Goal: Task Accomplishment & Management: Manage account settings

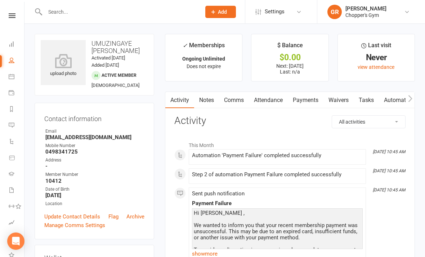
click at [10, 78] on icon at bounding box center [12, 76] width 6 height 6
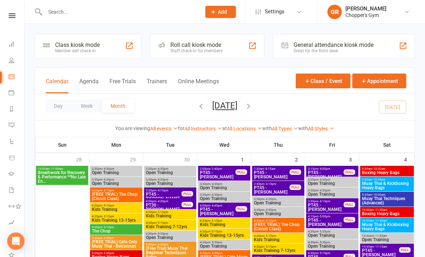
click at [54, 106] on button "Day" at bounding box center [58, 105] width 27 height 13
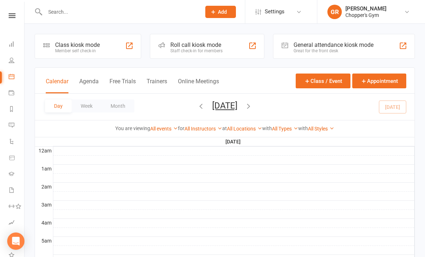
click at [251, 128] on link "All Locations" at bounding box center [244, 129] width 35 height 6
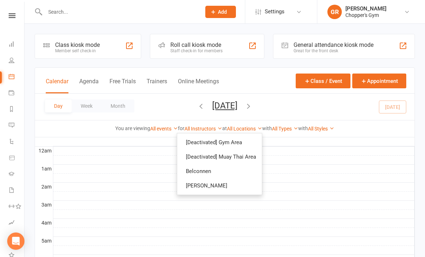
click at [232, 185] on link "[PERSON_NAME]" at bounding box center [219, 185] width 85 height 14
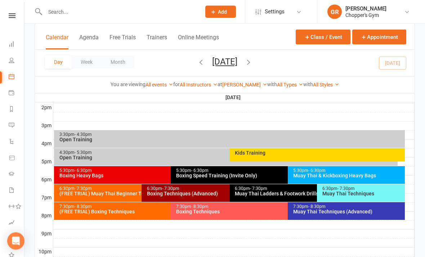
scroll to position [295, 0]
click at [341, 174] on div "Muay Thai & Kickboxing Heavy Bags" at bounding box center [348, 175] width 111 height 5
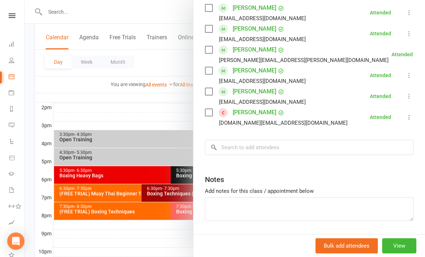
scroll to position [215, 0]
click at [304, 145] on input "search" at bounding box center [309, 147] width 208 height 15
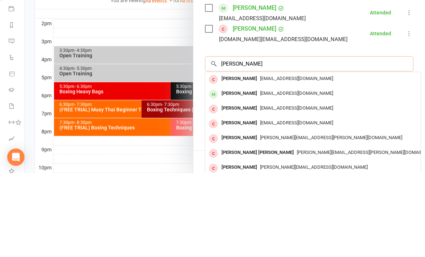
type input "Andreas"
click at [301, 174] on span "andreascorcoran316@gmail.com" at bounding box center [296, 176] width 73 height 5
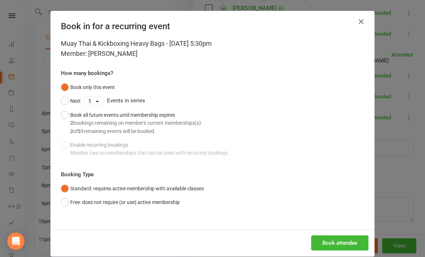
click at [338, 245] on button "Book attendee" at bounding box center [339, 242] width 57 height 15
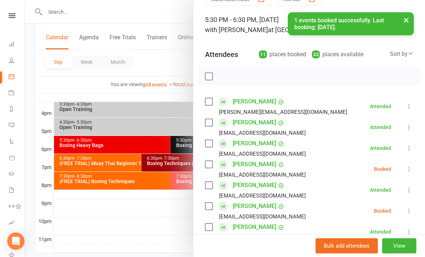
scroll to position [28, 0]
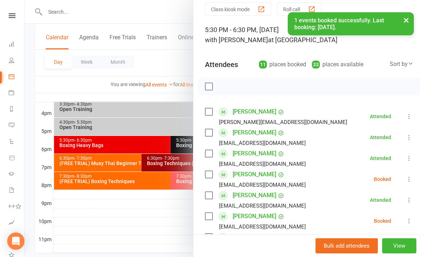
click at [405, 64] on div "Sort by" at bounding box center [401, 63] width 24 height 9
click at [381, 93] on link "First name" at bounding box center [377, 93] width 71 height 14
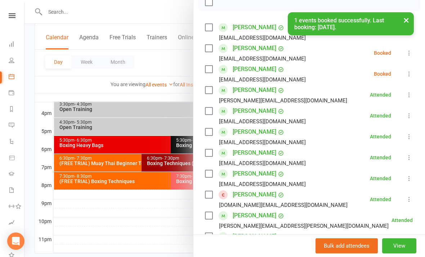
scroll to position [116, 0]
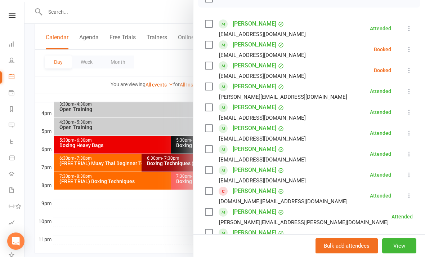
click at [407, 70] on icon at bounding box center [408, 70] width 7 height 7
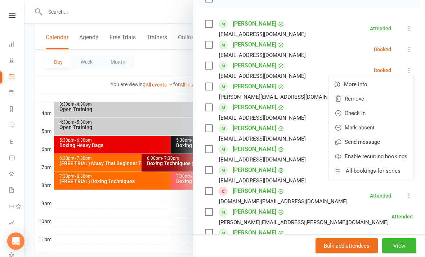
click at [375, 113] on link "Check in" at bounding box center [371, 113] width 84 height 14
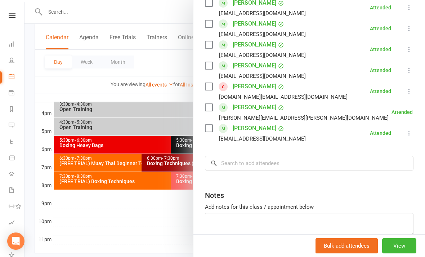
scroll to position [223, 0]
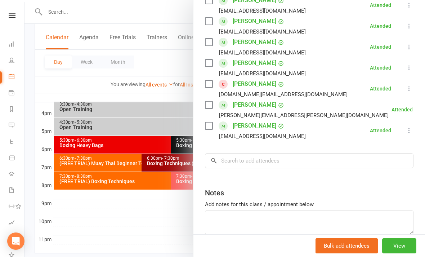
click at [175, 230] on div at bounding box center [224, 128] width 400 height 257
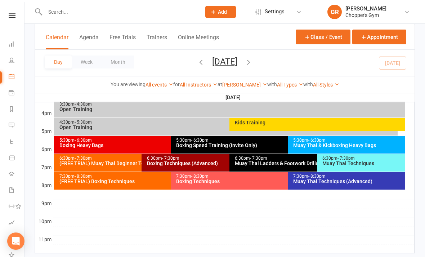
click at [260, 145] on div "Boxing Speed Training (Invite Only)" at bounding box center [286, 145] width 220 height 5
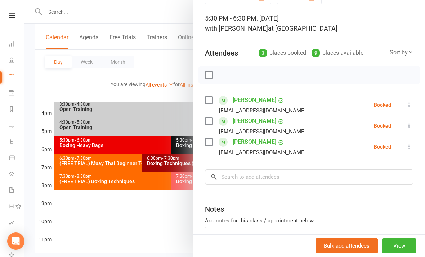
scroll to position [40, 0]
click at [412, 123] on icon at bounding box center [408, 125] width 7 height 7
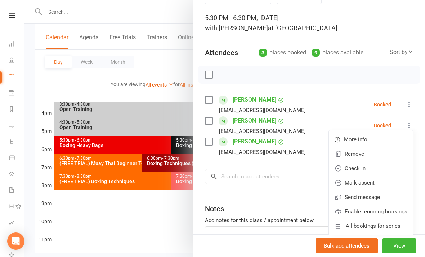
click at [367, 166] on link "Check in" at bounding box center [371, 168] width 84 height 14
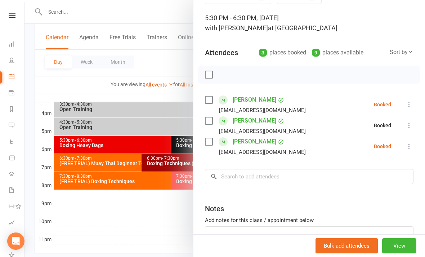
click at [94, 247] on div at bounding box center [224, 128] width 400 height 257
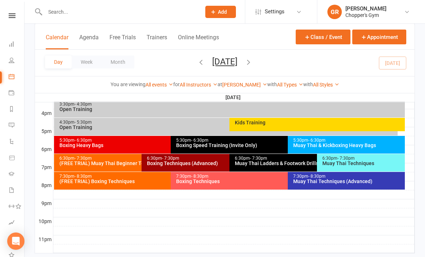
click at [69, 143] on div "Boxing Heavy Bags" at bounding box center [169, 145] width 220 height 5
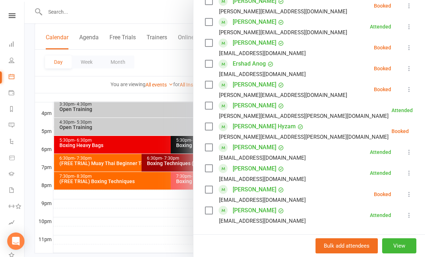
scroll to position [281, 0]
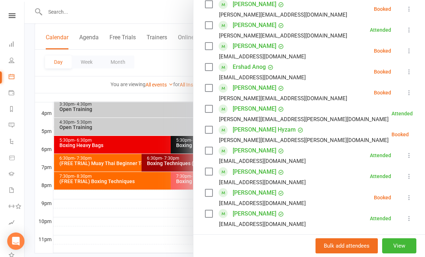
click at [407, 54] on icon at bounding box center [408, 50] width 7 height 7
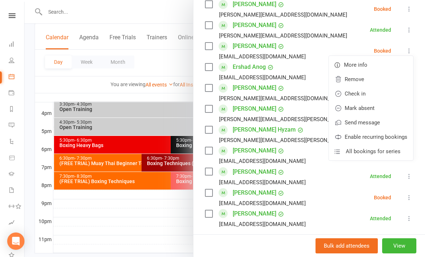
click at [383, 94] on link "Check in" at bounding box center [371, 93] width 84 height 14
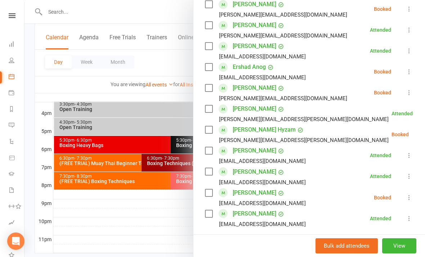
click at [87, 212] on div at bounding box center [224, 128] width 400 height 257
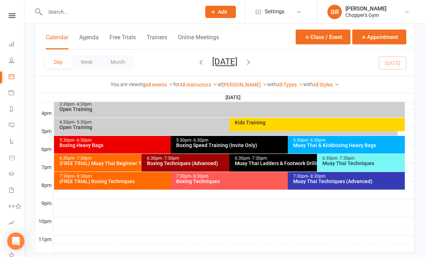
click at [230, 149] on div "5:30pm - 6:30pm Boxing Speed Training (Invite Only)" at bounding box center [284, 145] width 226 height 18
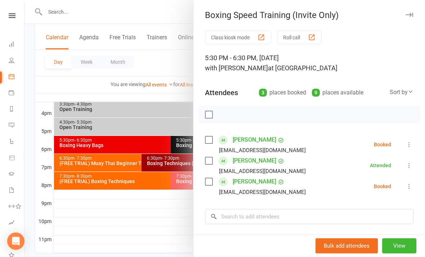
click at [409, 184] on icon at bounding box center [408, 186] width 7 height 7
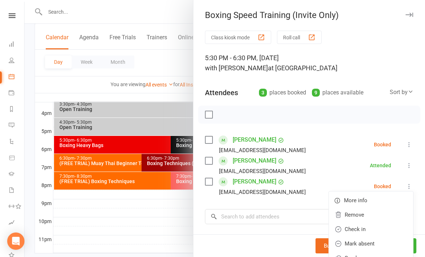
click at [354, 227] on link "Check in" at bounding box center [371, 229] width 84 height 14
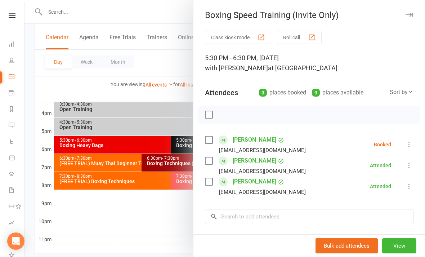
click at [81, 233] on div at bounding box center [224, 128] width 400 height 257
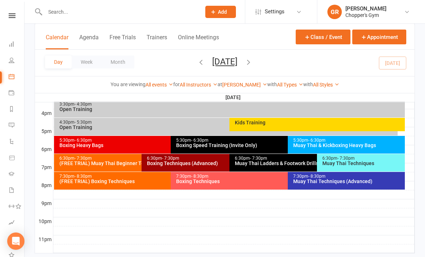
click at [70, 143] on div "Boxing Heavy Bags" at bounding box center [169, 145] width 220 height 5
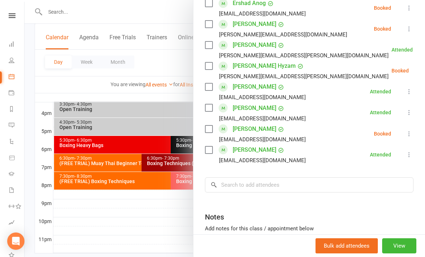
scroll to position [346, 0]
click at [294, 186] on input "search" at bounding box center [309, 184] width 208 height 15
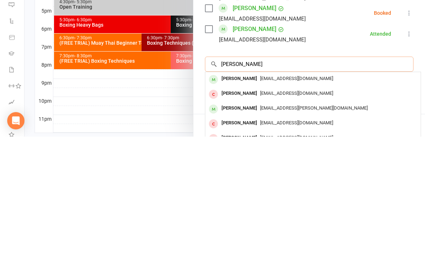
type input "Ben wil"
click at [300, 194] on div "[EMAIL_ADDRESS][DOMAIN_NAME]" at bounding box center [312, 199] width 209 height 10
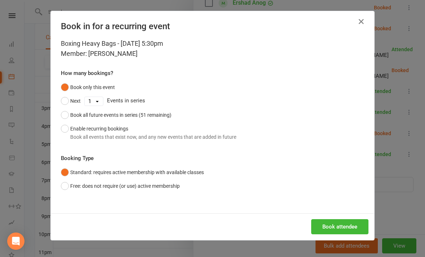
scroll to position [310, 0]
click at [339, 226] on button "Book attendee" at bounding box center [339, 226] width 57 height 15
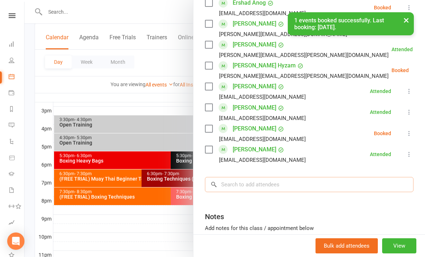
click at [334, 184] on input "search" at bounding box center [309, 184] width 208 height 15
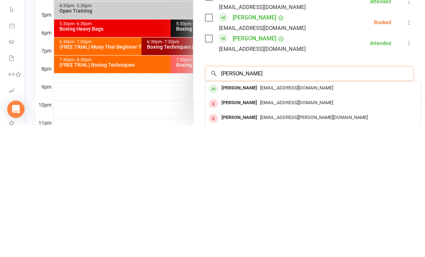
type input "Zoe pu"
click at [326, 215] on div "[EMAIL_ADDRESS][DOMAIN_NAME]" at bounding box center [312, 220] width 209 height 10
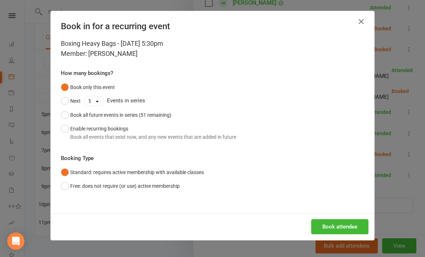
click at [330, 227] on button "Book attendee" at bounding box center [339, 226] width 57 height 15
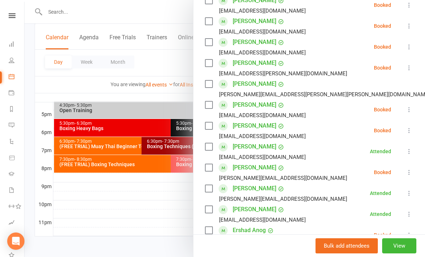
scroll to position [140, 0]
click at [409, 107] on icon at bounding box center [408, 108] width 7 height 7
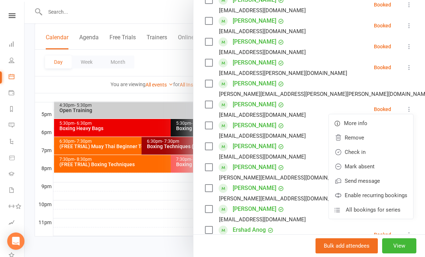
click at [368, 154] on link "Check in" at bounding box center [371, 152] width 84 height 14
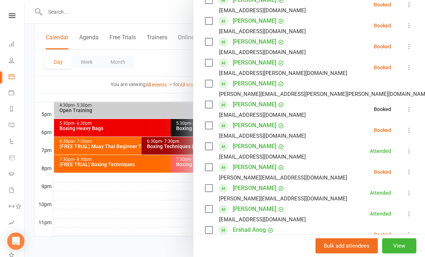
click at [411, 131] on icon at bounding box center [408, 129] width 7 height 7
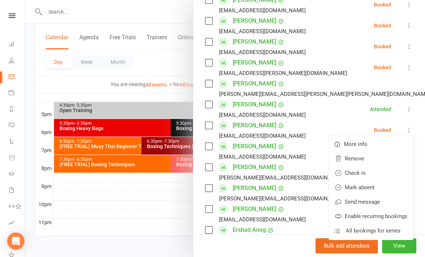
click at [373, 174] on link "Check in" at bounding box center [371, 173] width 84 height 14
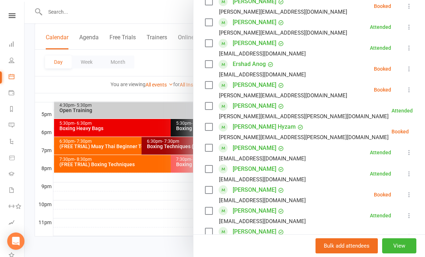
scroll to position [320, 0]
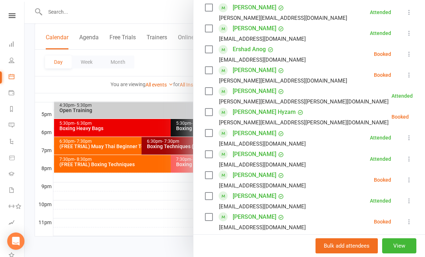
click at [423, 120] on icon at bounding box center [426, 116] width 7 height 7
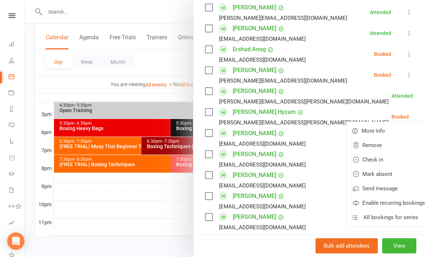
click at [370, 161] on link "Check in" at bounding box center [388, 159] width 84 height 14
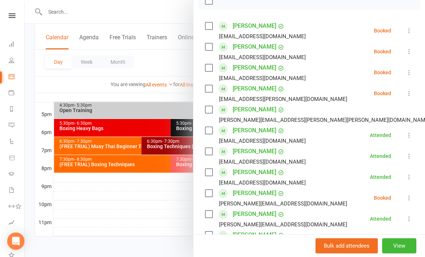
scroll to position [96, 0]
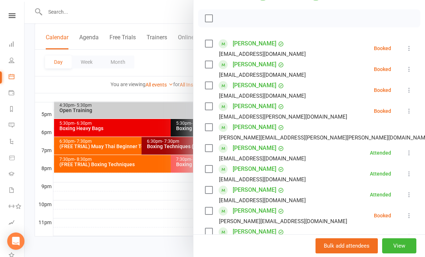
click at [406, 114] on icon at bounding box center [408, 110] width 7 height 7
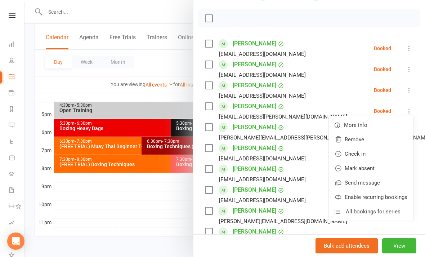
click at [371, 156] on link "Check in" at bounding box center [371, 154] width 84 height 14
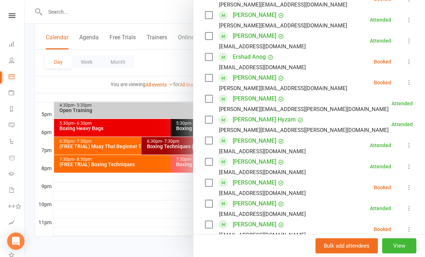
scroll to position [319, 0]
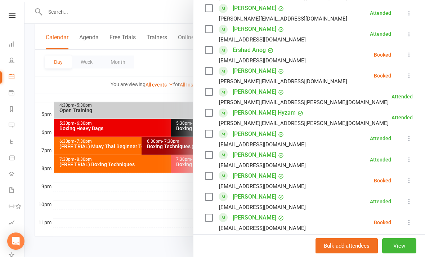
click at [403, 76] on li "Jesse Everett everett.jesse1@gmail.com Booked More info Remove Check in Mark ab…" at bounding box center [309, 75] width 208 height 21
click at [405, 79] on button at bounding box center [409, 75] width 9 height 9
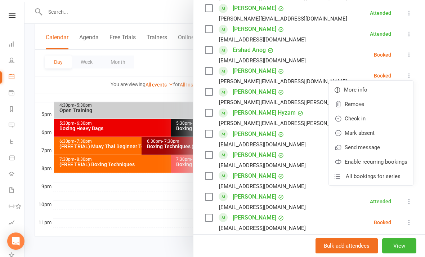
click at [370, 120] on link "Check in" at bounding box center [371, 118] width 84 height 14
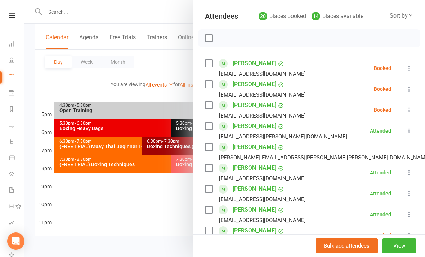
scroll to position [71, 0]
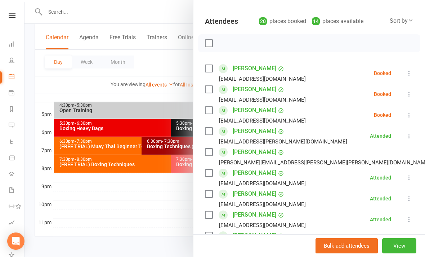
click at [405, 95] on button at bounding box center [409, 94] width 9 height 9
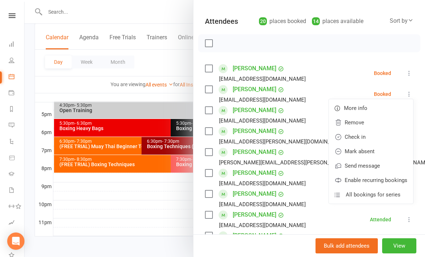
click at [376, 134] on link "Check in" at bounding box center [371, 137] width 84 height 14
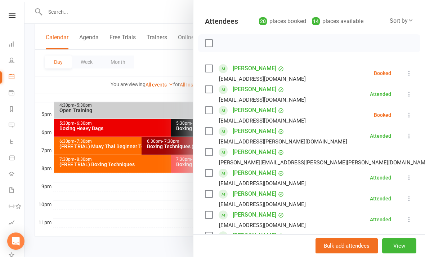
click at [163, 208] on div at bounding box center [224, 128] width 400 height 257
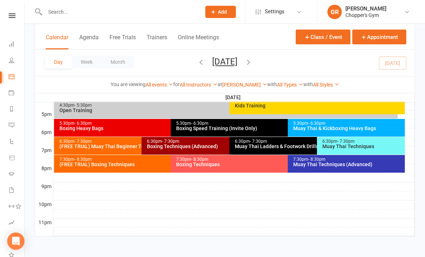
click at [339, 126] on div "Muay Thai & Kickboxing Heavy Bags" at bounding box center [348, 128] width 111 height 5
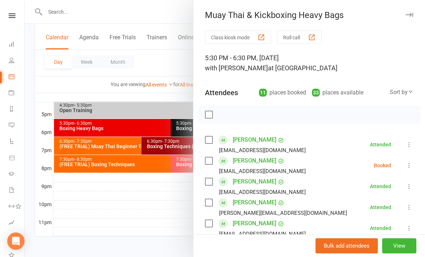
click at [411, 164] on icon at bounding box center [408, 165] width 7 height 7
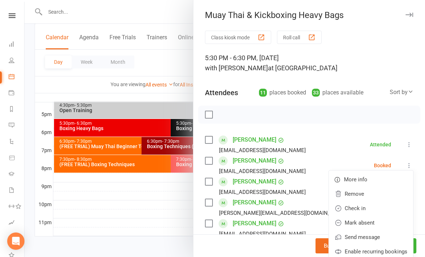
click at [368, 206] on link "Check in" at bounding box center [371, 208] width 84 height 14
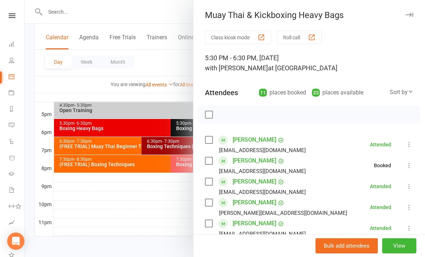
click at [160, 215] on div at bounding box center [224, 128] width 400 height 257
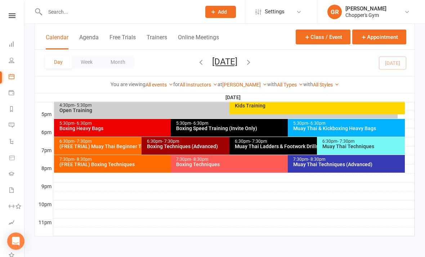
click at [157, 126] on div "Boxing Heavy Bags" at bounding box center [169, 128] width 220 height 5
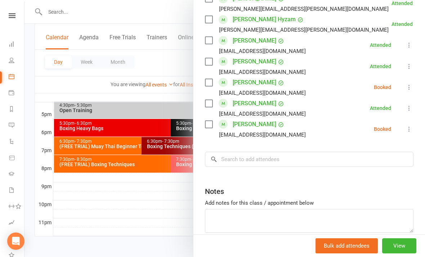
scroll to position [411, 0]
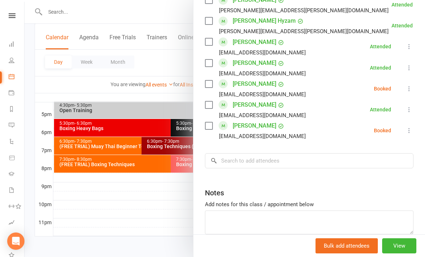
click at [409, 89] on icon at bounding box center [408, 88] width 7 height 7
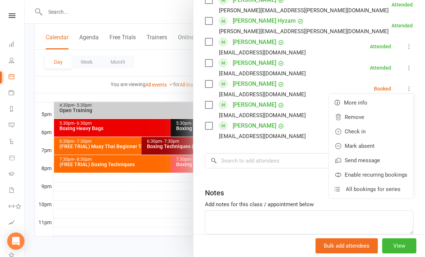
click at [369, 132] on link "Check in" at bounding box center [371, 131] width 84 height 14
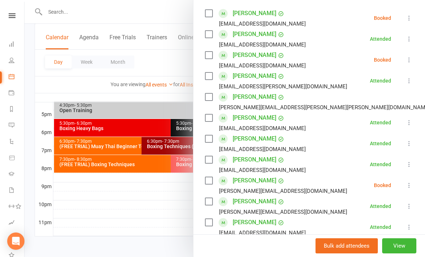
scroll to position [127, 0]
click at [409, 60] on icon at bounding box center [408, 59] width 7 height 7
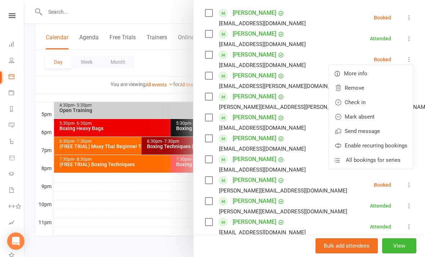
click at [379, 103] on link "Check in" at bounding box center [371, 102] width 84 height 14
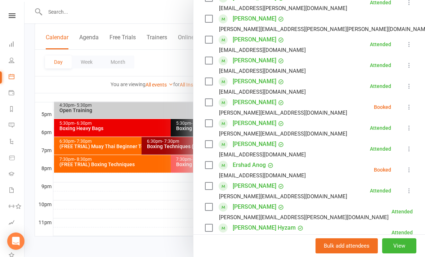
scroll to position [205, 0]
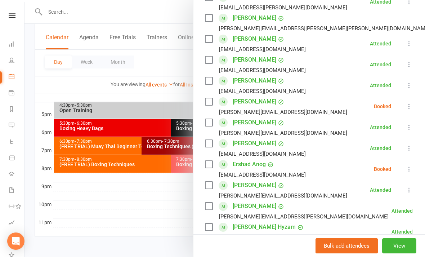
click at [408, 107] on icon at bounding box center [408, 106] width 7 height 7
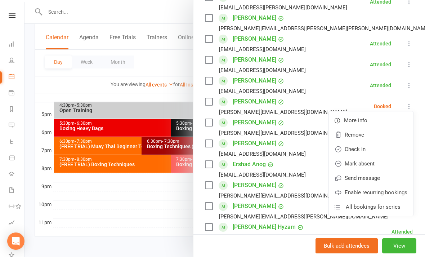
click at [375, 150] on link "Check in" at bounding box center [371, 149] width 84 height 14
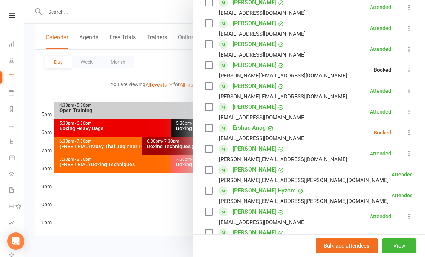
scroll to position [334, 0]
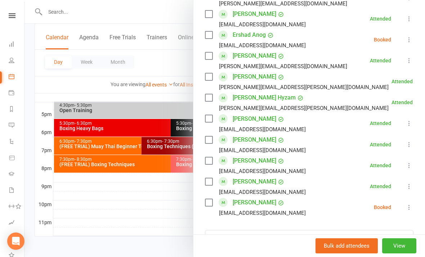
click at [152, 199] on div at bounding box center [224, 128] width 400 height 257
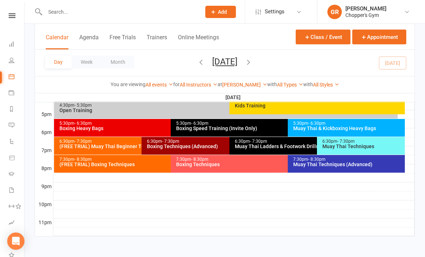
click at [212, 125] on div "5:30pm - 6:30pm Boxing Speed Training (Invite Only)" at bounding box center [284, 128] width 226 height 18
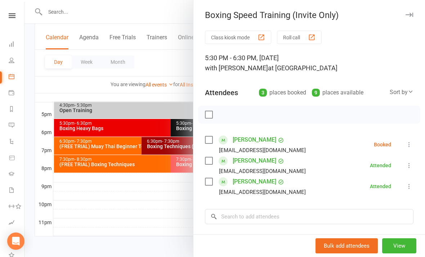
click at [406, 149] on button at bounding box center [409, 144] width 9 height 9
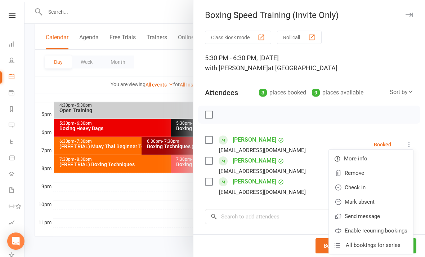
click at [372, 189] on link "Check in" at bounding box center [371, 187] width 84 height 14
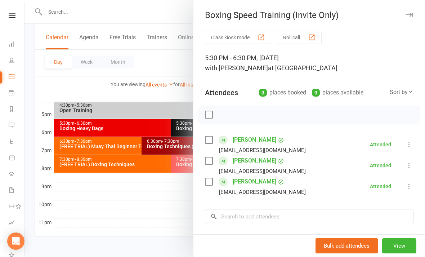
click at [165, 211] on div at bounding box center [224, 128] width 400 height 257
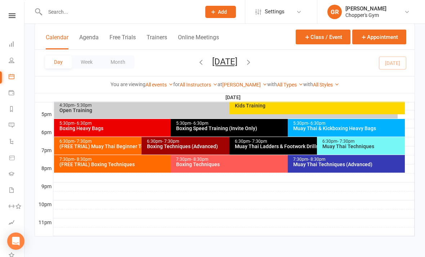
click at [155, 121] on div "5:30pm - 6:30pm" at bounding box center [169, 123] width 220 height 5
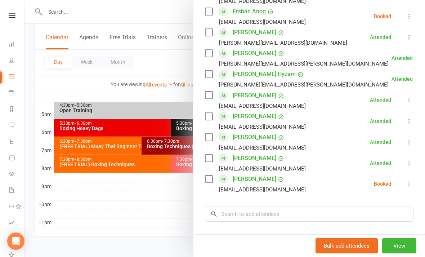
scroll to position [363, 0]
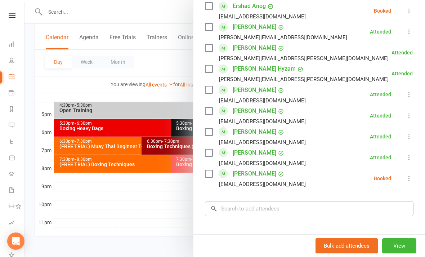
click at [311, 204] on input "search" at bounding box center [309, 208] width 208 height 15
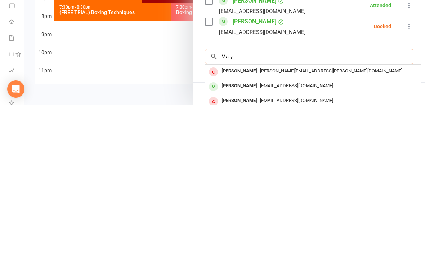
type input "Ma y"
click at [326, 233] on div "ma280023373@gmail.com" at bounding box center [312, 238] width 209 height 10
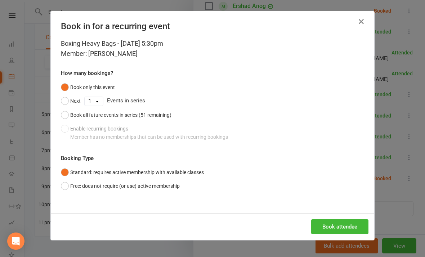
click at [338, 223] on button "Book attendee" at bounding box center [339, 226] width 57 height 15
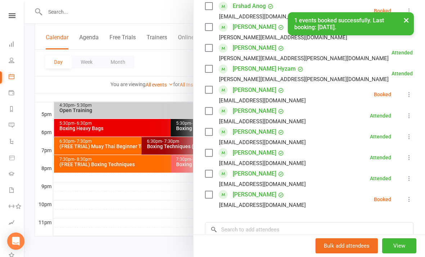
click at [411, 95] on icon at bounding box center [408, 94] width 7 height 7
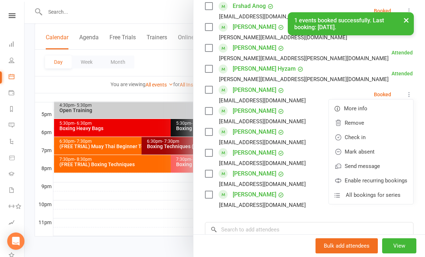
click at [377, 138] on link "Check in" at bounding box center [371, 137] width 84 height 14
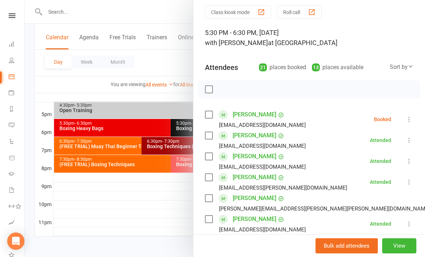
scroll to position [44, 0]
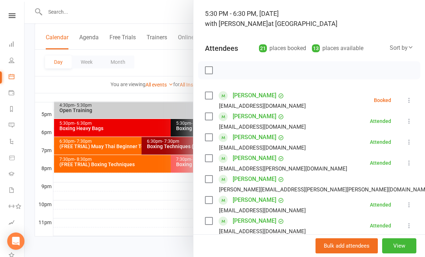
click at [153, 205] on div at bounding box center [224, 128] width 400 height 257
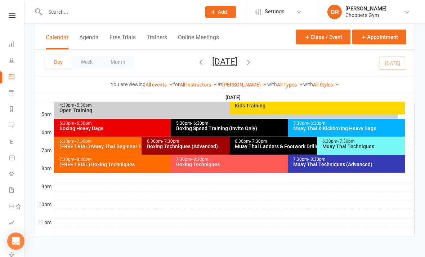
click at [201, 144] on div "Boxing Techniques (Advanced)" at bounding box center [228, 146] width 162 height 5
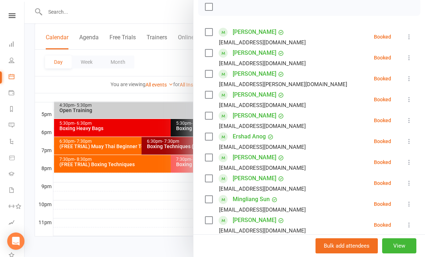
scroll to position [107, 0]
click at [406, 59] on icon at bounding box center [408, 57] width 7 height 7
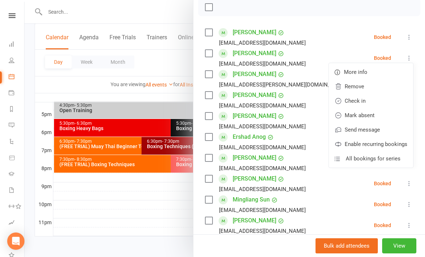
click at [367, 102] on link "Check in" at bounding box center [371, 101] width 84 height 14
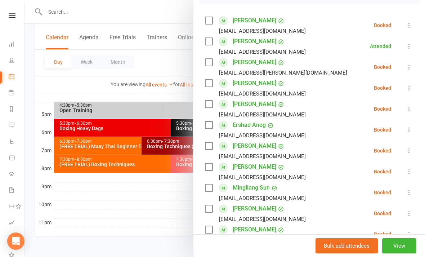
scroll to position [121, 0]
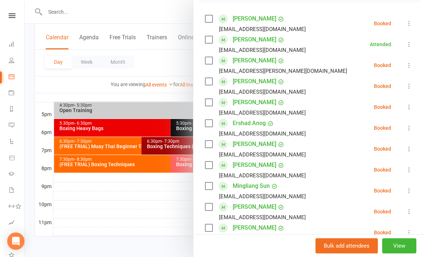
click at [410, 89] on icon at bounding box center [408, 85] width 7 height 7
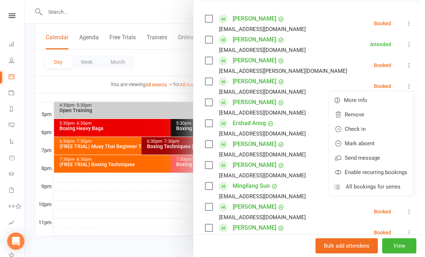
click at [369, 129] on link "Check in" at bounding box center [371, 129] width 84 height 14
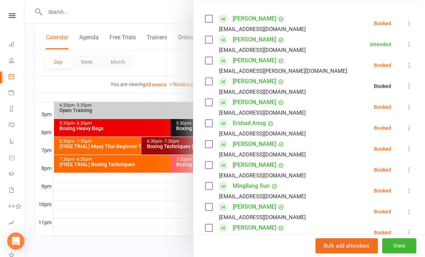
click at [409, 104] on icon at bounding box center [408, 106] width 7 height 7
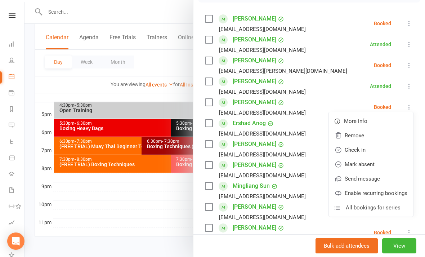
click at [367, 151] on link "Check in" at bounding box center [371, 150] width 84 height 14
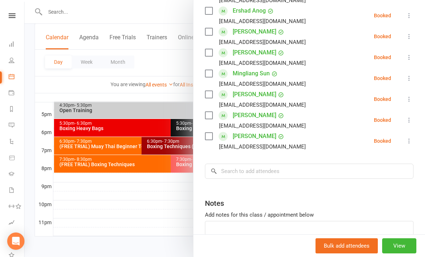
scroll to position [234, 0]
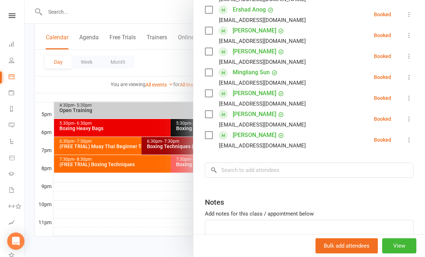
click at [407, 100] on icon at bounding box center [408, 97] width 7 height 7
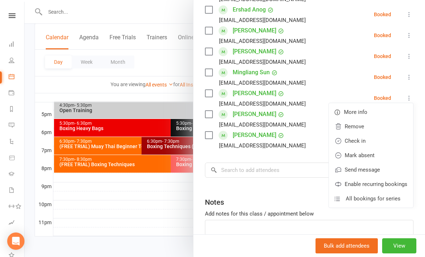
click at [364, 157] on link "Mark absent" at bounding box center [371, 155] width 84 height 14
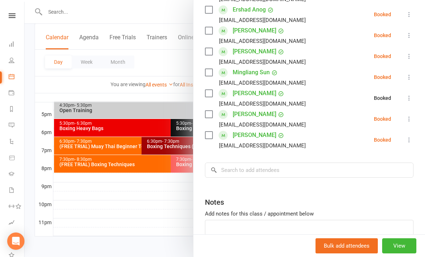
click at [405, 118] on button at bounding box center [409, 118] width 9 height 9
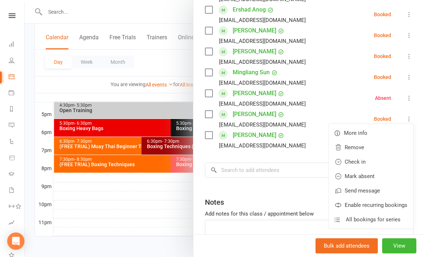
click at [375, 163] on link "Check in" at bounding box center [371, 161] width 84 height 14
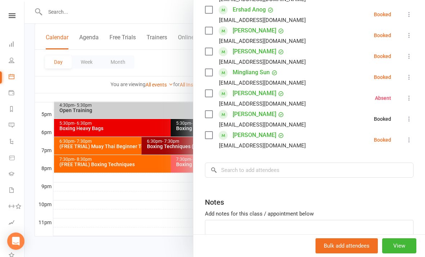
click at [410, 143] on icon at bounding box center [408, 139] width 7 height 7
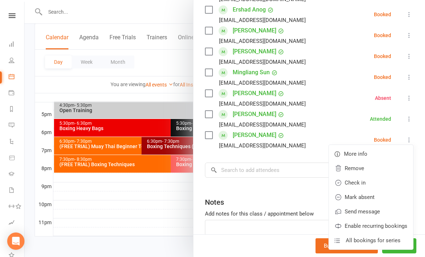
click at [367, 181] on link "Check in" at bounding box center [371, 182] width 84 height 14
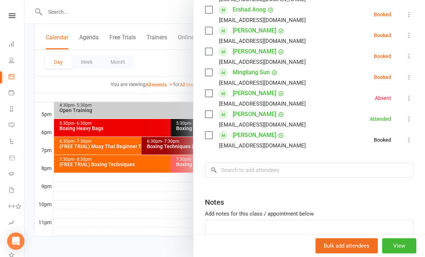
click at [409, 97] on icon at bounding box center [408, 97] width 7 height 7
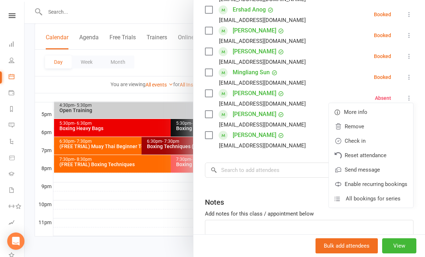
click at [374, 143] on link "Check in" at bounding box center [371, 141] width 84 height 14
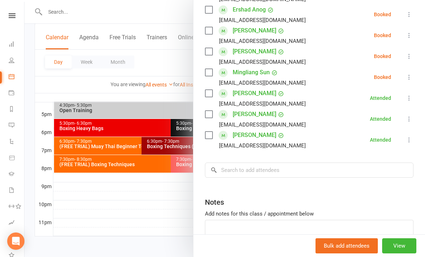
click at [133, 225] on div at bounding box center [224, 128] width 400 height 257
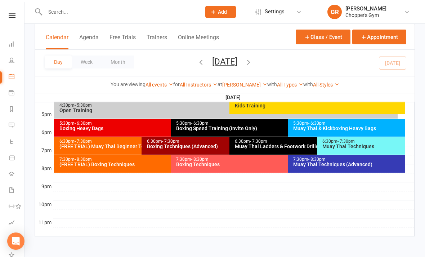
click at [352, 144] on div "Muay Thai Techniques" at bounding box center [362, 146] width 81 height 5
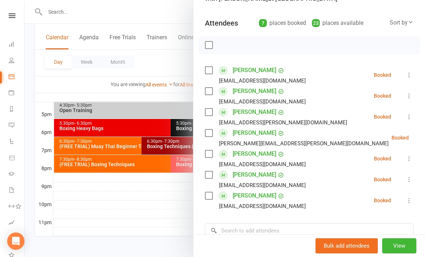
scroll to position [70, 0]
click at [409, 75] on icon at bounding box center [408, 74] width 7 height 7
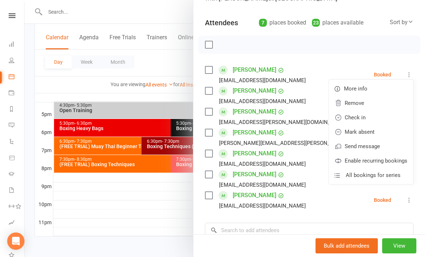
click at [368, 117] on link "Check in" at bounding box center [371, 117] width 84 height 14
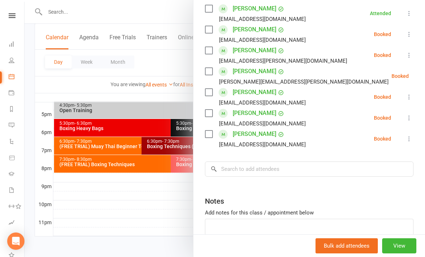
scroll to position [131, 0]
click at [148, 218] on div at bounding box center [224, 128] width 400 height 257
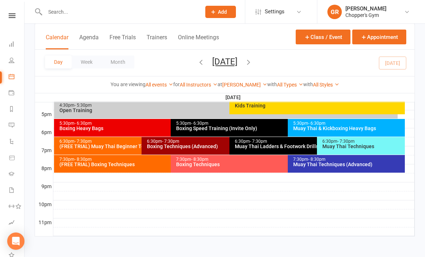
click at [281, 144] on div "Muay Thai Ladders & Footwork Drills (Invite Only)" at bounding box center [315, 146] width 162 height 5
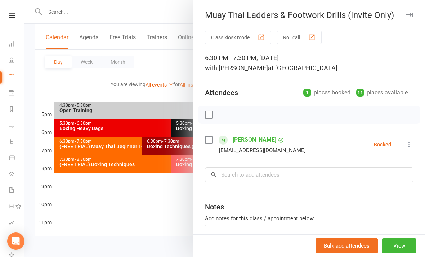
click at [158, 216] on div at bounding box center [224, 128] width 400 height 257
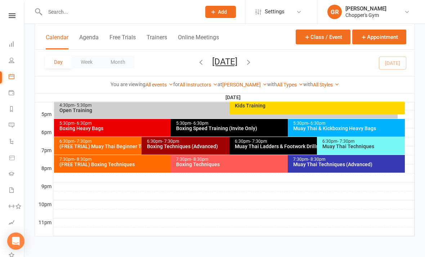
click at [215, 162] on div "Boxing Techniques" at bounding box center [286, 164] width 220 height 5
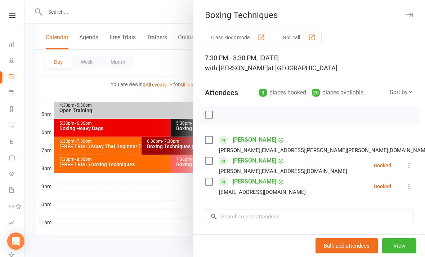
click at [170, 218] on div at bounding box center [224, 128] width 400 height 257
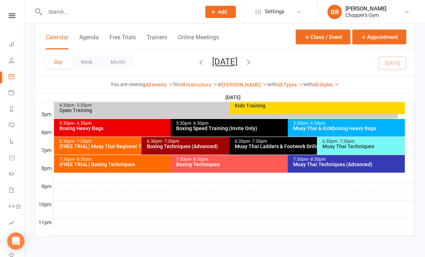
click at [350, 157] on div "7:30pm - 8:30pm" at bounding box center [348, 159] width 111 height 5
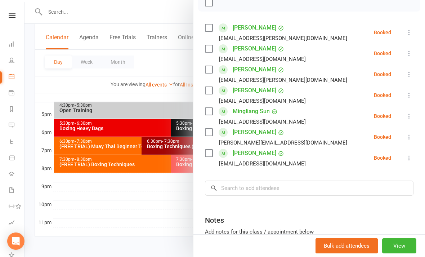
scroll to position [116, 0]
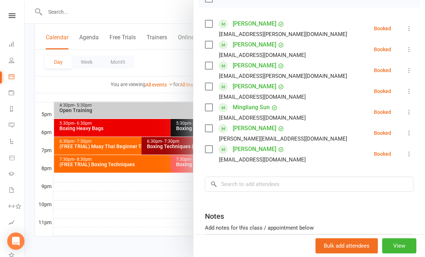
click at [412, 136] on icon at bounding box center [408, 132] width 7 height 7
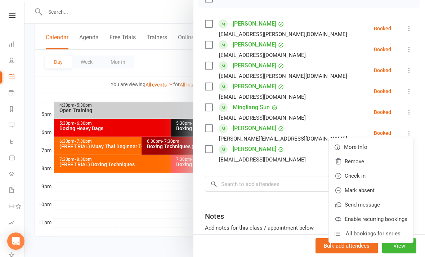
click at [368, 174] on link "Check in" at bounding box center [371, 175] width 84 height 14
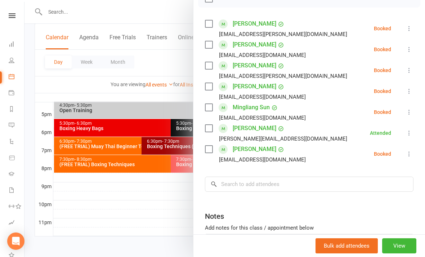
click at [130, 216] on div at bounding box center [224, 128] width 400 height 257
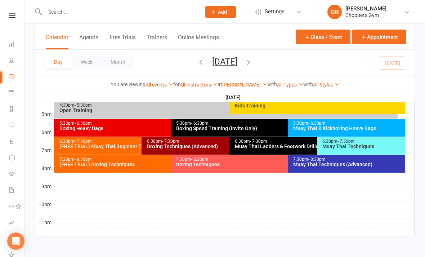
click at [130, 157] on div "7:30pm - 8:30pm" at bounding box center [169, 159] width 220 height 5
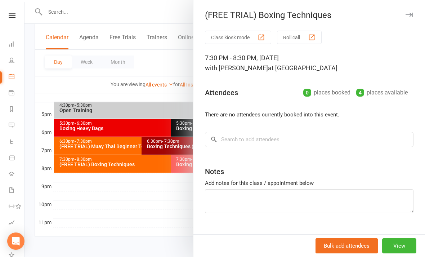
click at [123, 135] on div at bounding box center [224, 128] width 400 height 257
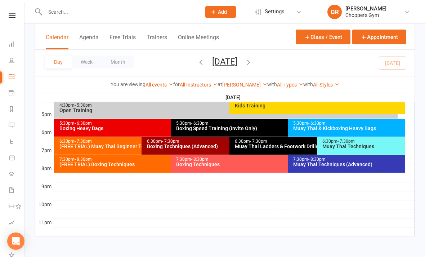
click at [126, 144] on div "(FREE TRIAL) Muay Thai Beginner Technique" at bounding box center [140, 146] width 162 height 5
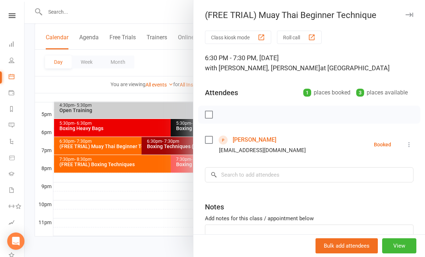
click at [159, 206] on div at bounding box center [224, 128] width 400 height 257
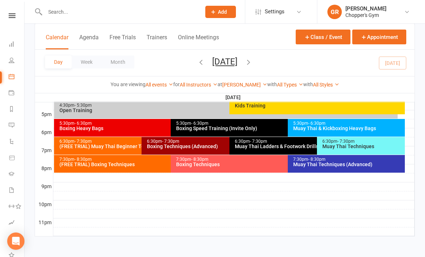
click at [243, 83] on link "[PERSON_NAME]" at bounding box center [244, 85] width 45 height 6
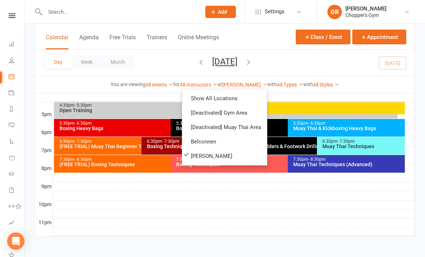
click at [218, 141] on link "Belconnen" at bounding box center [224, 141] width 85 height 14
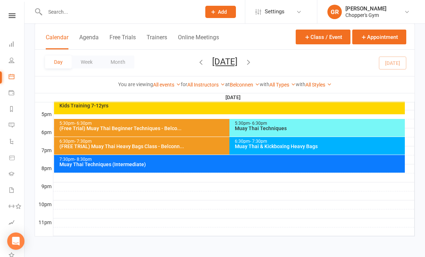
click at [329, 144] on div "Muay Thai & Kickboxing Heavy Bags" at bounding box center [318, 146] width 169 height 5
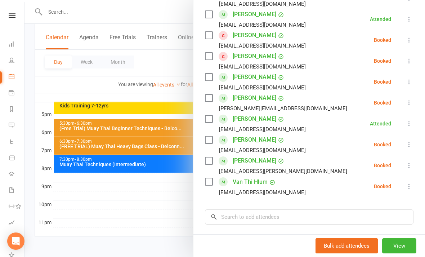
scroll to position [283, 0]
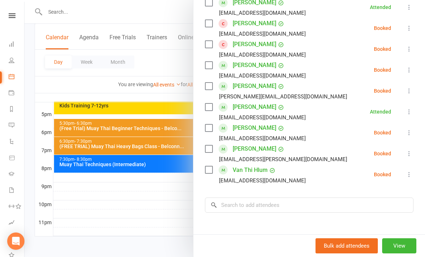
click at [156, 211] on div at bounding box center [224, 128] width 400 height 257
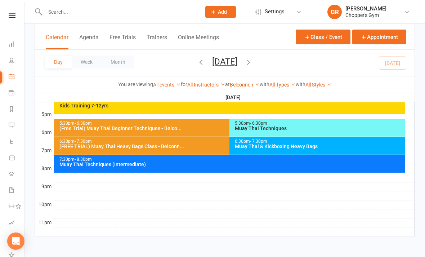
click at [285, 162] on div "Muay Thai Techniques (Intermediate)" at bounding box center [231, 164] width 344 height 5
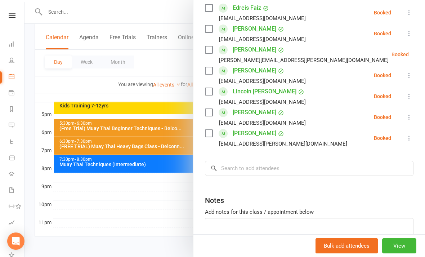
scroll to position [137, 0]
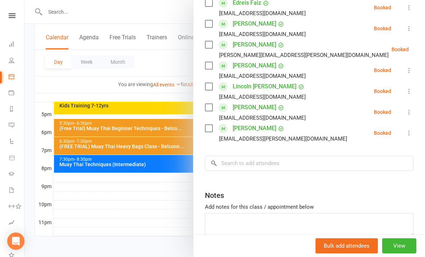
click at [160, 203] on div at bounding box center [224, 128] width 400 height 257
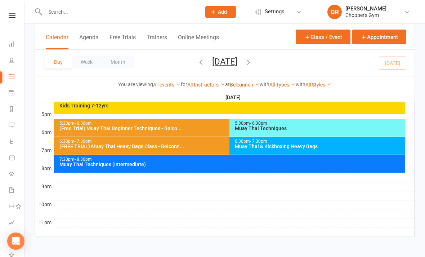
click at [312, 126] on div "Muay Thai Techniques" at bounding box center [318, 128] width 169 height 5
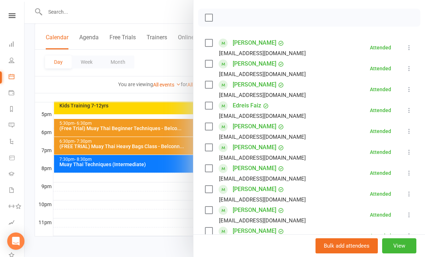
scroll to position [98, 0]
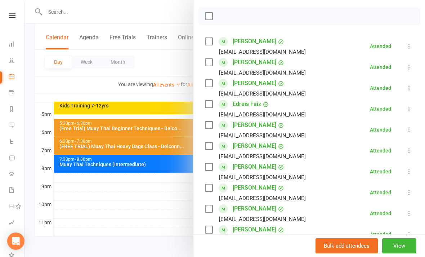
click at [170, 204] on div at bounding box center [224, 128] width 400 height 257
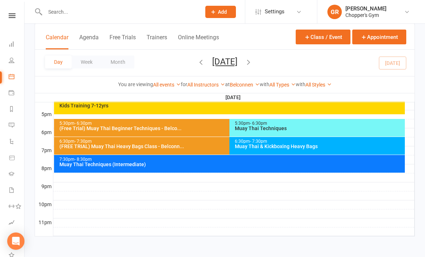
click at [248, 83] on link "Belconnen" at bounding box center [245, 85] width 30 height 6
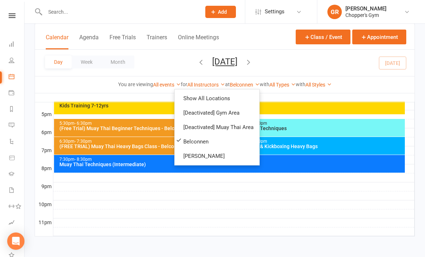
click at [232, 158] on link "[PERSON_NAME]" at bounding box center [217, 156] width 85 height 14
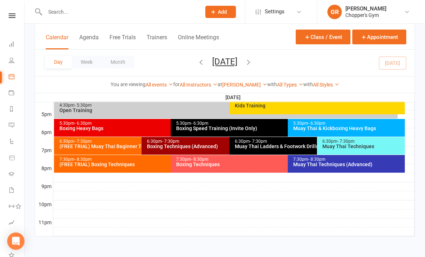
click at [153, 126] on div "Boxing Heavy Bags" at bounding box center [169, 128] width 220 height 5
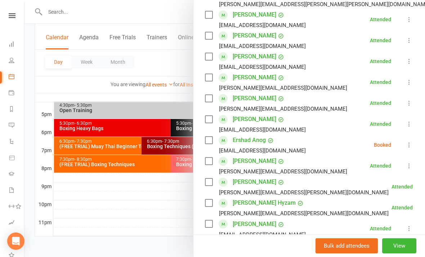
scroll to position [233, 0]
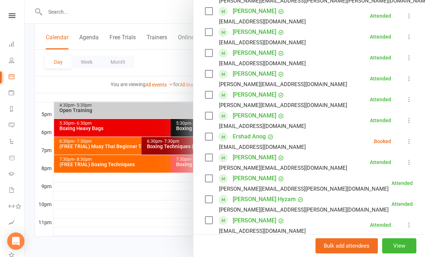
click at [409, 140] on icon at bounding box center [408, 141] width 7 height 7
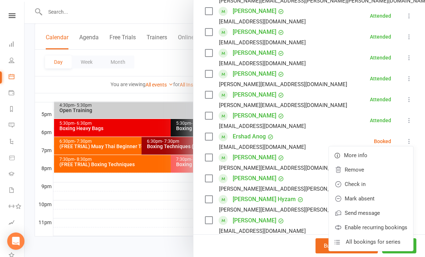
click at [373, 182] on link "Check in" at bounding box center [371, 184] width 84 height 14
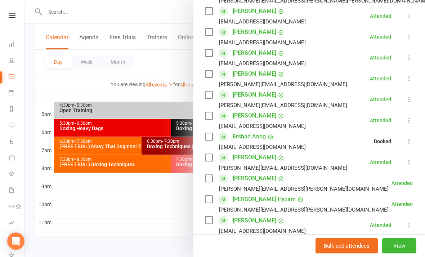
click at [161, 194] on div at bounding box center [224, 128] width 400 height 257
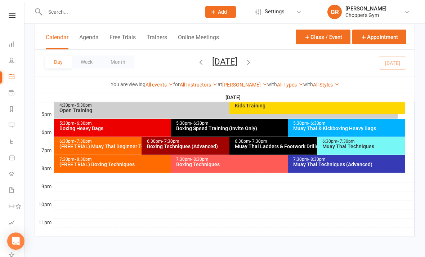
click at [193, 144] on div "Boxing Techniques (Advanced)" at bounding box center [228, 146] width 162 height 5
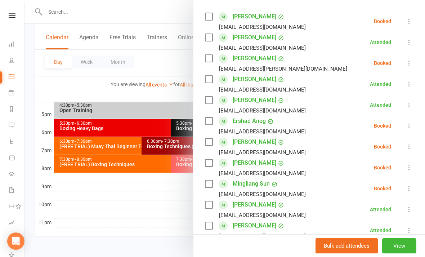
scroll to position [127, 0]
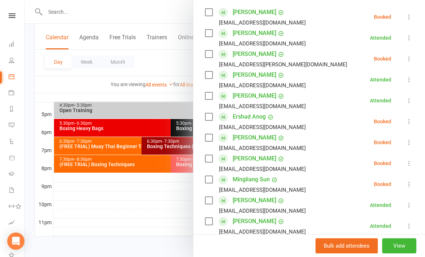
click at [410, 125] on icon at bounding box center [408, 121] width 7 height 7
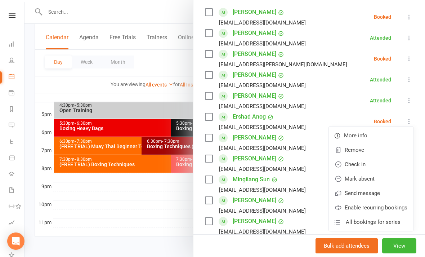
click at [375, 164] on link "Check in" at bounding box center [371, 164] width 84 height 14
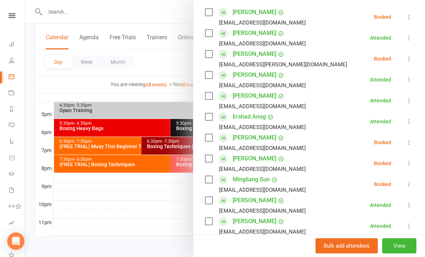
click at [105, 202] on div at bounding box center [224, 128] width 400 height 257
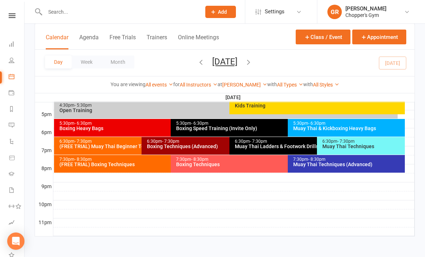
click at [14, 160] on icon at bounding box center [12, 157] width 6 height 6
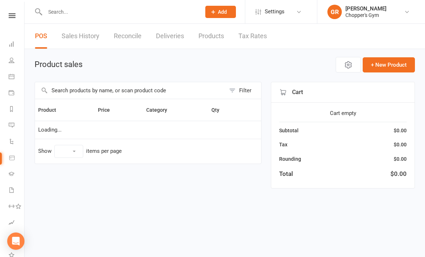
select select "100"
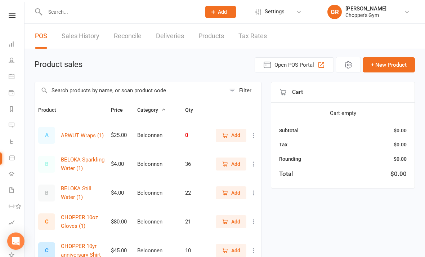
click at [203, 91] on input "text" at bounding box center [130, 90] width 190 height 17
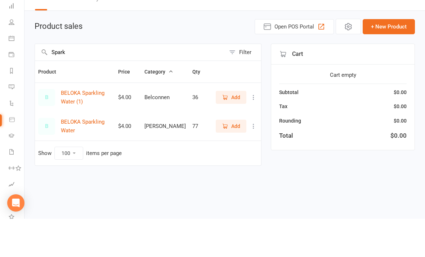
type input "Spark"
click at [209, 57] on div "Product sales Open POS Portal + New Product" at bounding box center [225, 64] width 380 height 15
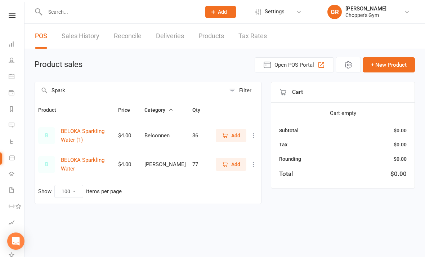
click at [231, 161] on span "Add" at bounding box center [235, 164] width 9 height 8
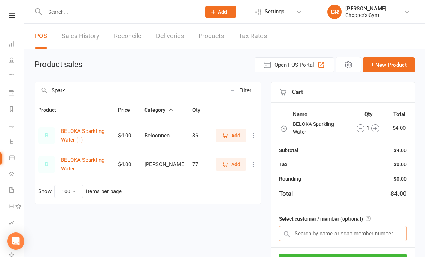
click at [363, 233] on input "text" at bounding box center [342, 233] width 127 height 15
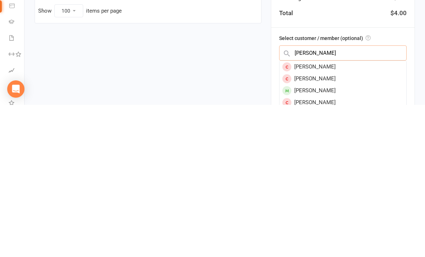
type input "Emma m"
click at [360, 236] on div "Emma Mildenhall" at bounding box center [342, 242] width 127 height 12
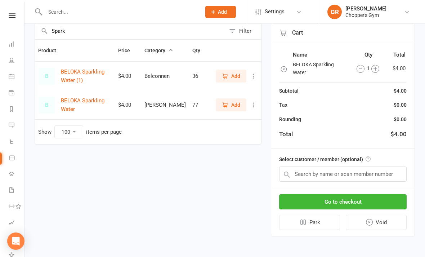
scroll to position [63, 0]
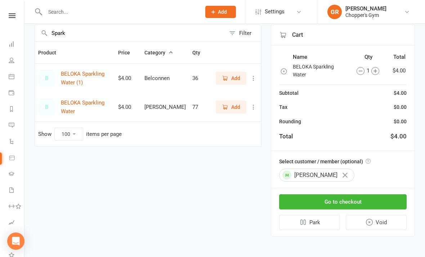
click at [384, 199] on button "Go to checkout" at bounding box center [342, 201] width 127 height 15
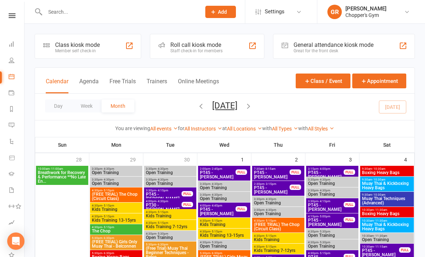
click at [12, 157] on icon at bounding box center [11, 158] width 5 height 4
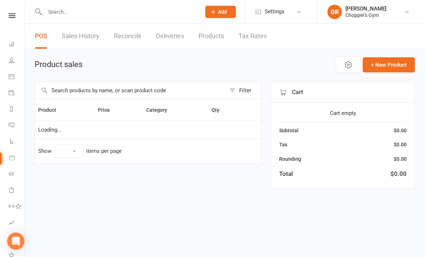
select select "100"
click at [152, 91] on input "text" at bounding box center [130, 90] width 190 height 17
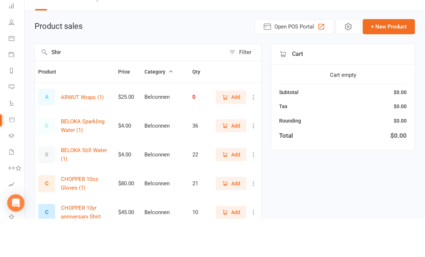
type input "Shirt"
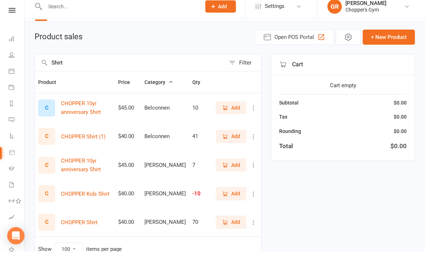
scroll to position [3, 0]
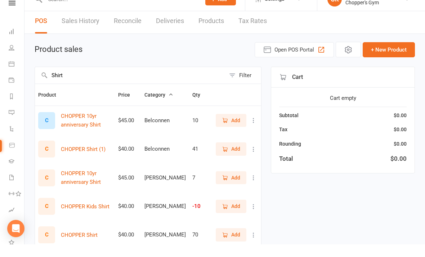
click at [80, 21] on link "Sales History" at bounding box center [81, 33] width 38 height 25
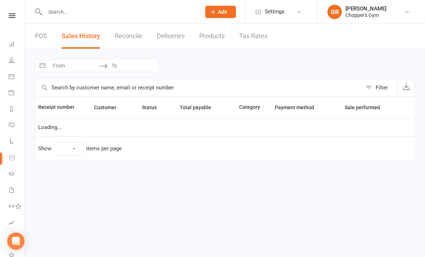
select select "100"
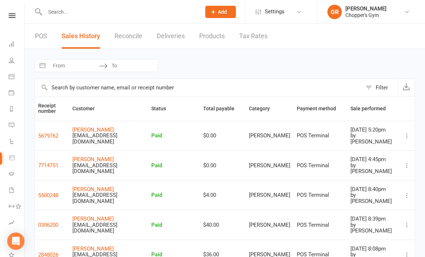
click at [36, 42] on link "POS" at bounding box center [41, 36] width 12 height 25
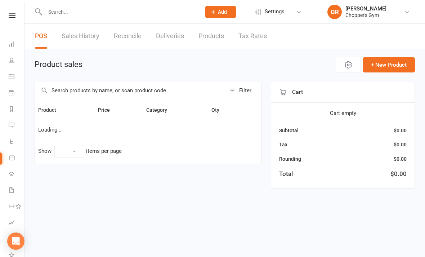
select select "100"
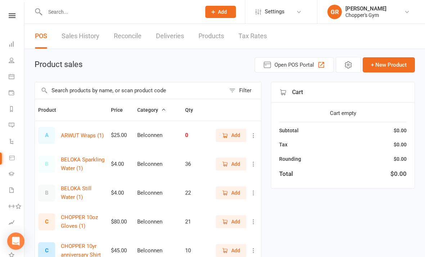
click at [190, 87] on input "text" at bounding box center [130, 90] width 190 height 17
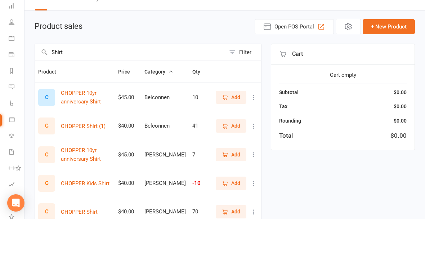
type input "Shirt"
click at [272, 82] on div "Cart" at bounding box center [342, 92] width 143 height 21
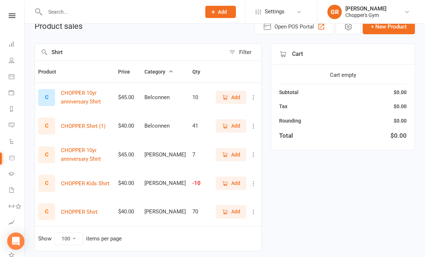
click at [229, 127] on span "Add" at bounding box center [231, 126] width 18 height 8
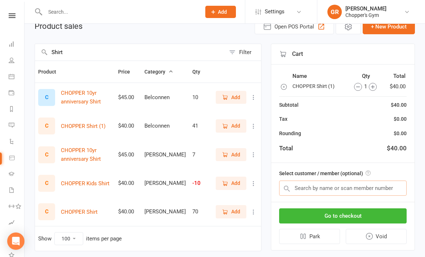
click at [348, 190] on input "text" at bounding box center [342, 187] width 127 height 15
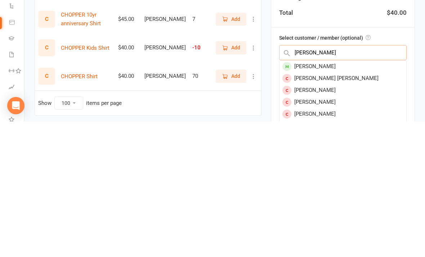
type input "Lanie"
click at [350, 196] on div "Leilanie Stephenson" at bounding box center [342, 202] width 127 height 12
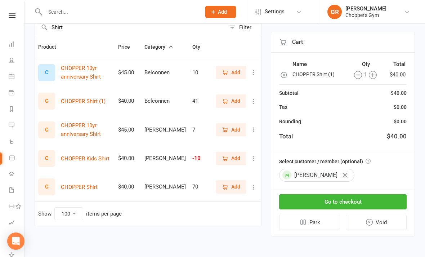
click at [360, 203] on button "Go to checkout" at bounding box center [342, 201] width 127 height 15
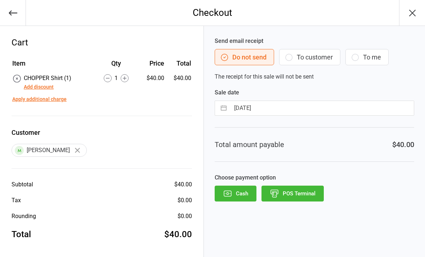
click at [44, 87] on button "Add discount" at bounding box center [39, 87] width 30 height 8
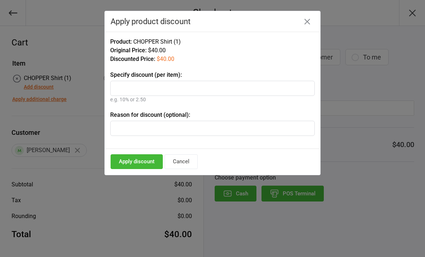
click at [197, 87] on input "text" at bounding box center [212, 88] width 204 height 15
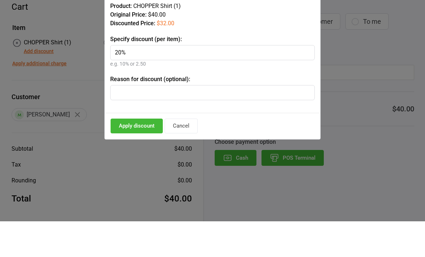
type input "20%"
click at [260, 70] on div "Product: CHOPPER Shirt (1) Original Price: $40.00 Discounted Price: $32.00 Spec…" at bounding box center [212, 90] width 215 height 117
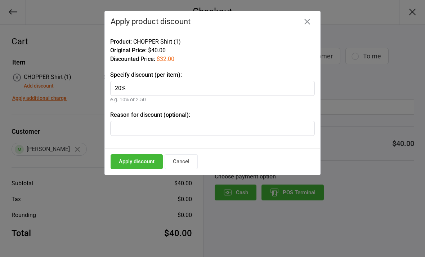
click at [140, 163] on button "Apply discount" at bounding box center [137, 161] width 52 height 15
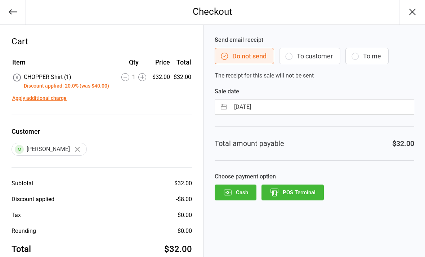
click at [302, 188] on button "POS Terminal" at bounding box center [292, 192] width 62 height 16
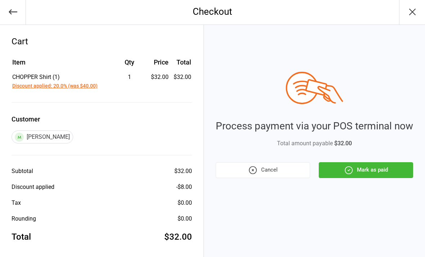
click at [376, 171] on button "Mark as paid" at bounding box center [366, 170] width 94 height 16
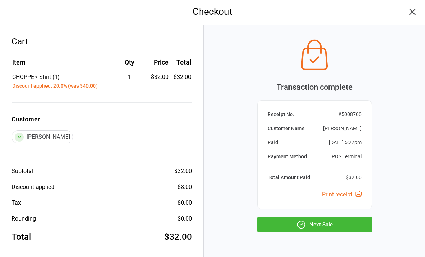
click at [321, 224] on button "Next Sale" at bounding box center [314, 224] width 115 height 16
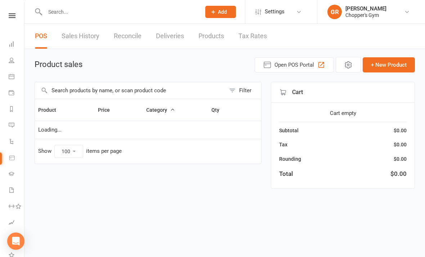
select select "100"
click at [147, 9] on input "text" at bounding box center [119, 12] width 153 height 10
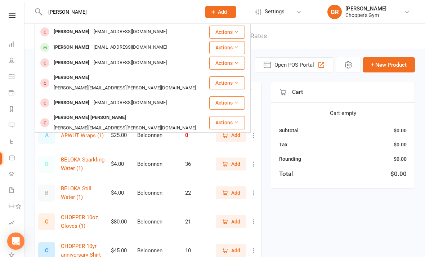
type input "Andreas c"
click at [123, 46] on div "andreascorcoran316@gmail.com" at bounding box center [129, 47] width 77 height 10
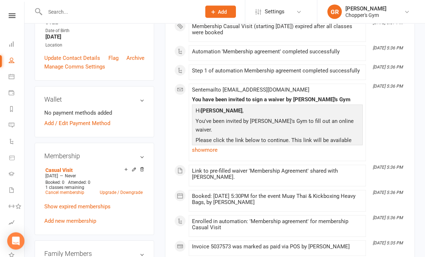
scroll to position [161, 0]
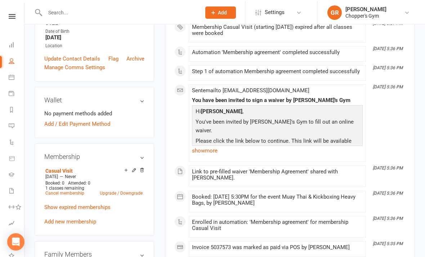
click at [77, 217] on link "Add new membership" at bounding box center [70, 220] width 52 height 6
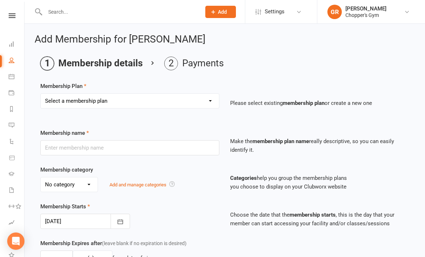
click at [198, 98] on select "Select a membership plan Create new Membership Plan Staff Membership Ongoing Un…" at bounding box center [130, 101] width 178 height 14
select select "6"
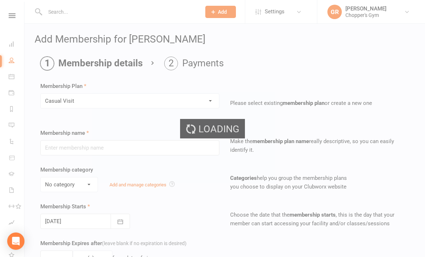
type input "Casual Visit"
type input "0"
type input "1"
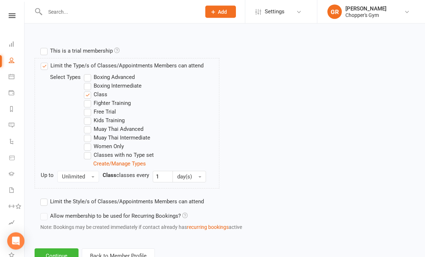
scroll to position [339, 0]
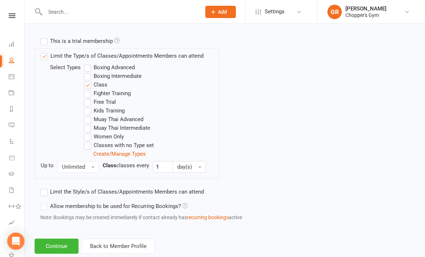
click at [57, 243] on button "Continue" at bounding box center [57, 245] width 44 height 15
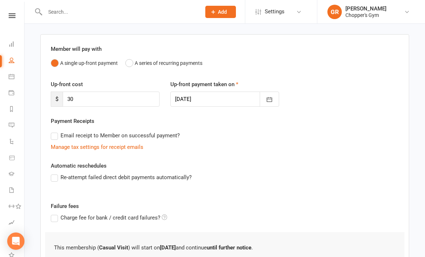
scroll to position [118, 0]
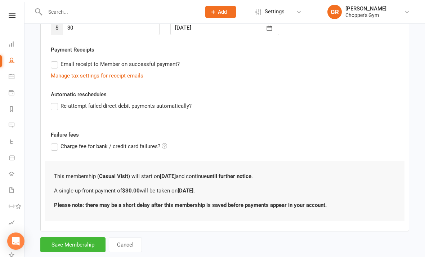
click at [71, 242] on button "Save Membership" at bounding box center [72, 244] width 65 height 15
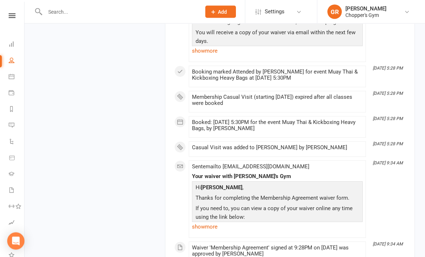
scroll to position [906, 0]
click at [94, 174] on div "upload photo Andreas Corcoran Activated 8 March, 2025 Added 5 February, 2025 Ac…" at bounding box center [224, 24] width 391 height 1792
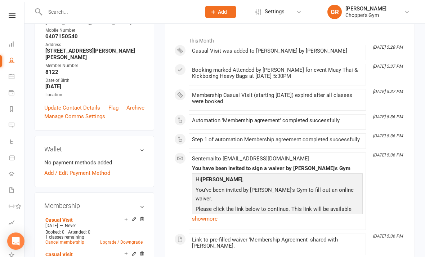
scroll to position [0, 0]
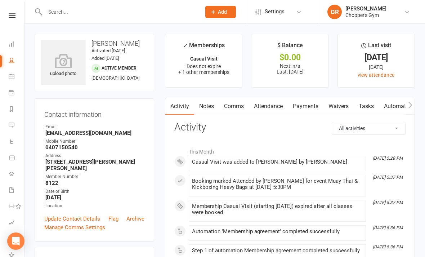
click at [312, 110] on link "Payments" at bounding box center [306, 106] width 36 height 17
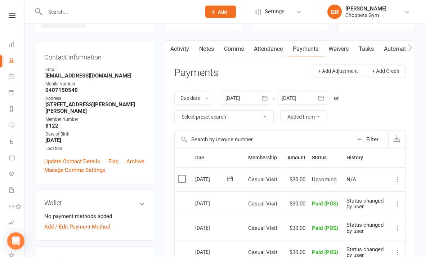
scroll to position [76, 0]
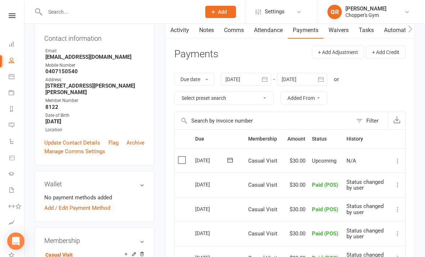
click at [187, 156] on label at bounding box center [183, 159] width 10 height 7
click at [183, 156] on input "checkbox" at bounding box center [180, 156] width 5 height 0
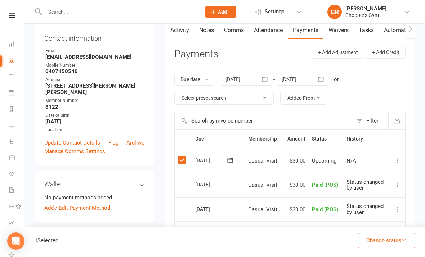
click at [395, 248] on button "Change status" at bounding box center [386, 240] width 57 height 15
click at [382, 199] on link "Paid (POS)" at bounding box center [378, 192] width 71 height 14
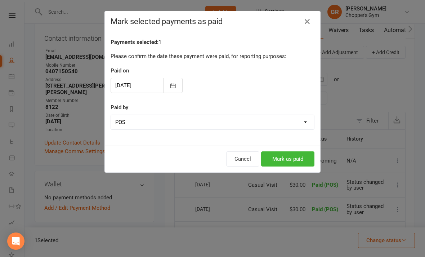
click at [294, 161] on button "Mark as paid" at bounding box center [287, 158] width 53 height 15
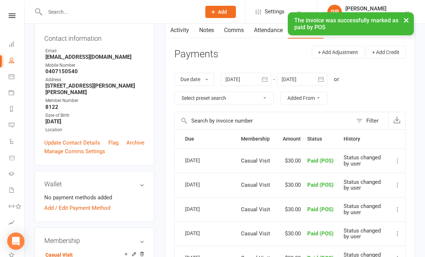
click at [12, 84] on link "Calendar" at bounding box center [17, 77] width 16 height 16
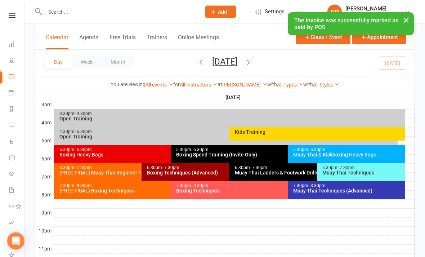
scroll to position [325, 0]
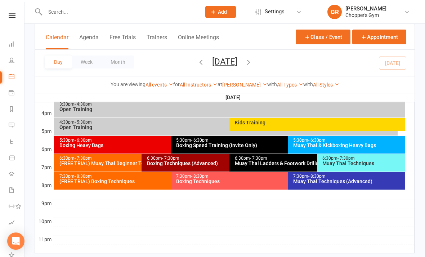
click at [207, 164] on div "Boxing Techniques (Advanced)" at bounding box center [228, 163] width 162 height 5
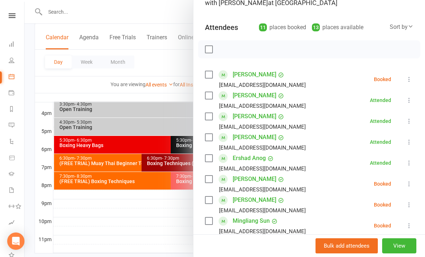
scroll to position [76, 0]
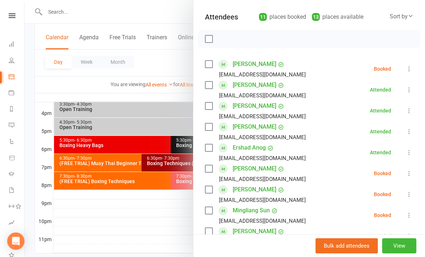
click at [159, 228] on div at bounding box center [224, 128] width 400 height 257
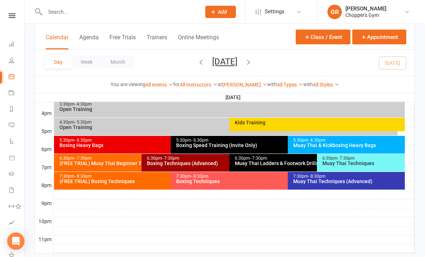
click at [156, 148] on div "5:30pm - 6:30pm Boxing Heavy Bags" at bounding box center [167, 145] width 226 height 18
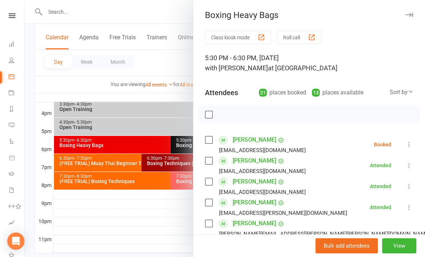
click at [406, 145] on icon at bounding box center [408, 144] width 7 height 7
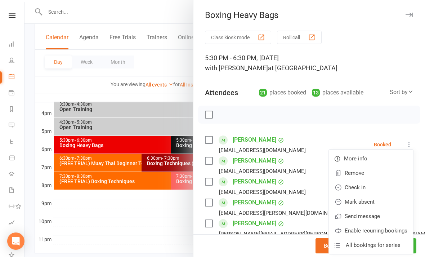
click at [380, 204] on link "Mark absent" at bounding box center [371, 201] width 84 height 14
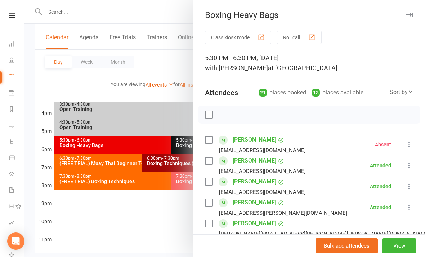
click at [183, 233] on div at bounding box center [224, 128] width 400 height 257
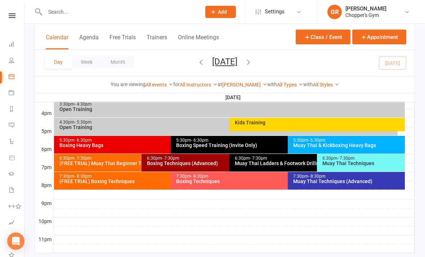
click at [146, 149] on div "5:30pm - 6:30pm Boxing Heavy Bags" at bounding box center [167, 145] width 226 height 18
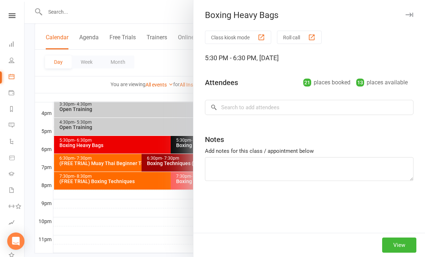
click at [152, 143] on div at bounding box center [224, 128] width 400 height 257
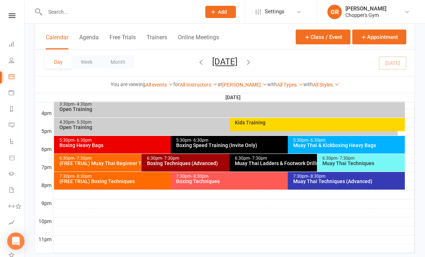
click at [160, 143] on div "Boxing Heavy Bags" at bounding box center [169, 145] width 220 height 5
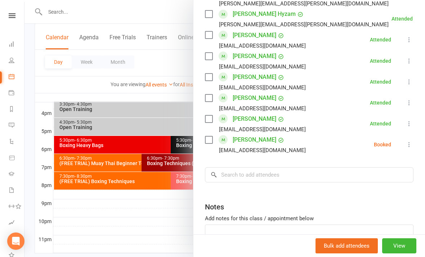
scroll to position [418, 0]
click at [139, 256] on div at bounding box center [224, 128] width 400 height 257
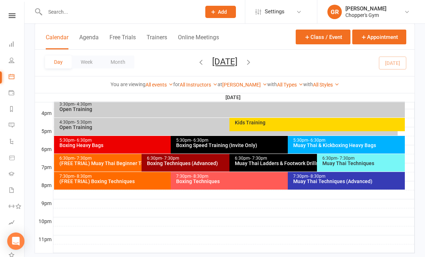
click at [387, 150] on div "5:30pm - 6:30pm Muay Thai & Kickboxing Heavy Bags" at bounding box center [346, 145] width 117 height 18
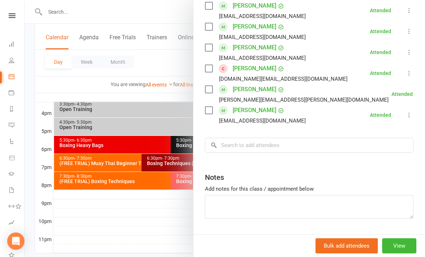
click at [144, 253] on div at bounding box center [224, 128] width 400 height 257
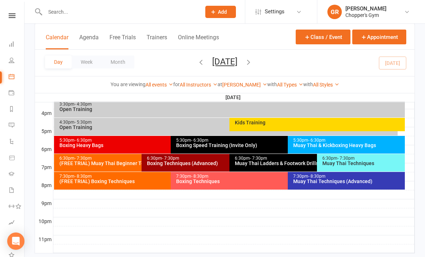
click at [375, 170] on div "6:30pm - 7:30pm Muay Thai Techniques" at bounding box center [361, 163] width 88 height 18
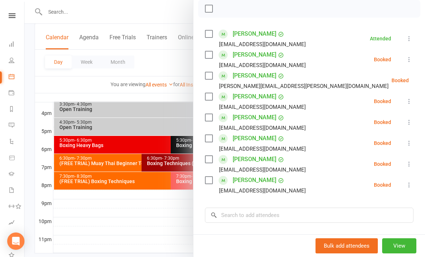
scroll to position [109, 0]
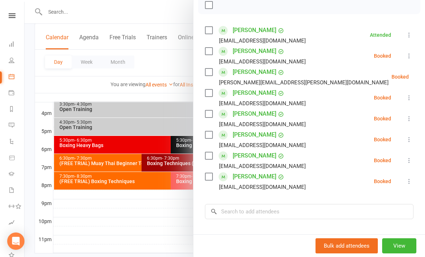
click at [153, 250] on div at bounding box center [224, 128] width 400 height 257
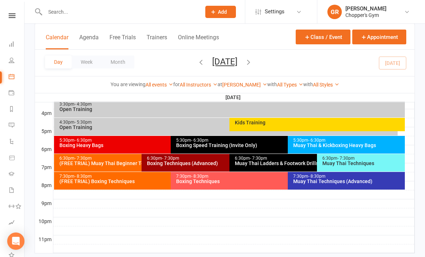
click at [360, 145] on div "Muay Thai & Kickboxing Heavy Bags" at bounding box center [348, 145] width 111 height 5
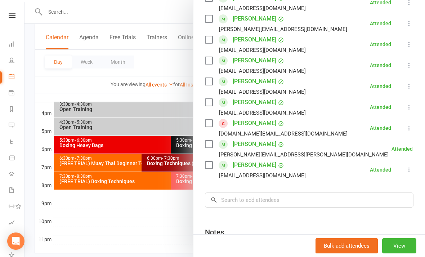
scroll to position [184, 0]
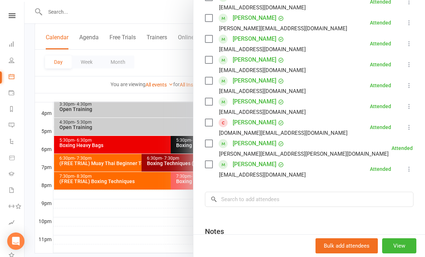
click at [144, 237] on div at bounding box center [224, 128] width 400 height 257
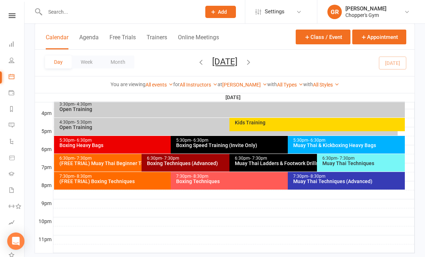
click at [369, 163] on div "Muay Thai Techniques" at bounding box center [362, 163] width 81 height 5
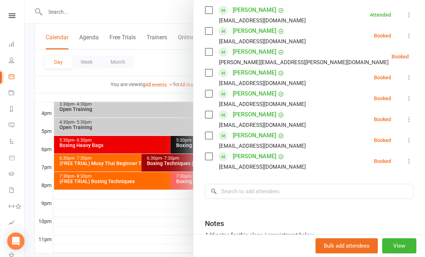
scroll to position [130, 0]
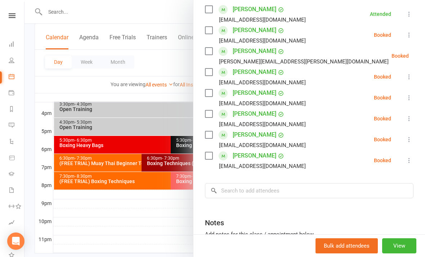
click at [409, 160] on icon at bounding box center [408, 160] width 7 height 7
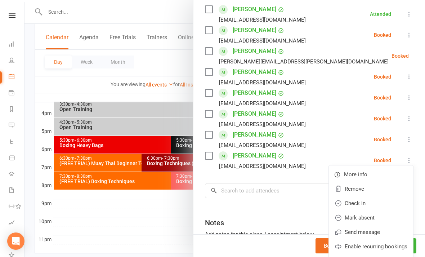
click at [366, 204] on link "Check in" at bounding box center [371, 203] width 84 height 14
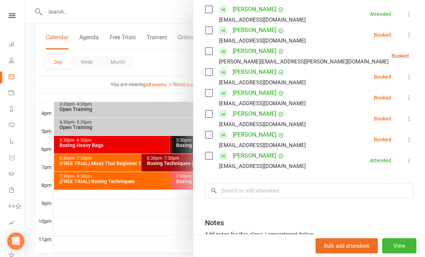
click at [140, 230] on div at bounding box center [224, 128] width 400 height 257
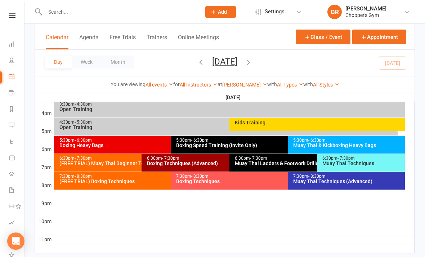
click at [332, 180] on div "Muay Thai Techniques (Advanced)" at bounding box center [348, 181] width 111 height 5
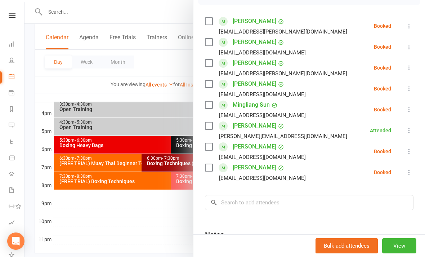
scroll to position [119, 0]
click at [156, 226] on div at bounding box center [224, 128] width 400 height 257
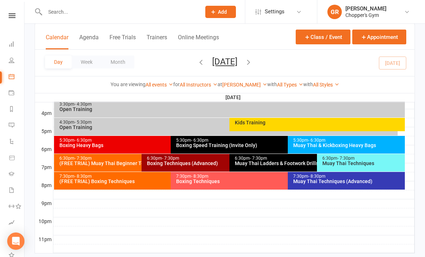
click at [147, 185] on div "7:30pm - 8:30pm (FREE TRIAL) Boxing Techniques" at bounding box center [167, 181] width 226 height 18
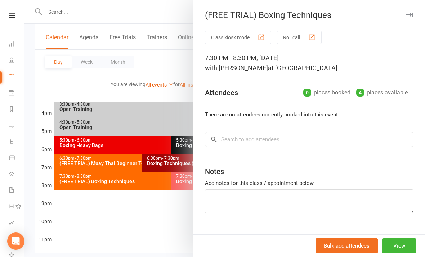
click at [127, 248] on div at bounding box center [224, 128] width 400 height 257
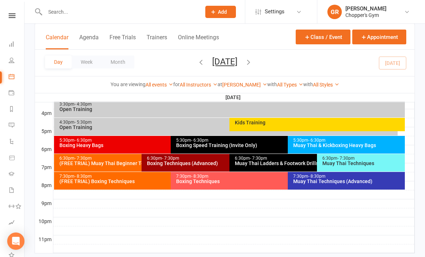
click at [240, 85] on link "[PERSON_NAME]" at bounding box center [244, 85] width 45 height 6
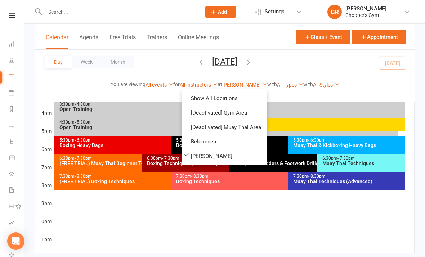
click at [226, 144] on link "Belconnen" at bounding box center [224, 141] width 85 height 14
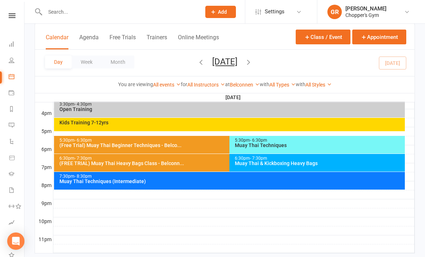
click at [230, 122] on div "Kids Training 7-12yrs" at bounding box center [231, 122] width 344 height 5
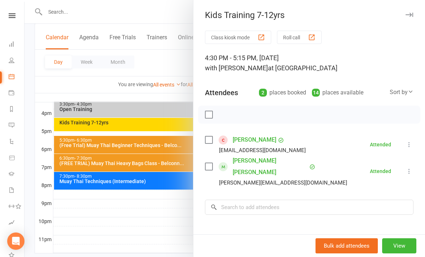
click at [162, 218] on div at bounding box center [224, 128] width 400 height 257
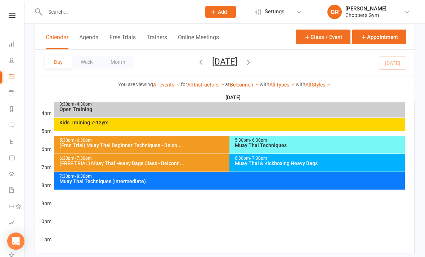
click at [182, 146] on div "(Free Trial) Muay Thai Beginner Techniques - Belco..." at bounding box center [227, 145] width 337 height 5
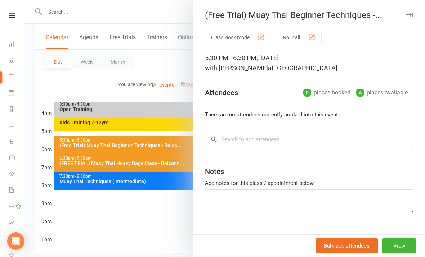
click at [131, 231] on div at bounding box center [224, 128] width 400 height 257
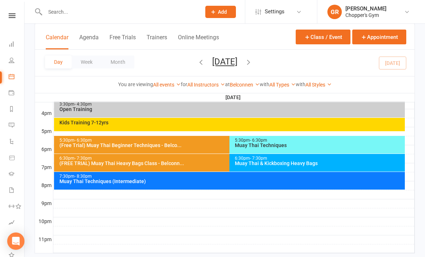
click at [184, 163] on div "(FREE TRIAL) Muay Thai Heavy Bags Class - Belconn..." at bounding box center [227, 163] width 337 height 5
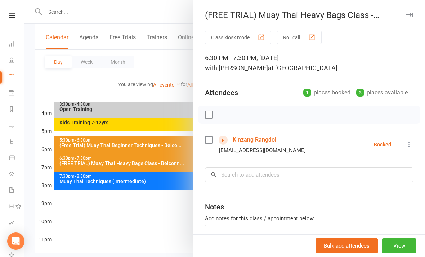
click at [159, 225] on div at bounding box center [224, 128] width 400 height 257
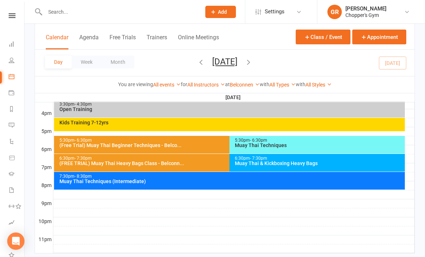
click at [200, 163] on div "(FREE TRIAL) Muay Thai Heavy Bags Class - Belconn..." at bounding box center [227, 163] width 337 height 5
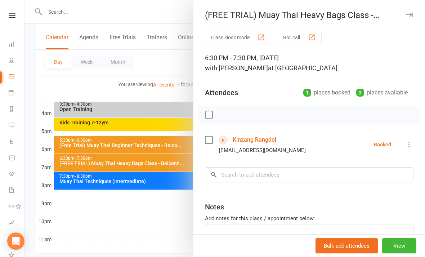
click at [146, 225] on div at bounding box center [224, 128] width 400 height 257
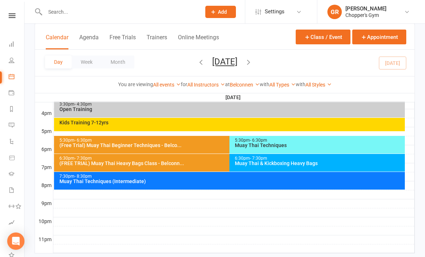
click at [196, 141] on div "5:30pm - 6:30pm" at bounding box center [227, 140] width 337 height 5
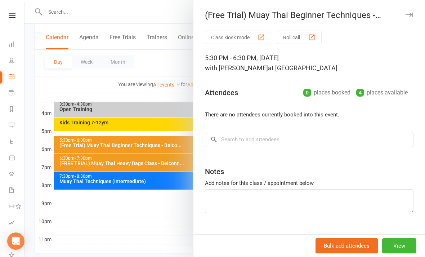
click at [162, 219] on div at bounding box center [224, 128] width 400 height 257
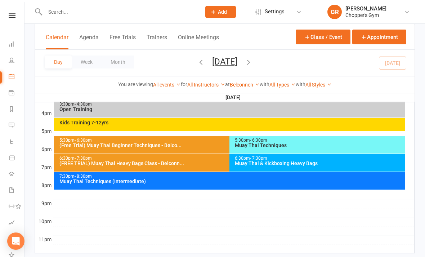
click at [192, 181] on div "Muay Thai Techniques (Intermediate)" at bounding box center [231, 181] width 344 height 5
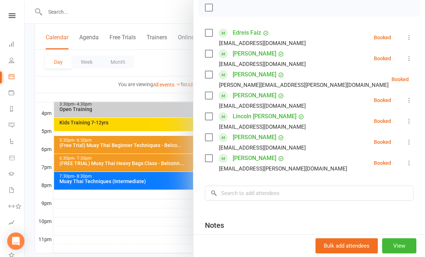
scroll to position [107, 0]
click at [158, 215] on div at bounding box center [224, 128] width 400 height 257
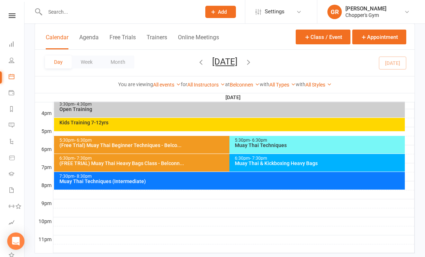
click at [237, 87] on link "Belconnen" at bounding box center [245, 85] width 30 height 6
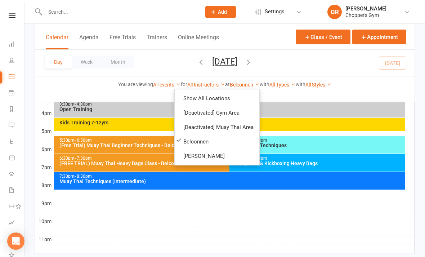
click at [252, 65] on icon "button" at bounding box center [248, 62] width 8 height 8
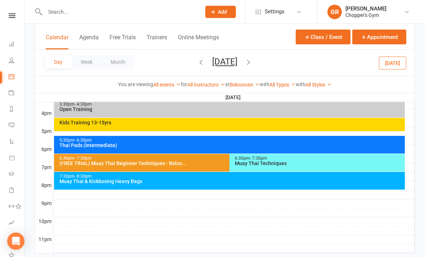
click at [212, 167] on div "6:30pm - 7:30pm (FREE TRIAL) Muay Thai Beginner Techniques - Belco..." at bounding box center [225, 163] width 343 height 18
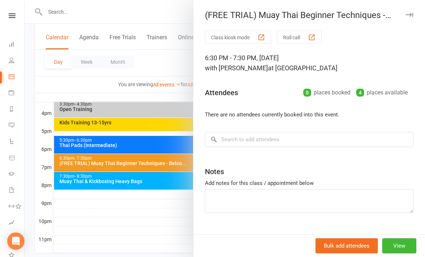
click at [168, 206] on div at bounding box center [224, 128] width 400 height 257
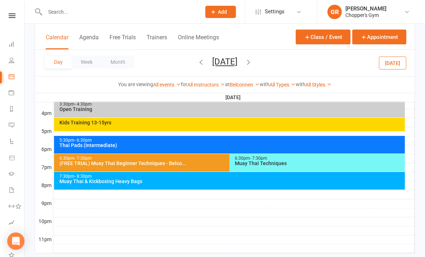
click at [298, 143] on div "Thai Pads (Intermediate)" at bounding box center [231, 145] width 344 height 5
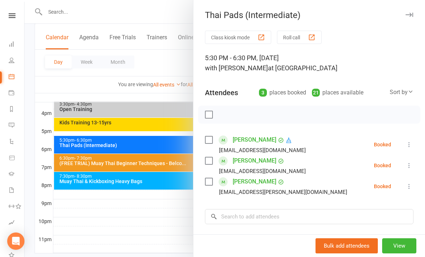
click at [168, 236] on div at bounding box center [224, 128] width 400 height 257
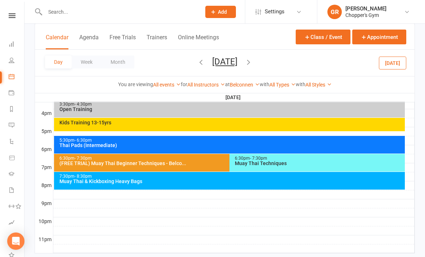
click at [315, 165] on div "Muay Thai Techniques" at bounding box center [318, 163] width 169 height 5
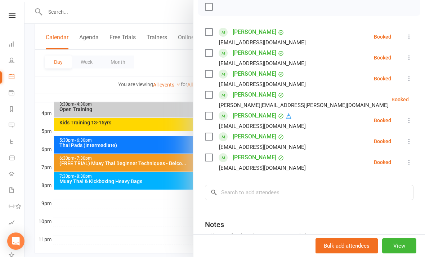
click at [166, 233] on div at bounding box center [224, 128] width 400 height 257
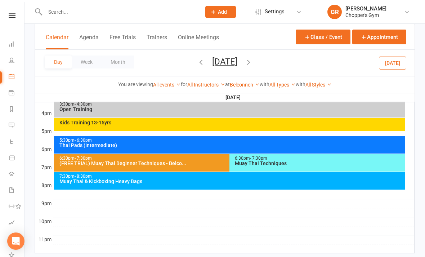
click at [291, 179] on div "Muay Thai & Kickboxing Heavy Bags" at bounding box center [231, 181] width 344 height 5
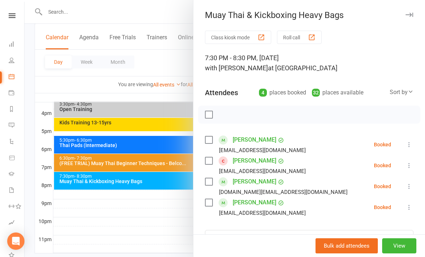
click at [158, 242] on div at bounding box center [224, 128] width 400 height 257
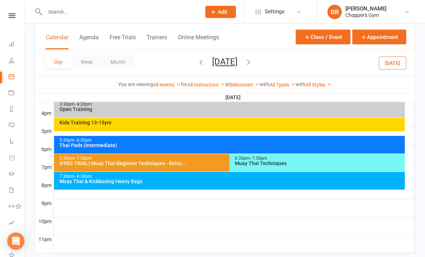
click at [240, 84] on link "Belconnen" at bounding box center [245, 85] width 30 height 6
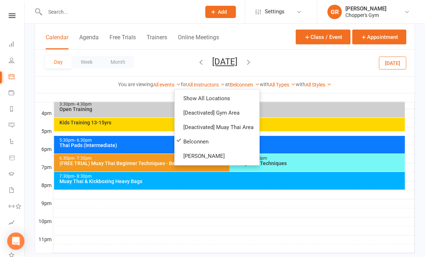
click at [229, 155] on link "[PERSON_NAME]" at bounding box center [217, 156] width 85 height 14
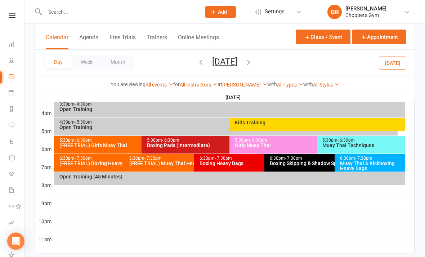
click at [125, 145] on div "(FREE TRIAL) Girls Muay Thai" at bounding box center [140, 145] width 162 height 5
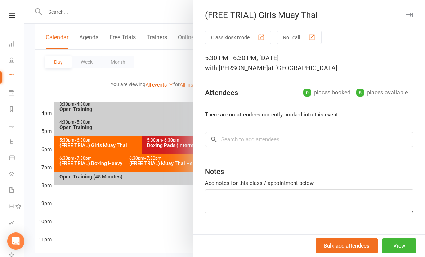
click at [143, 220] on div at bounding box center [224, 128] width 400 height 257
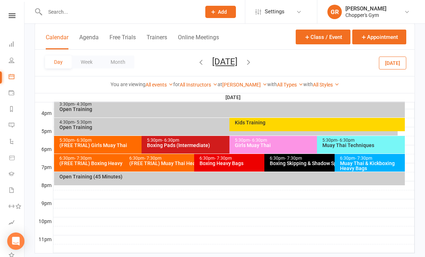
click at [112, 164] on div "(FREE TRIAL) Boxing Heavy Bags" at bounding box center [122, 163] width 127 height 5
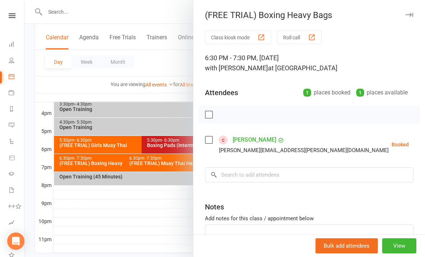
click at [168, 226] on div at bounding box center [224, 128] width 400 height 257
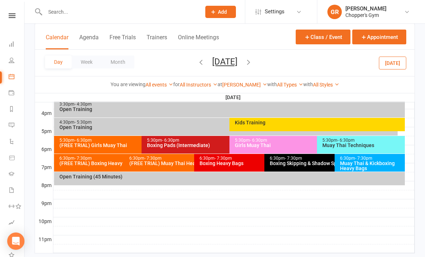
click at [179, 159] on div "6:30pm - 7:30pm" at bounding box center [192, 158] width 127 height 5
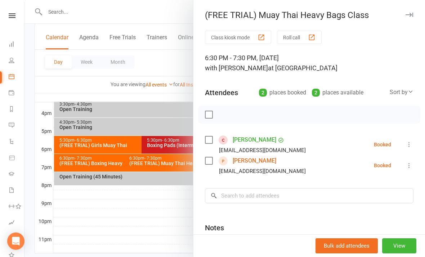
click at [165, 211] on div at bounding box center [224, 128] width 400 height 257
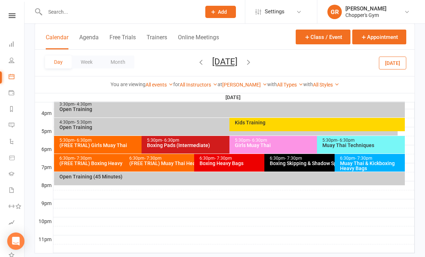
click at [202, 140] on div "5:30pm - 6:30pm" at bounding box center [228, 140] width 162 height 5
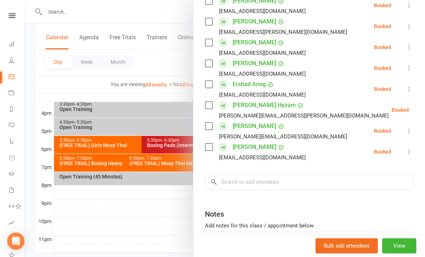
scroll to position [143, 0]
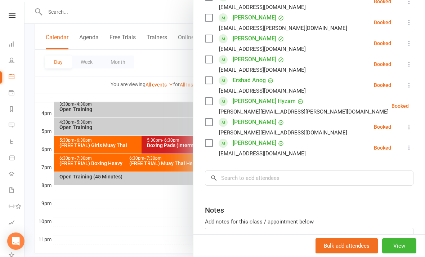
click at [160, 234] on div at bounding box center [224, 128] width 400 height 257
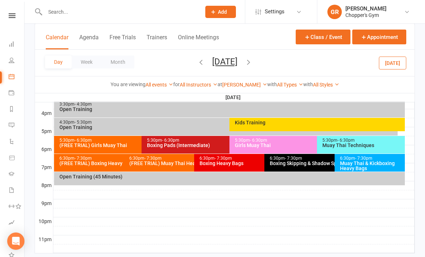
click at [298, 142] on div "5:30pm - 6:30pm" at bounding box center [315, 140] width 162 height 5
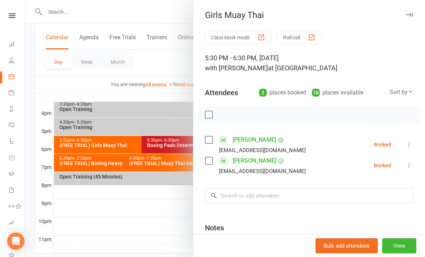
click at [175, 238] on div at bounding box center [224, 128] width 400 height 257
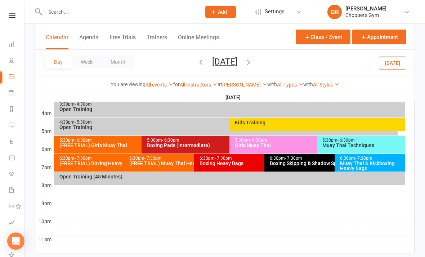
click at [379, 144] on div "Muay Thai Techniques" at bounding box center [362, 145] width 81 height 5
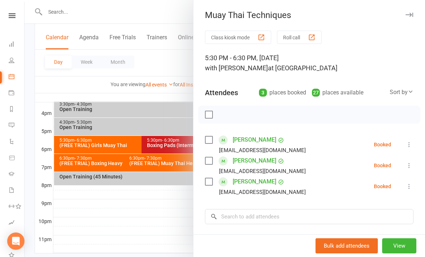
click at [160, 238] on div at bounding box center [224, 128] width 400 height 257
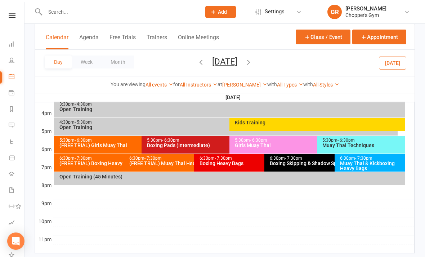
click at [369, 162] on div "Muay Thai & Kickboxing Heavy Bags" at bounding box center [371, 166] width 64 height 10
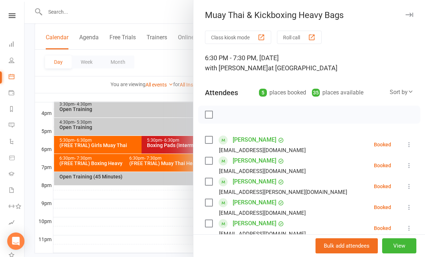
click at [167, 222] on div at bounding box center [224, 128] width 400 height 257
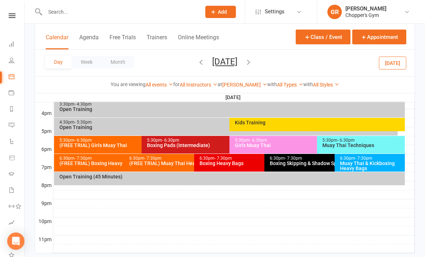
click at [252, 58] on icon "button" at bounding box center [248, 62] width 8 height 8
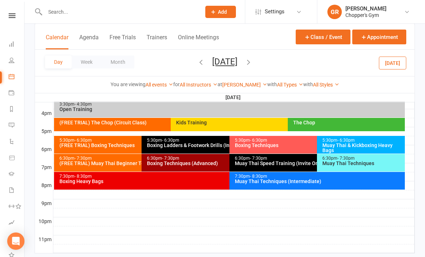
click at [119, 147] on div "(FREE TRIAL) Boxing Techniques" at bounding box center [140, 145] width 162 height 5
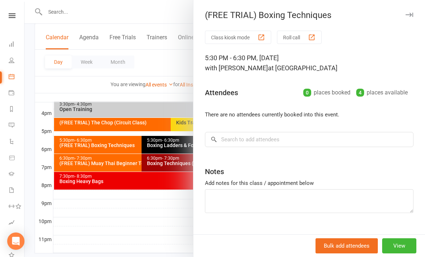
click at [153, 225] on div at bounding box center [224, 128] width 400 height 257
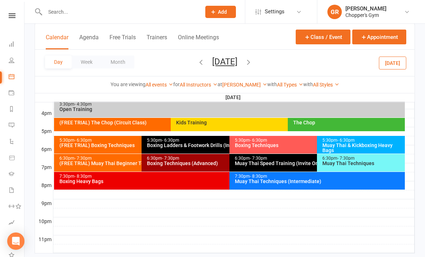
click at [125, 161] on div "(FREE TRIAL) Muay Thai Beginner Technique" at bounding box center [140, 163] width 162 height 5
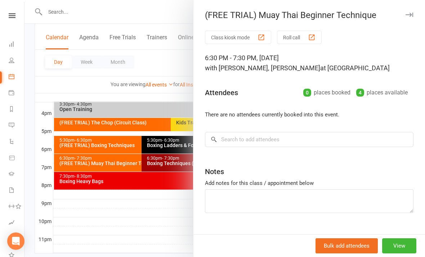
click at [164, 253] on div at bounding box center [224, 128] width 400 height 257
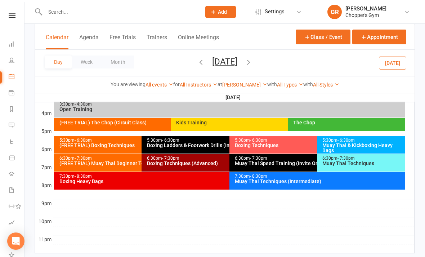
click at [174, 241] on div at bounding box center [233, 239] width 361 height 9
click at [374, 143] on div "Muay Thai & Kickboxing Heavy Bags" at bounding box center [362, 148] width 81 height 10
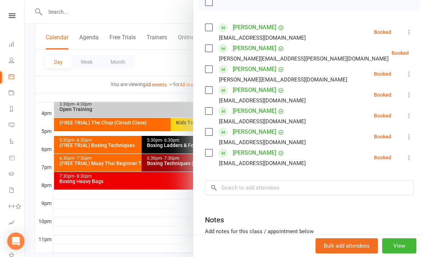
scroll to position [113, 0]
click at [157, 244] on div at bounding box center [224, 128] width 400 height 257
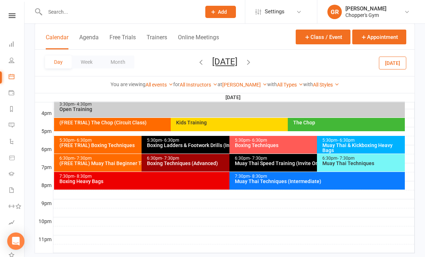
click at [360, 165] on div "Muay Thai Techniques" at bounding box center [362, 163] width 81 height 5
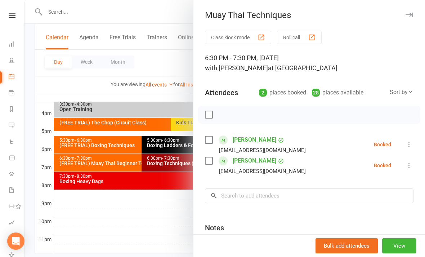
click at [168, 244] on div at bounding box center [224, 128] width 400 height 257
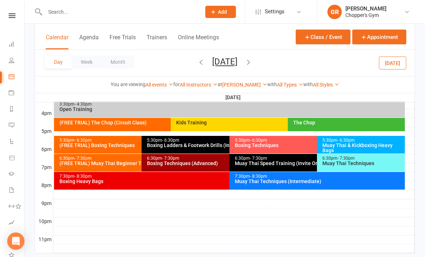
click at [335, 182] on div "Muay Thai Techniques (Intermediate)" at bounding box center [318, 181] width 169 height 5
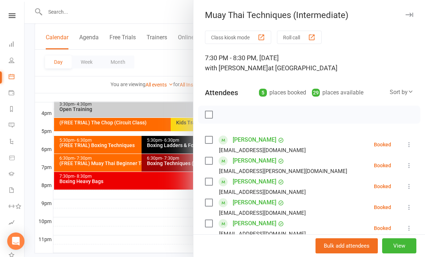
click at [159, 225] on div at bounding box center [224, 128] width 400 height 257
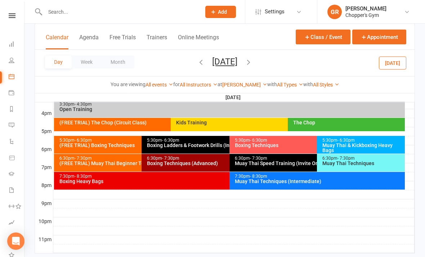
click at [252, 126] on div "Kids Training" at bounding box center [284, 124] width 226 height 13
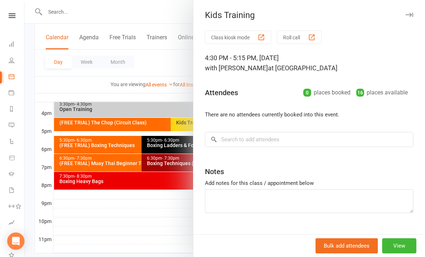
click at [176, 96] on div at bounding box center [224, 128] width 400 height 257
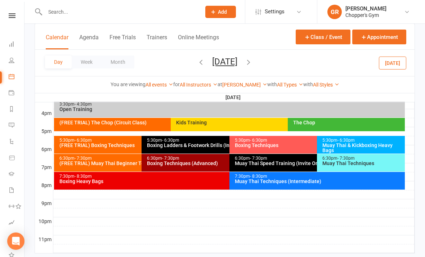
click at [336, 124] on div "The Chop" at bounding box center [348, 122] width 111 height 5
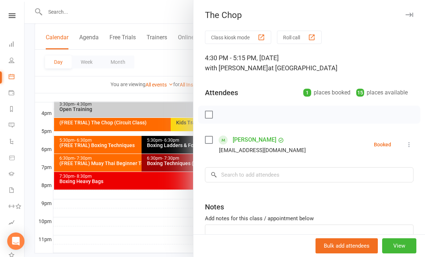
click at [163, 221] on div at bounding box center [224, 128] width 400 height 257
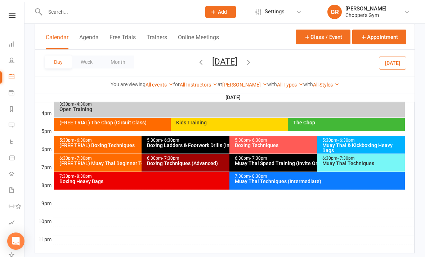
click at [241, 84] on link "[PERSON_NAME]" at bounding box center [244, 85] width 45 height 6
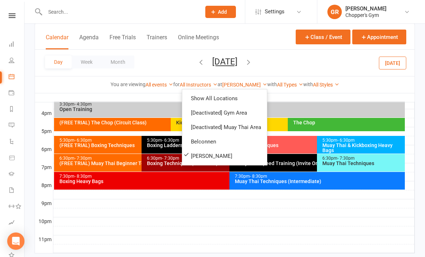
click at [207, 87] on link "All Instructors" at bounding box center [199, 85] width 38 height 6
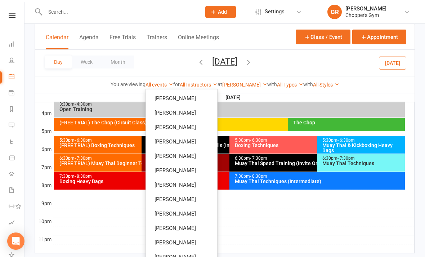
click at [237, 62] on button "Thursday, Oct 16, 2025" at bounding box center [224, 62] width 25 height 10
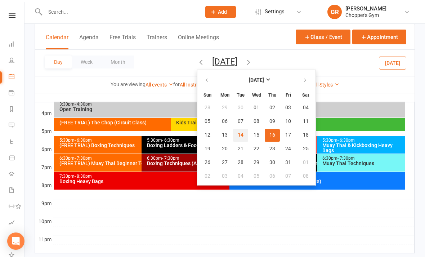
click at [238, 134] on span "14" at bounding box center [241, 135] width 6 height 6
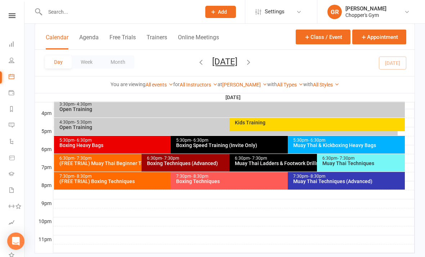
click at [368, 125] on div "Kids Training" at bounding box center [316, 124] width 175 height 13
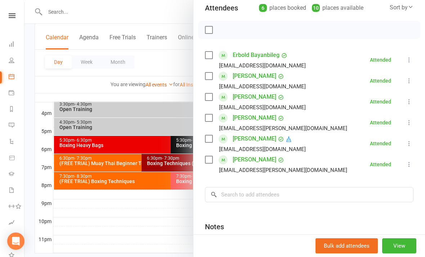
scroll to position [83, 0]
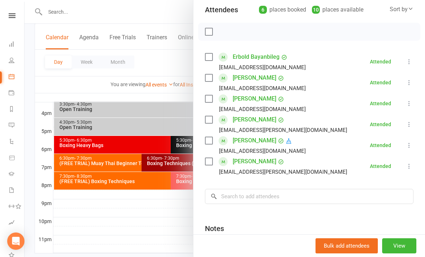
click at [159, 230] on div at bounding box center [224, 128] width 400 height 257
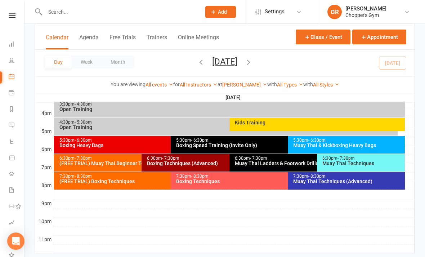
click at [358, 181] on div "Muay Thai Techniques (Advanced)" at bounding box center [348, 181] width 111 height 5
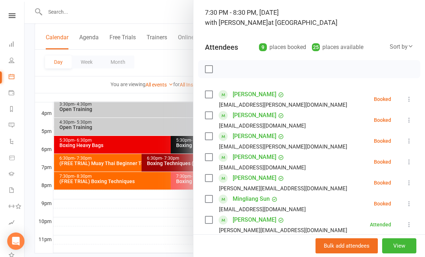
scroll to position [47, 0]
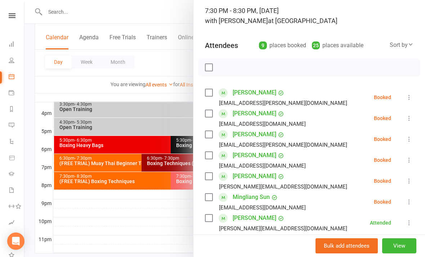
click at [412, 114] on button at bounding box center [409, 118] width 9 height 9
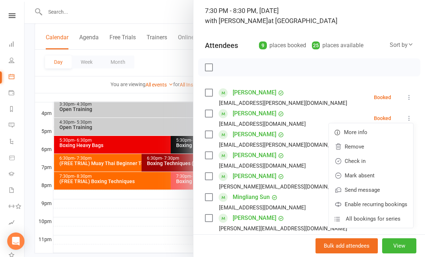
click at [365, 158] on link "Check in" at bounding box center [371, 161] width 84 height 14
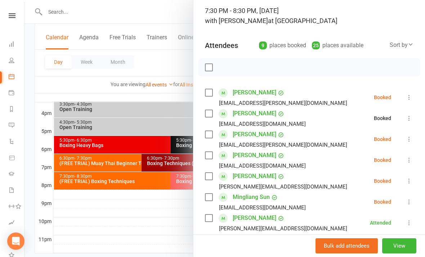
click at [159, 217] on div at bounding box center [224, 128] width 400 height 257
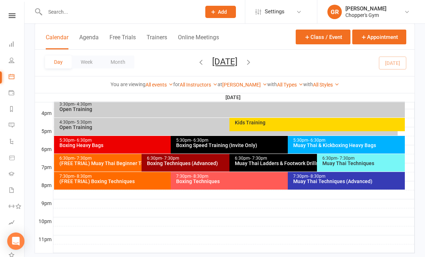
click at [295, 161] on div "Muay Thai Ladders & Footwork Drills (Invite Only)" at bounding box center [315, 163] width 162 height 5
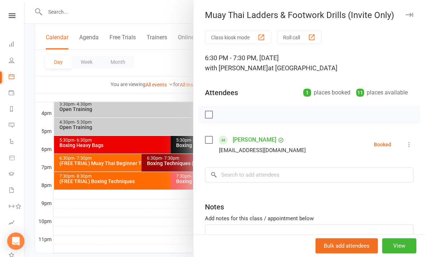
click at [406, 140] on button at bounding box center [409, 144] width 9 height 9
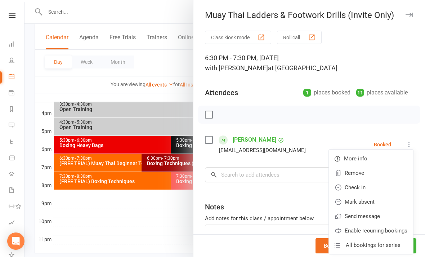
click at [368, 186] on link "Check in" at bounding box center [371, 187] width 84 height 14
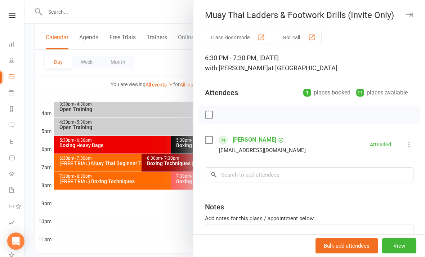
click at [181, 215] on div at bounding box center [224, 128] width 400 height 257
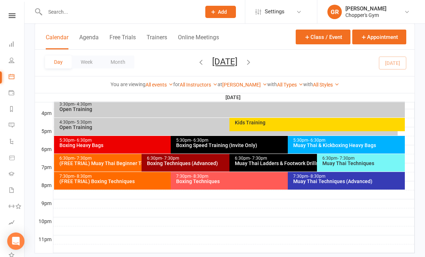
click at [214, 161] on div "Boxing Techniques (Advanced)" at bounding box center [228, 163] width 162 height 5
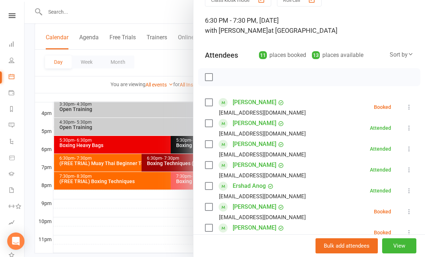
scroll to position [42, 0]
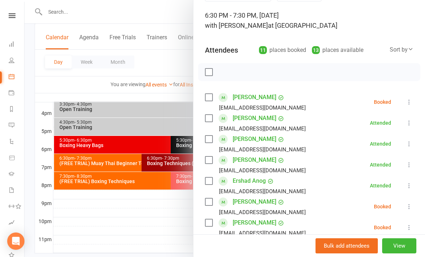
click at [408, 105] on icon at bounding box center [408, 101] width 7 height 7
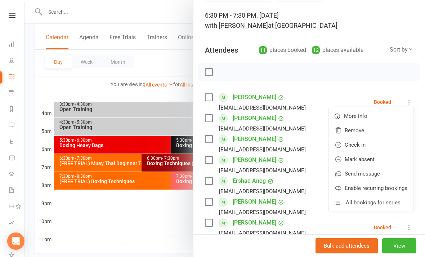
click at [364, 144] on link "Check in" at bounding box center [371, 145] width 84 height 14
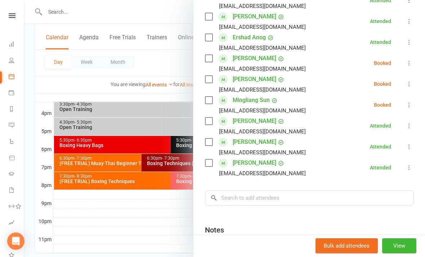
scroll to position [185, 0]
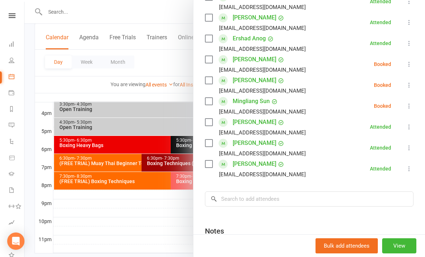
click at [160, 232] on div at bounding box center [224, 128] width 400 height 257
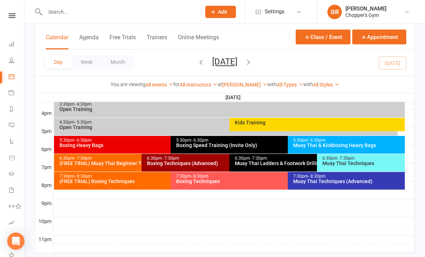
click at [348, 162] on div "Muay Thai Techniques" at bounding box center [362, 163] width 81 height 5
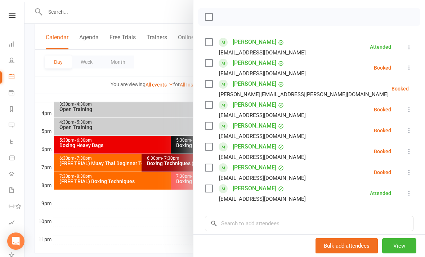
scroll to position [98, 0]
click at [162, 233] on div at bounding box center [224, 128] width 400 height 257
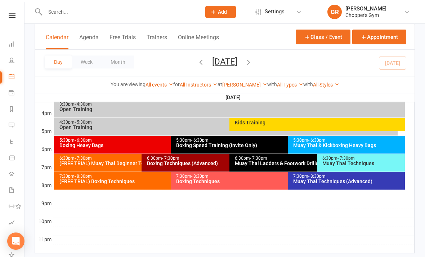
click at [346, 158] on span "- 7:30pm" at bounding box center [345, 158] width 17 height 5
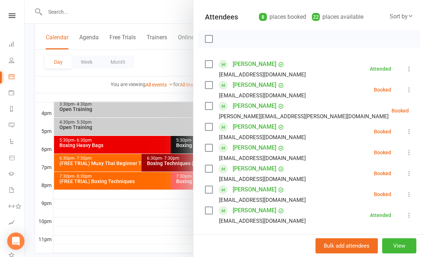
scroll to position [75, 0]
click at [407, 131] on icon at bounding box center [408, 131] width 7 height 7
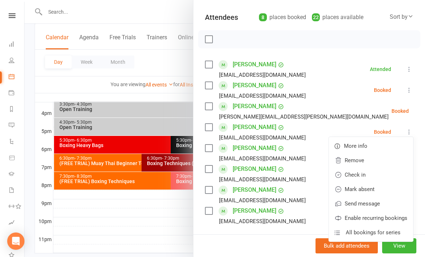
click at [373, 175] on link "Check in" at bounding box center [371, 174] width 84 height 14
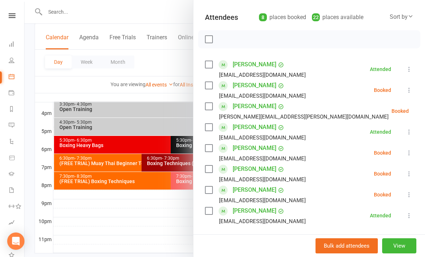
click at [167, 235] on div at bounding box center [224, 128] width 400 height 257
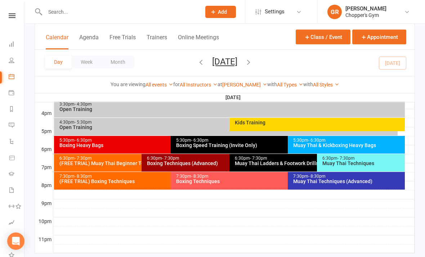
click at [385, 180] on div "Muay Thai Techniques (Advanced)" at bounding box center [348, 181] width 111 height 5
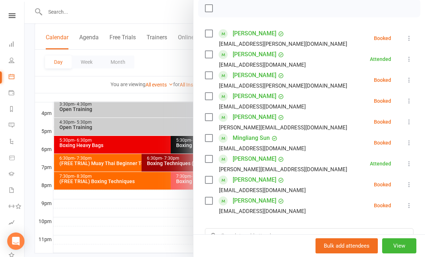
scroll to position [119, 0]
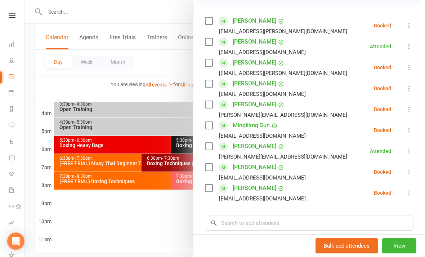
click at [412, 172] on icon at bounding box center [408, 171] width 7 height 7
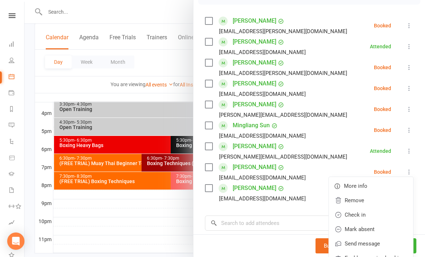
click at [383, 214] on link "Check in" at bounding box center [371, 214] width 84 height 14
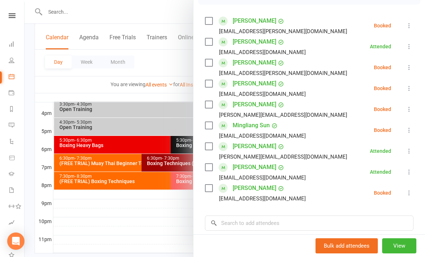
click at [174, 212] on div at bounding box center [224, 128] width 400 height 257
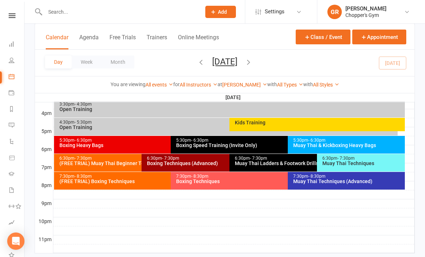
click at [318, 177] on span "- 8:30pm" at bounding box center [316, 176] width 17 height 5
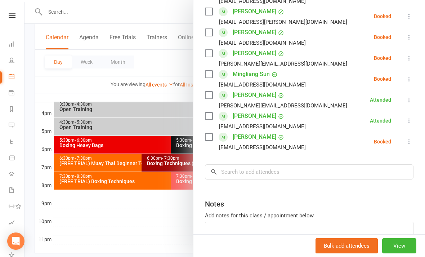
scroll to position [171, 0]
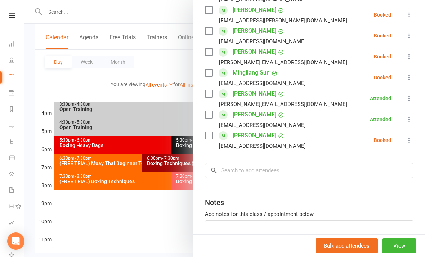
click at [153, 229] on div at bounding box center [224, 128] width 400 height 257
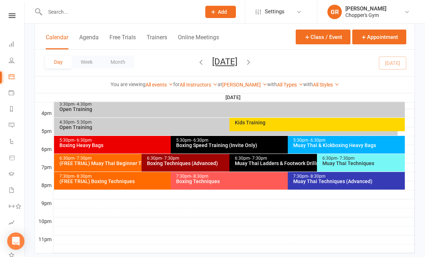
click at [219, 182] on div "Boxing Techniques" at bounding box center [286, 181] width 220 height 5
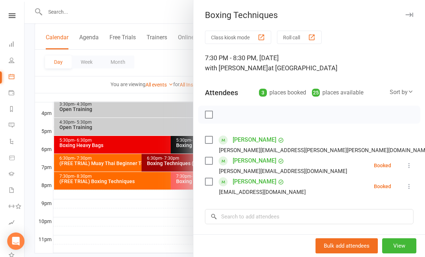
click at [184, 220] on div at bounding box center [224, 128] width 400 height 257
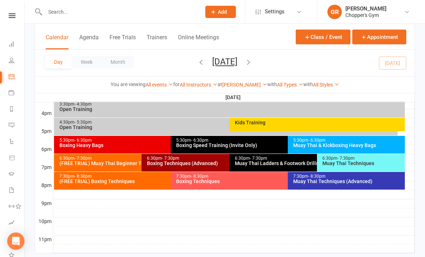
click at [149, 179] on div "(FREE TRIAL) Boxing Techniques" at bounding box center [169, 181] width 220 height 5
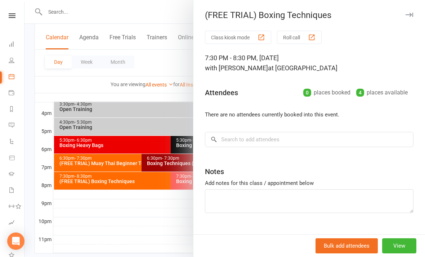
click at [165, 226] on div at bounding box center [224, 128] width 400 height 257
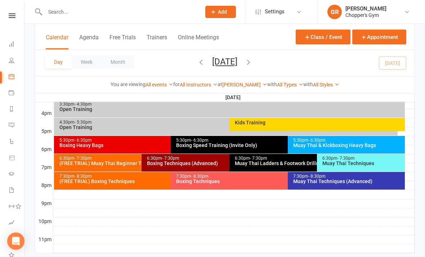
click at [128, 163] on div "(FREE TRIAL) Muay Thai Beginner Technique" at bounding box center [140, 163] width 162 height 5
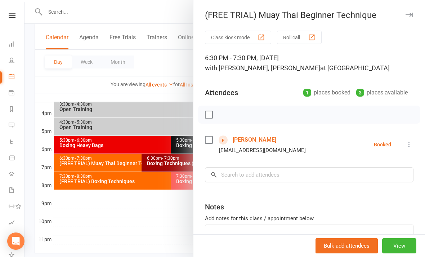
click at [160, 229] on div at bounding box center [224, 128] width 400 height 257
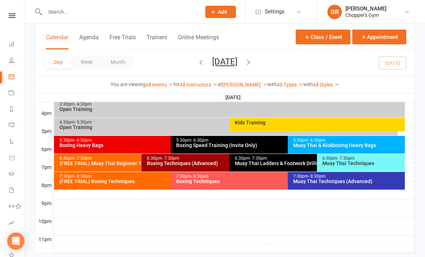
click at [373, 165] on div "Muay Thai Techniques" at bounding box center [362, 163] width 81 height 5
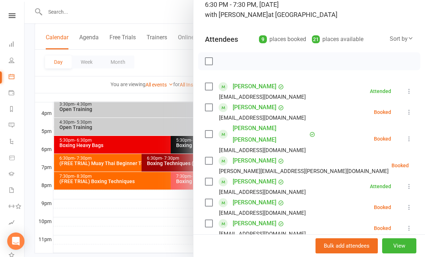
scroll to position [58, 0]
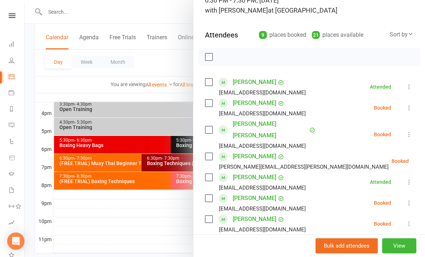
click at [409, 131] on icon at bounding box center [408, 134] width 7 height 7
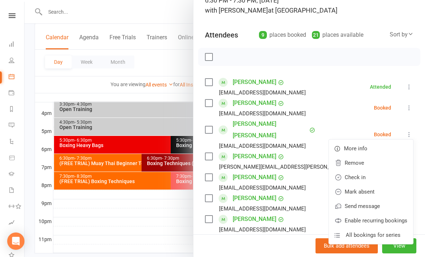
click at [378, 171] on link "Check in" at bounding box center [371, 177] width 84 height 14
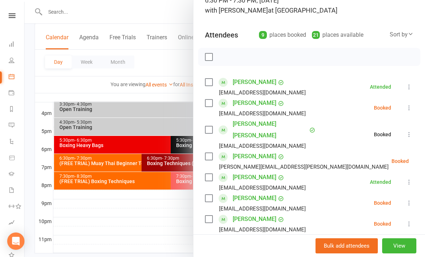
click at [423, 157] on icon at bounding box center [426, 160] width 7 height 7
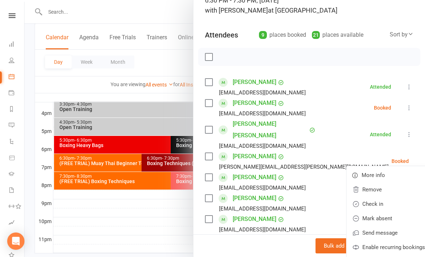
click at [374, 197] on link "Check in" at bounding box center [388, 204] width 84 height 14
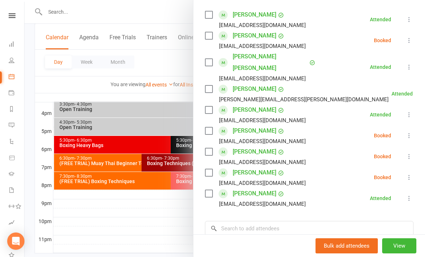
scroll to position [125, 0]
click at [153, 235] on div at bounding box center [224, 128] width 400 height 257
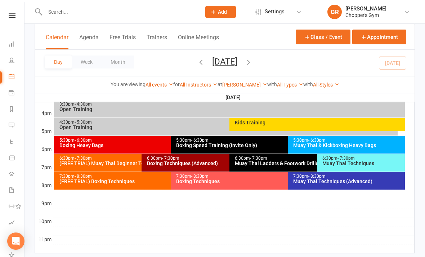
click at [341, 182] on div "Muay Thai Techniques (Advanced)" at bounding box center [348, 181] width 111 height 5
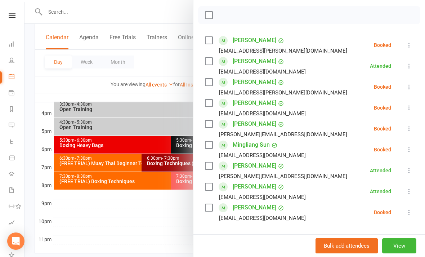
scroll to position [100, 0]
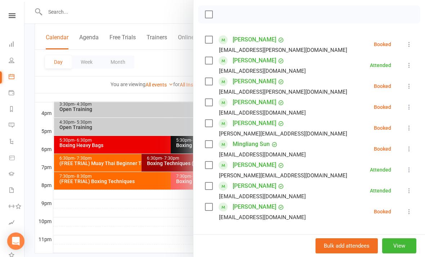
click at [175, 242] on div at bounding box center [224, 128] width 400 height 257
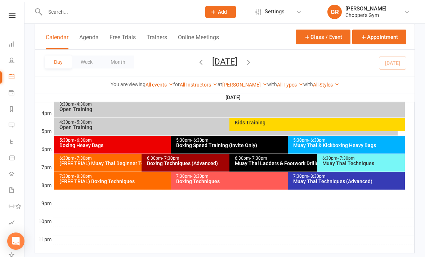
click at [277, 162] on div "Muay Thai Ladders & Footwork Drills (Invite Only)" at bounding box center [315, 163] width 162 height 5
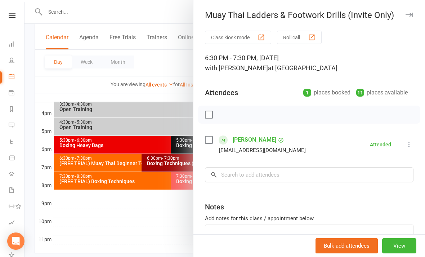
click at [166, 228] on div at bounding box center [224, 128] width 400 height 257
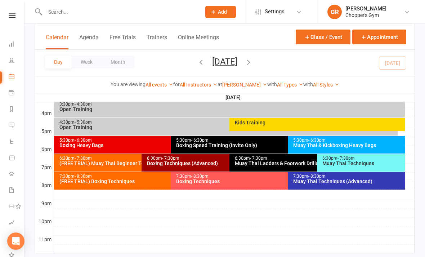
click at [212, 163] on div "Boxing Techniques (Advanced)" at bounding box center [228, 163] width 162 height 5
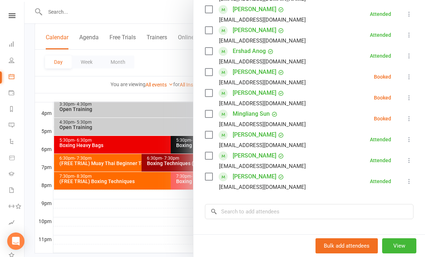
scroll to position [175, 0]
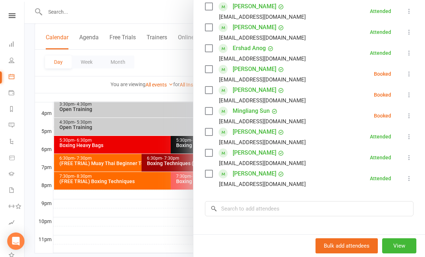
click at [410, 96] on icon at bounding box center [408, 94] width 7 height 7
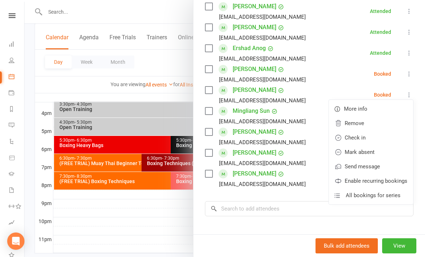
click at [370, 141] on link "Check in" at bounding box center [371, 137] width 84 height 14
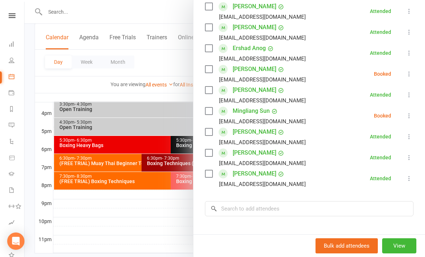
click at [181, 225] on div at bounding box center [224, 128] width 400 height 257
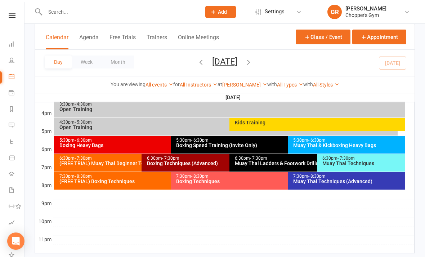
click at [373, 164] on div "Muay Thai Techniques" at bounding box center [362, 163] width 81 height 5
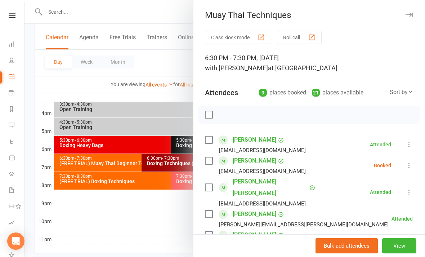
click at [112, 225] on div at bounding box center [224, 128] width 400 height 257
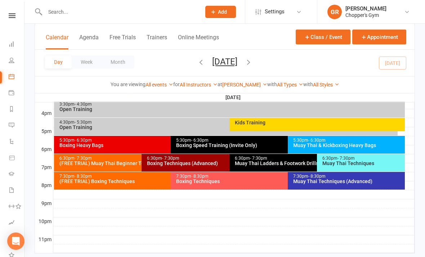
click at [327, 179] on div "Muay Thai Techniques (Advanced)" at bounding box center [348, 181] width 111 height 5
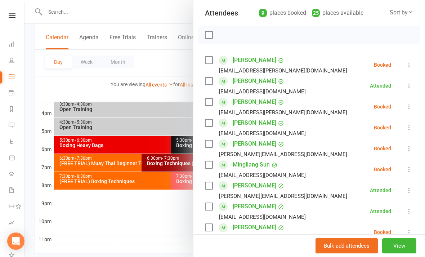
scroll to position [80, 0]
click at [160, 236] on div at bounding box center [224, 128] width 400 height 257
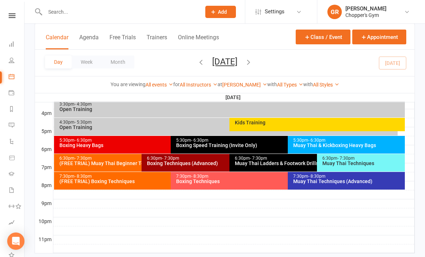
click at [361, 161] on div "Muay Thai Techniques" at bounding box center [362, 163] width 81 height 5
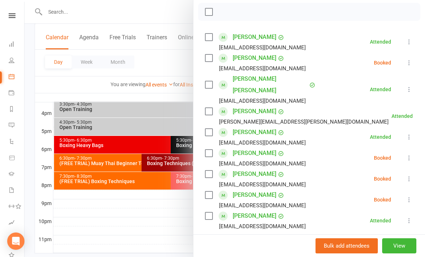
scroll to position [103, 0]
click at [409, 154] on icon at bounding box center [408, 157] width 7 height 7
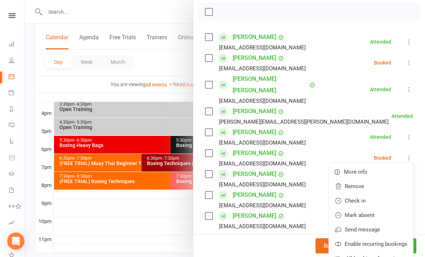
click at [369, 193] on link "Check in" at bounding box center [371, 200] width 84 height 14
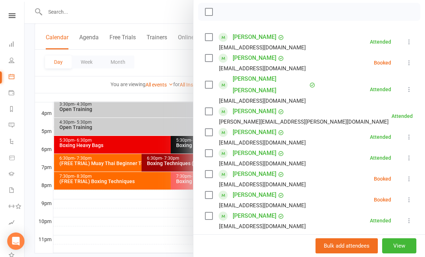
click at [155, 231] on div at bounding box center [224, 128] width 400 height 257
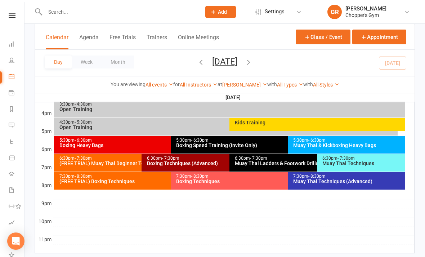
click at [202, 161] on div "Boxing Techniques (Advanced)" at bounding box center [228, 163] width 162 height 5
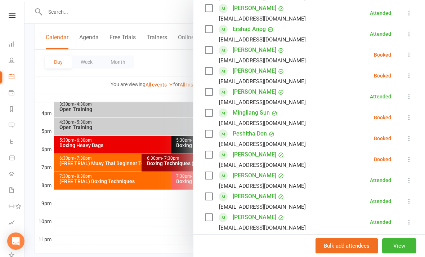
scroll to position [194, 0]
click at [410, 160] on icon at bounding box center [408, 158] width 7 height 7
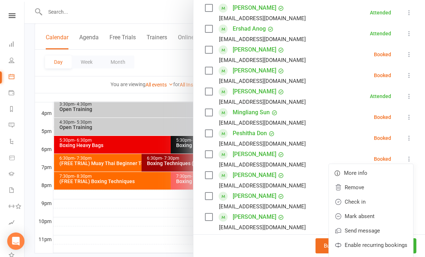
click at [376, 198] on link "Check in" at bounding box center [371, 201] width 84 height 14
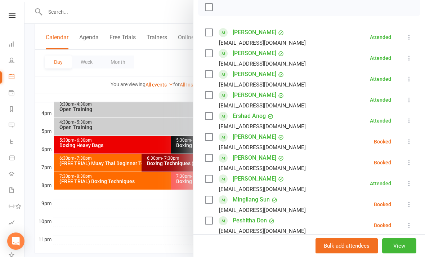
scroll to position [102, 0]
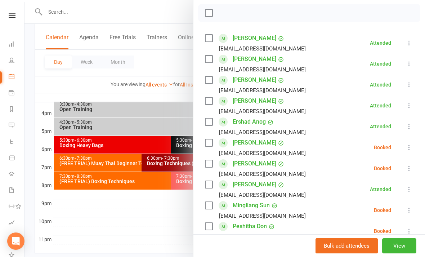
click at [170, 217] on div at bounding box center [224, 128] width 400 height 257
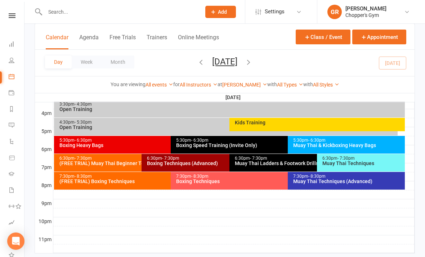
click at [353, 165] on div "Muay Thai Techniques" at bounding box center [362, 163] width 81 height 5
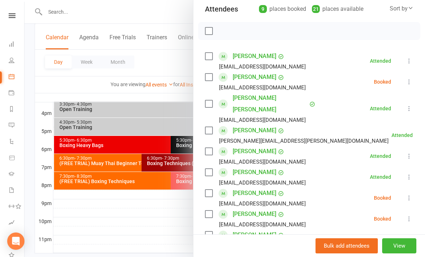
scroll to position [170, 0]
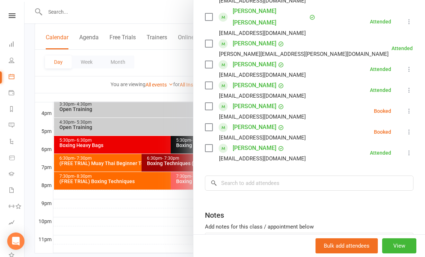
click at [169, 242] on div at bounding box center [224, 128] width 400 height 257
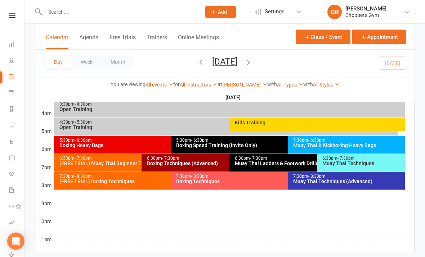
click at [290, 165] on div "Muay Thai Ladders & Footwork Drills (Invite Only)" at bounding box center [315, 163] width 162 height 5
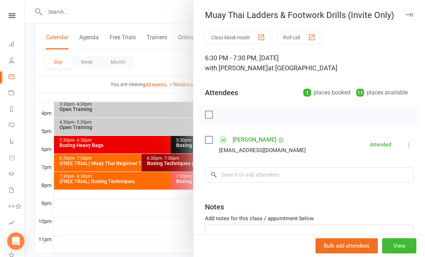
click at [183, 224] on div at bounding box center [224, 128] width 400 height 257
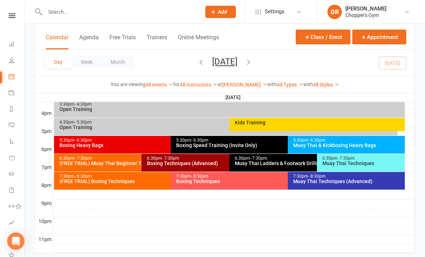
click at [202, 161] on div "Boxing Techniques (Advanced)" at bounding box center [228, 163] width 162 height 5
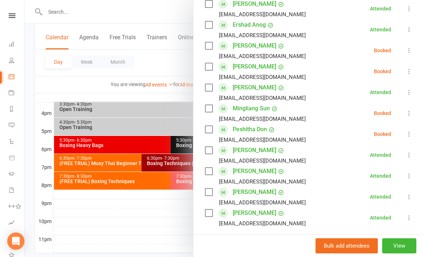
scroll to position [199, 0]
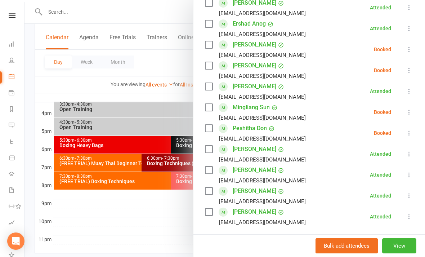
click at [177, 221] on div at bounding box center [224, 128] width 400 height 257
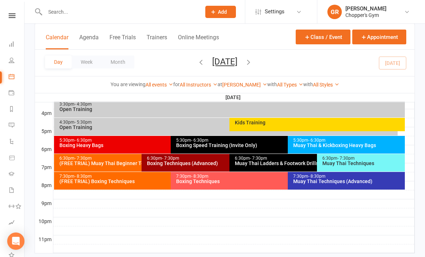
click at [362, 162] on div "Muay Thai Techniques" at bounding box center [362, 163] width 81 height 5
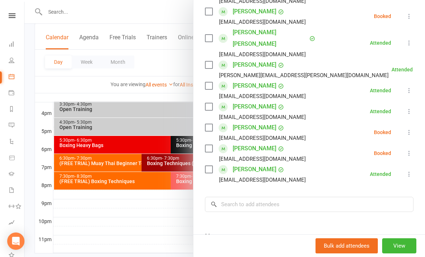
scroll to position [155, 0]
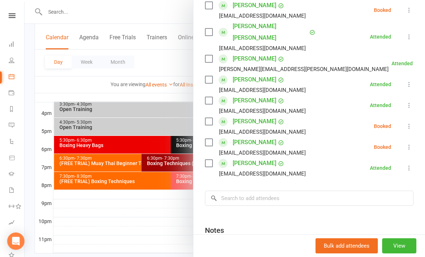
click at [407, 122] on icon at bounding box center [408, 125] width 7 height 7
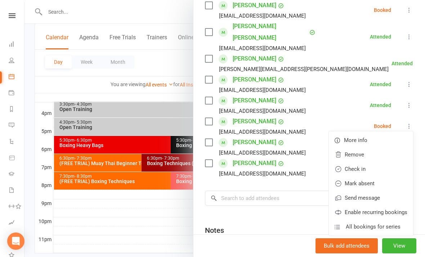
click at [377, 162] on link "Check in" at bounding box center [371, 169] width 84 height 14
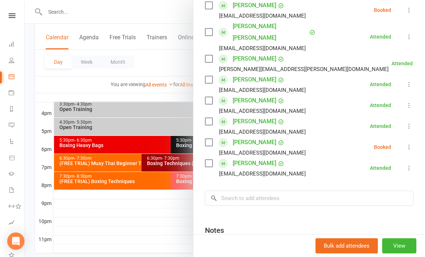
click at [141, 219] on div at bounding box center [224, 128] width 400 height 257
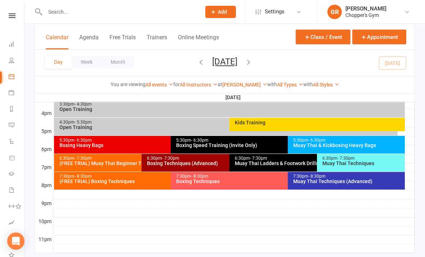
click at [187, 162] on div "Boxing Techniques (Advanced)" at bounding box center [228, 163] width 162 height 5
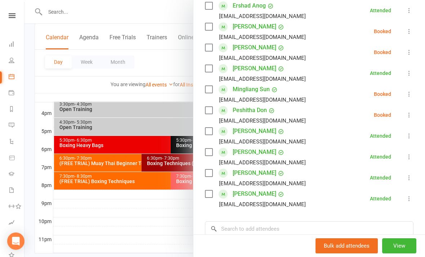
scroll to position [221, 0]
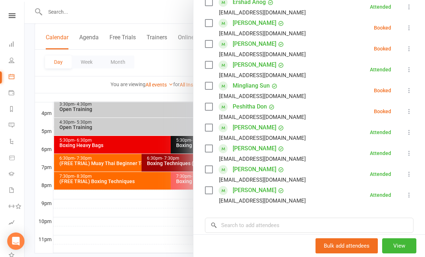
click at [409, 114] on icon at bounding box center [408, 111] width 7 height 7
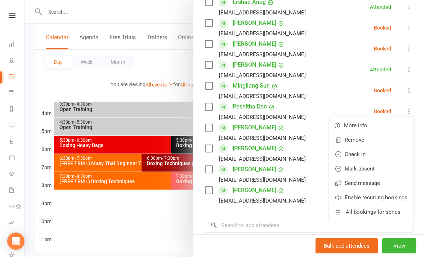
click at [374, 154] on link "Check in" at bounding box center [371, 154] width 84 height 14
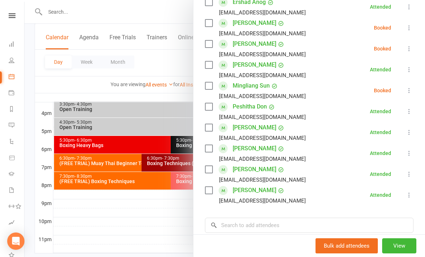
click at [152, 246] on div at bounding box center [224, 128] width 400 height 257
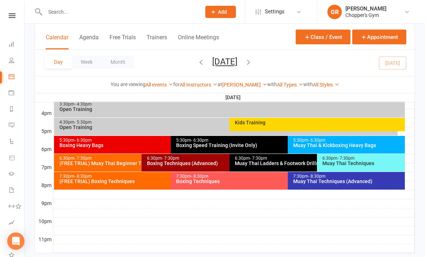
click at [344, 164] on div "Muay Thai Techniques" at bounding box center [362, 163] width 81 height 5
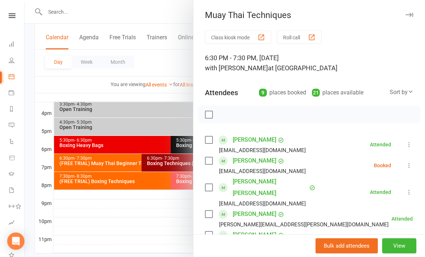
click at [412, 166] on icon at bounding box center [408, 165] width 7 height 7
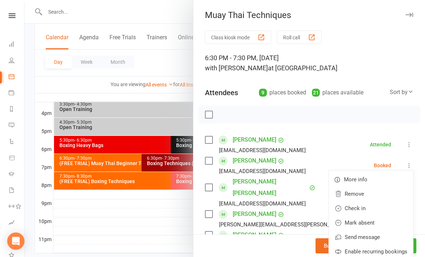
click at [379, 206] on link "Check in" at bounding box center [371, 208] width 84 height 14
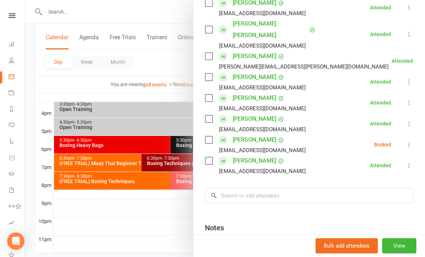
scroll to position [174, 0]
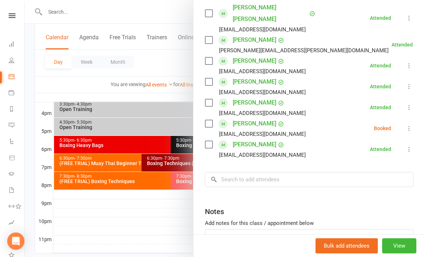
click at [133, 249] on div at bounding box center [224, 128] width 400 height 257
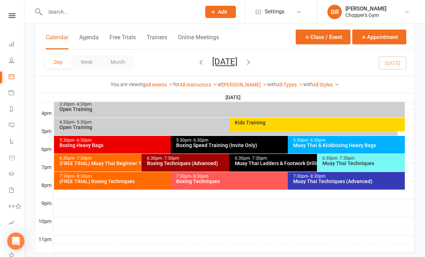
click at [215, 163] on div "Boxing Techniques (Advanced)" at bounding box center [228, 163] width 162 height 5
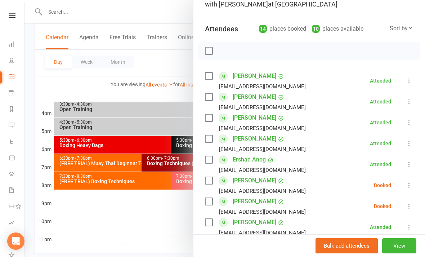
scroll to position [64, 0]
click at [149, 227] on div at bounding box center [224, 128] width 400 height 257
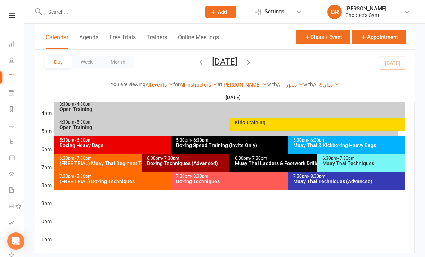
click at [115, 165] on div "(FREE TRIAL) Muay Thai Beginner Technique" at bounding box center [140, 163] width 162 height 5
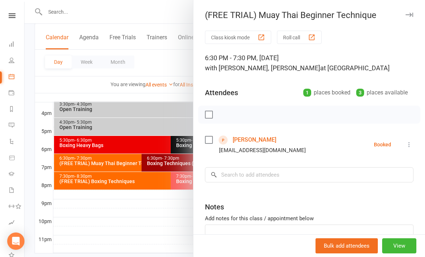
click at [266, 141] on link "Brendan Boucher" at bounding box center [255, 140] width 44 height 12
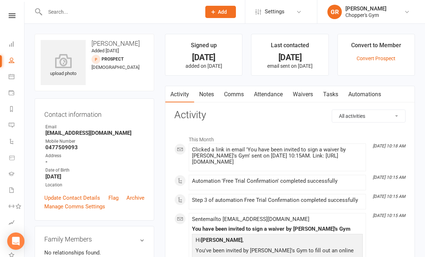
click at [308, 91] on link "Waivers" at bounding box center [303, 94] width 30 height 17
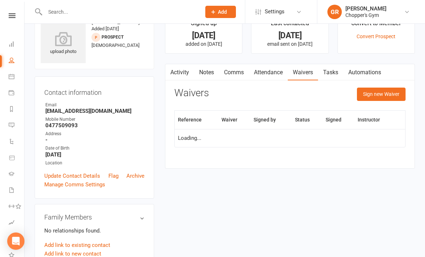
scroll to position [23, 0]
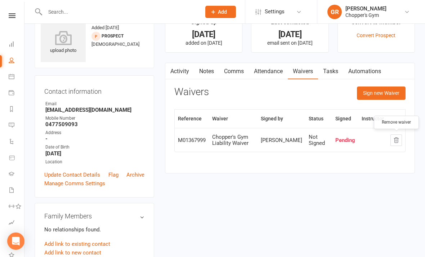
click at [393, 138] on icon "button" at bounding box center [396, 140] width 6 height 6
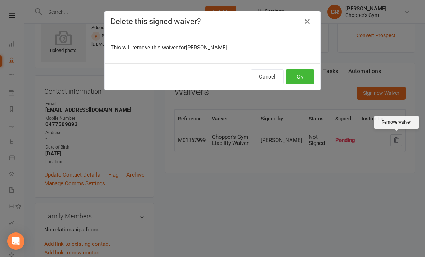
click at [293, 83] on button "Ok" at bounding box center [299, 76] width 29 height 15
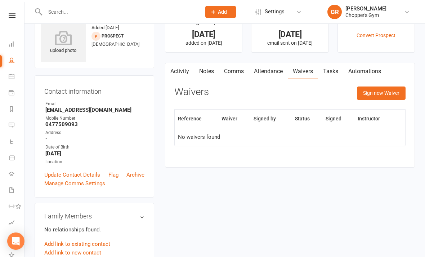
click at [382, 93] on button "Sign new Waiver" at bounding box center [381, 92] width 49 height 13
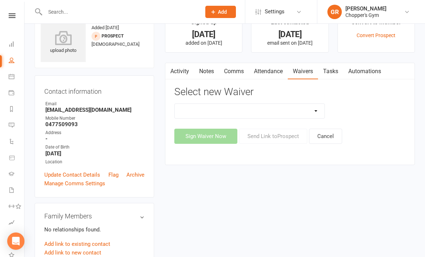
click at [302, 109] on select "12mth Up Front Membership Agreement Chopper's Gym Liability Waiver Chopper's Gy…" at bounding box center [250, 111] width 150 height 14
select select "13474"
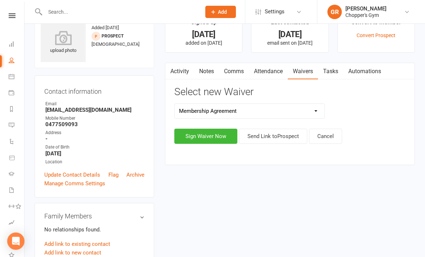
click at [206, 143] on button "Sign Waiver Now" at bounding box center [205, 136] width 63 height 15
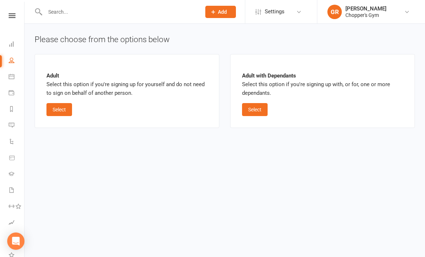
click at [58, 110] on button "Select" at bounding box center [59, 109] width 26 height 13
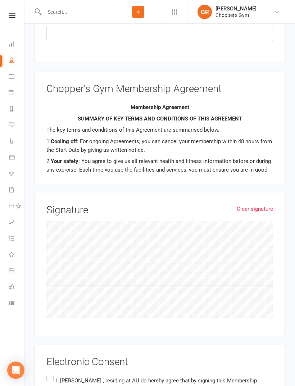
scroll to position [522, 0]
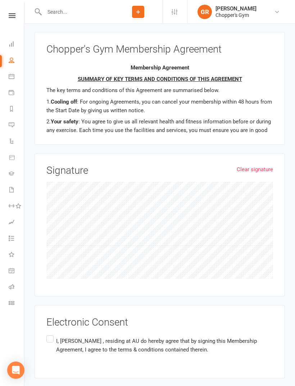
click at [52, 256] on label "I, Brendan Boucher , residing at AU do hereby agree that by signing this Member…" at bounding box center [159, 345] width 227 height 23
click at [51, 256] on input "I, Brendan Boucher , residing at AU do hereby agree that by signing this Member…" at bounding box center [48, 334] width 5 height 0
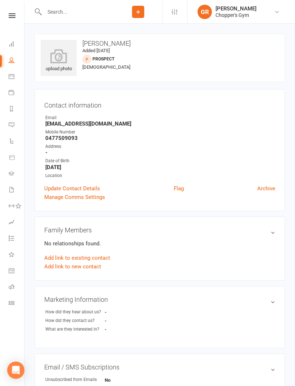
click at [284, 256] on div "Email / SMS Subscriptions edit Unsubscribed from Emails No Unsubscribed from SM…" at bounding box center [160, 381] width 251 height 54
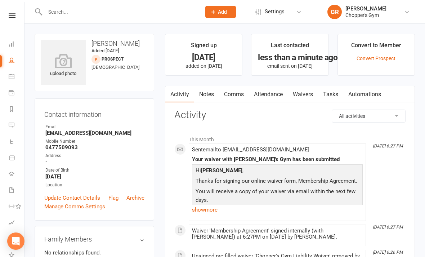
click at [13, 190] on icon at bounding box center [12, 190] width 6 height 6
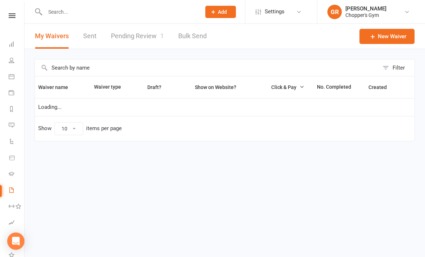
click at [143, 35] on link "Pending Review 1" at bounding box center [137, 36] width 53 height 25
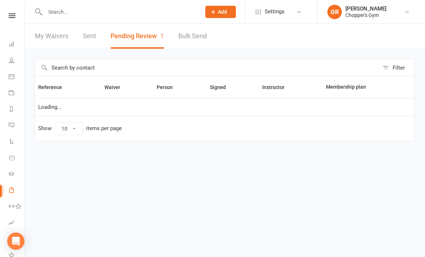
select select "50"
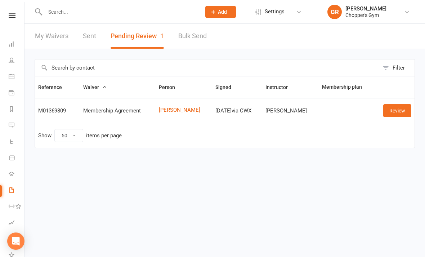
click at [395, 111] on link "Review" at bounding box center [397, 110] width 28 height 13
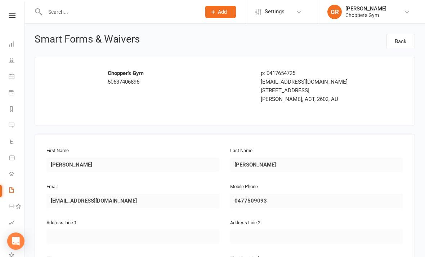
click at [12, 191] on icon at bounding box center [12, 190] width 6 height 6
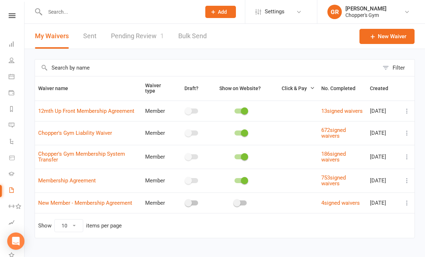
click at [152, 31] on link "Pending Review 1" at bounding box center [137, 36] width 53 height 25
select select "50"
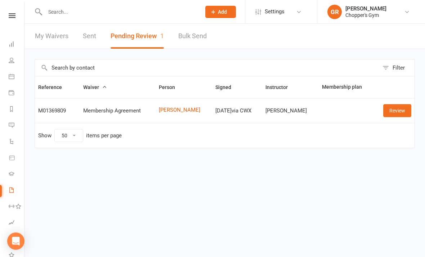
click at [392, 111] on link "Review" at bounding box center [397, 110] width 28 height 13
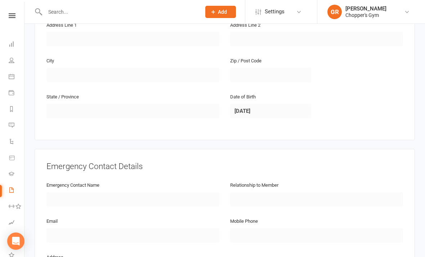
scroll to position [366, 0]
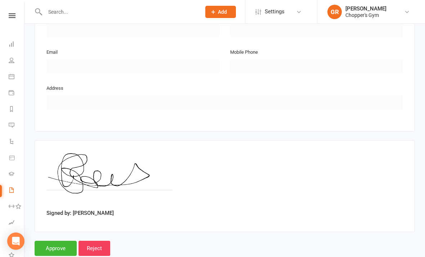
click at [53, 246] on input "Approve" at bounding box center [56, 247] width 42 height 15
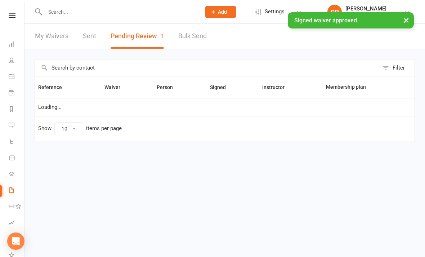
select select "50"
click at [10, 80] on link "Calendar" at bounding box center [17, 77] width 16 height 16
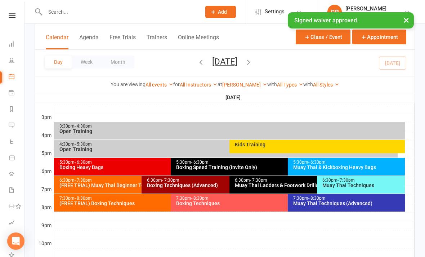
scroll to position [308, 0]
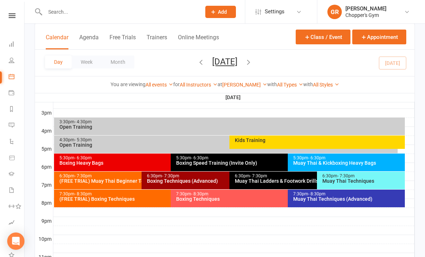
click at [117, 181] on div "(FREE TRIAL) Muay Thai Beginner Technique" at bounding box center [140, 180] width 162 height 5
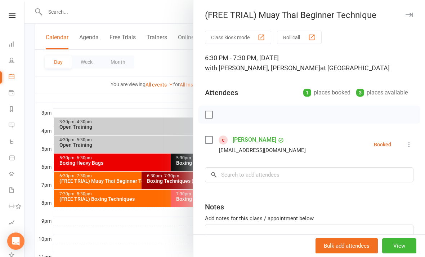
click at [407, 144] on icon at bounding box center [408, 144] width 7 height 7
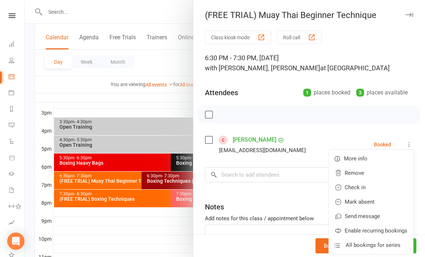
click at [363, 189] on link "Check in" at bounding box center [371, 187] width 84 height 14
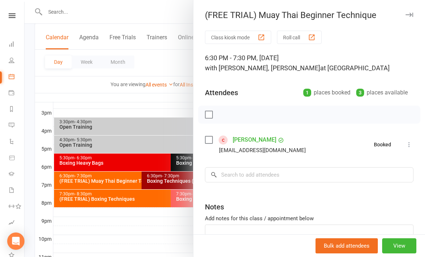
click at [161, 244] on div at bounding box center [224, 128] width 400 height 257
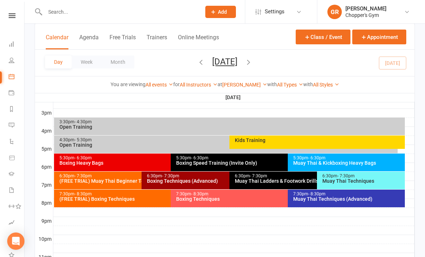
click at [200, 178] on div "Boxing Techniques (Advanced)" at bounding box center [228, 180] width 162 height 5
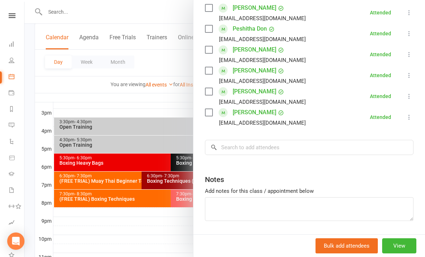
scroll to position [278, 0]
click at [298, 148] on input "search" at bounding box center [309, 147] width 208 height 15
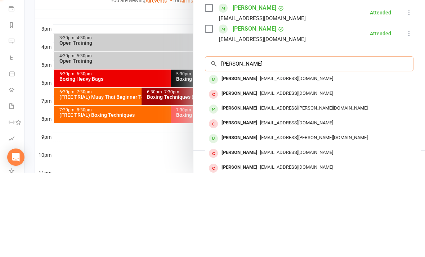
type input "Ben wils"
click at [316, 157] on div "bsw230105@gmail.com" at bounding box center [312, 162] width 209 height 10
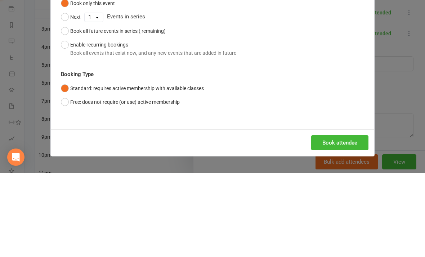
scroll to position [325, 0]
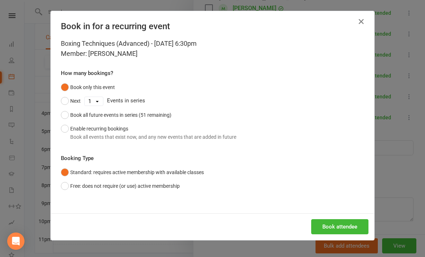
click at [341, 232] on button "Book attendee" at bounding box center [339, 226] width 57 height 15
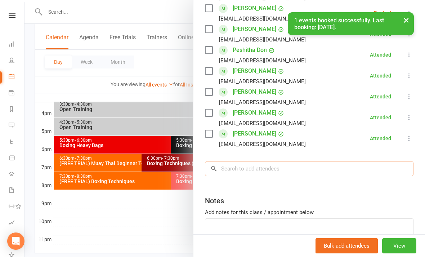
click at [289, 168] on input "search" at bounding box center [309, 168] width 208 height 15
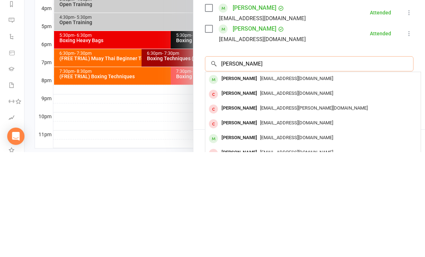
type input "Zoe pur"
click at [318, 178] on div "zoe.putorak@gmail.com" at bounding box center [312, 183] width 209 height 10
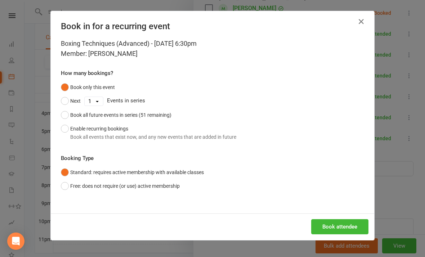
click at [341, 226] on button "Book attendee" at bounding box center [339, 226] width 57 height 15
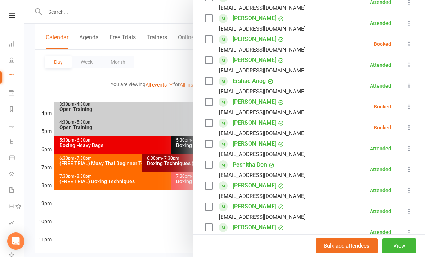
scroll to position [158, 0]
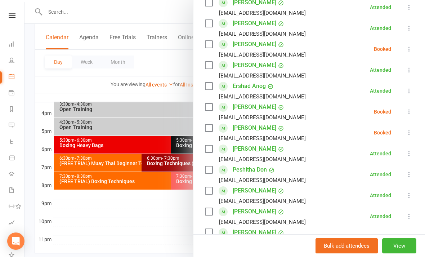
click at [406, 47] on icon at bounding box center [408, 48] width 7 height 7
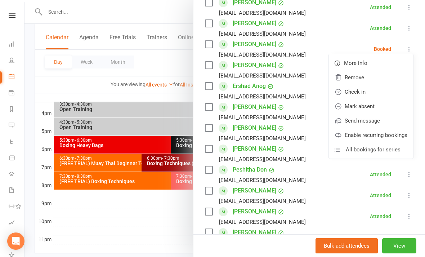
click at [382, 93] on link "Check in" at bounding box center [371, 92] width 84 height 14
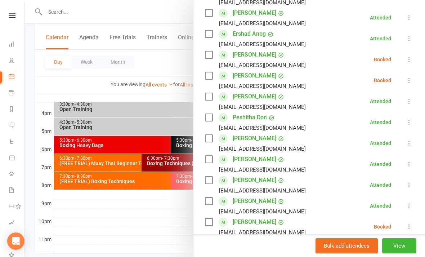
scroll to position [210, 0]
click at [407, 64] on button at bounding box center [409, 59] width 9 height 9
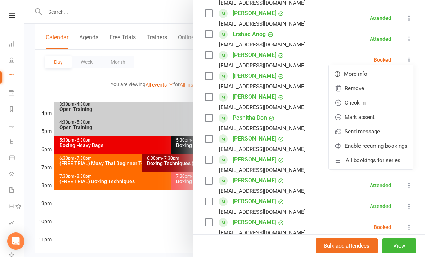
click at [375, 103] on link "Check in" at bounding box center [371, 102] width 84 height 14
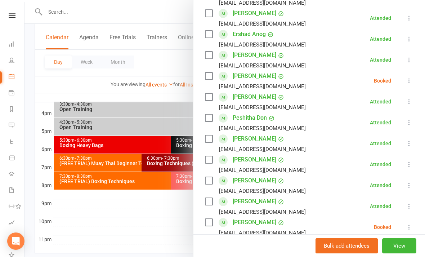
click at [87, 220] on div at bounding box center [224, 128] width 400 height 257
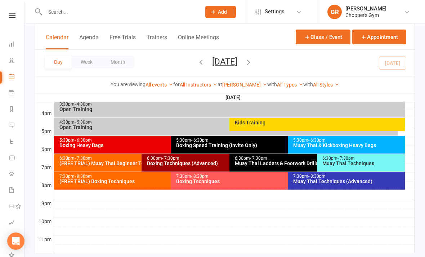
click at [365, 162] on div "Muay Thai Techniques" at bounding box center [362, 163] width 81 height 5
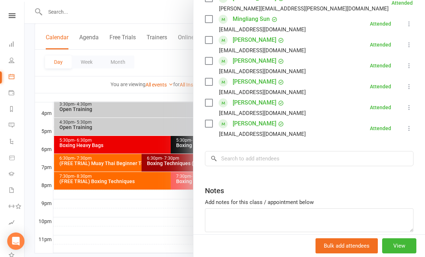
scroll to position [236, 0]
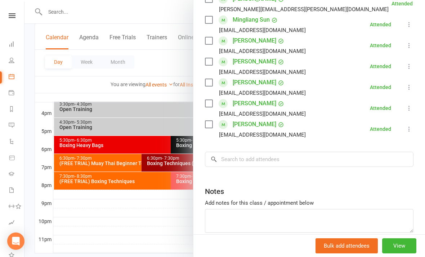
click at [99, 226] on div at bounding box center [224, 128] width 400 height 257
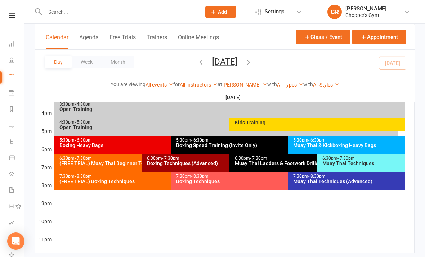
click at [367, 181] on div "Muay Thai Techniques (Advanced)" at bounding box center [348, 181] width 111 height 5
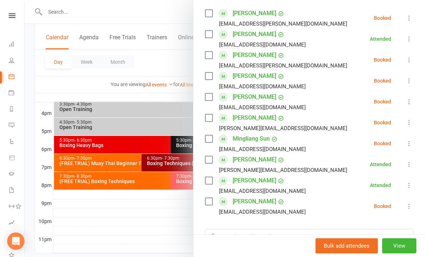
scroll to position [127, 0]
click at [413, 147] on icon at bounding box center [408, 142] width 7 height 7
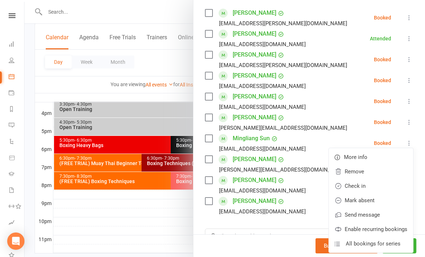
click at [357, 188] on link "Check in" at bounding box center [371, 186] width 84 height 14
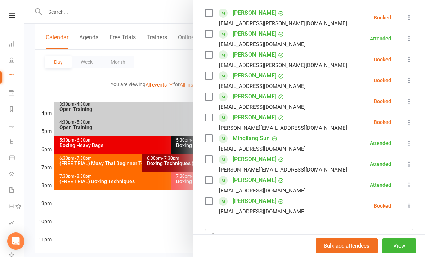
click at [103, 222] on div at bounding box center [224, 128] width 400 height 257
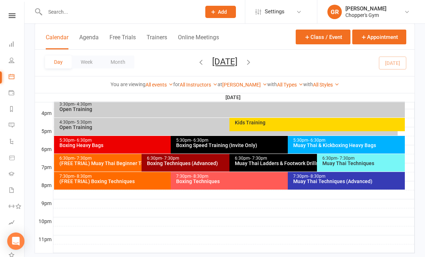
click at [188, 176] on div "7:30pm - 8:30pm" at bounding box center [286, 176] width 220 height 5
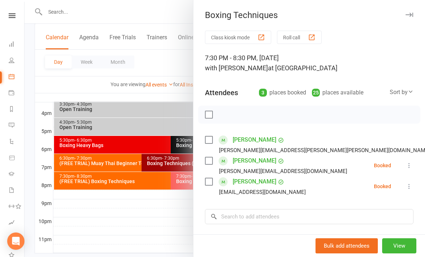
click at [88, 226] on div at bounding box center [224, 128] width 400 height 257
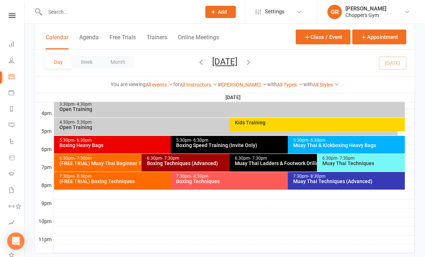
click at [159, 162] on div "Boxing Techniques (Advanced)" at bounding box center [228, 163] width 162 height 5
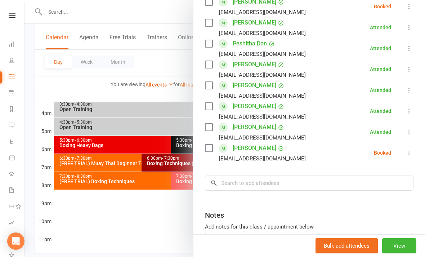
scroll to position [284, 0]
click at [312, 185] on input "search" at bounding box center [309, 182] width 208 height 15
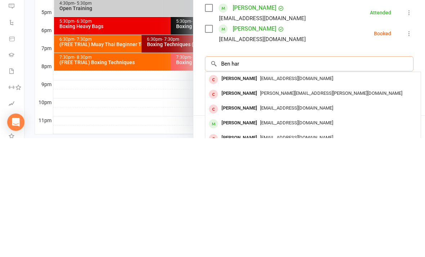
type input "Ben har"
click at [301, 239] on span "djentamin20@outlook.com" at bounding box center [296, 241] width 73 height 5
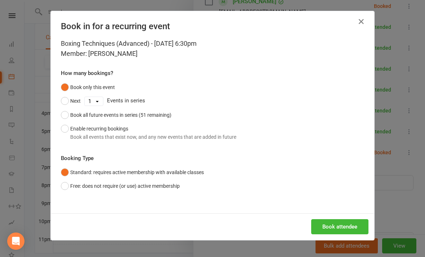
click at [347, 222] on button "Book attendee" at bounding box center [339, 226] width 57 height 15
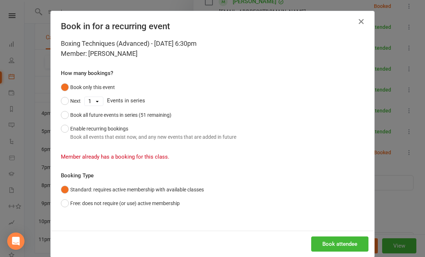
click at [363, 21] on icon "button" at bounding box center [361, 21] width 9 height 9
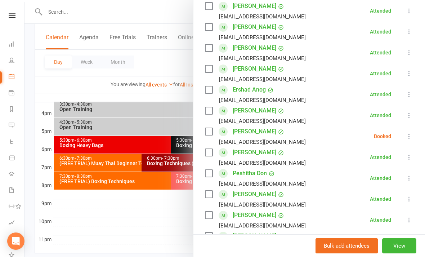
scroll to position [155, 0]
click at [405, 138] on button at bounding box center [409, 135] width 9 height 9
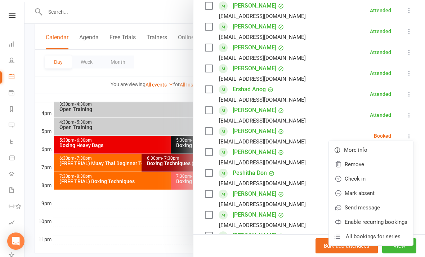
click at [364, 181] on link "Check in" at bounding box center [371, 178] width 84 height 14
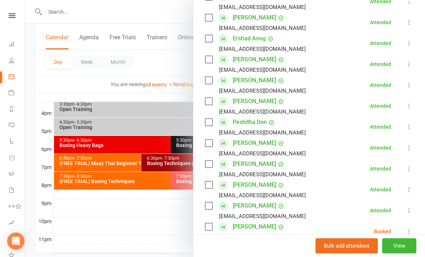
scroll to position [205, 0]
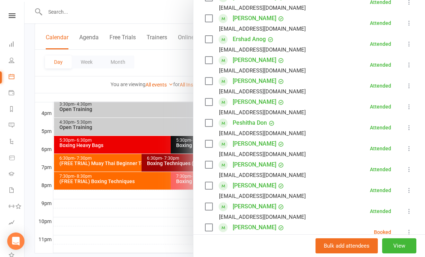
click at [138, 239] on div at bounding box center [224, 128] width 400 height 257
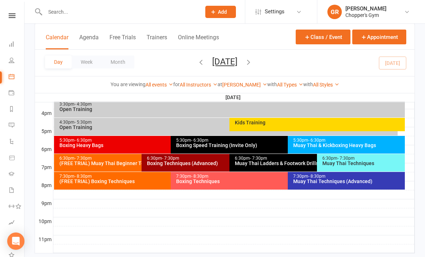
click at [11, 189] on icon at bounding box center [12, 190] width 6 height 6
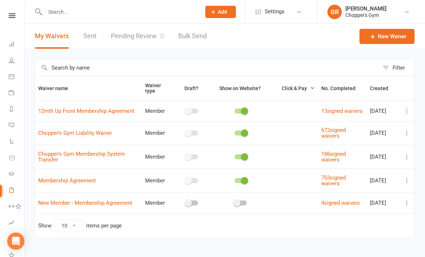
click at [16, 160] on link "Product Sales" at bounding box center [17, 158] width 16 height 16
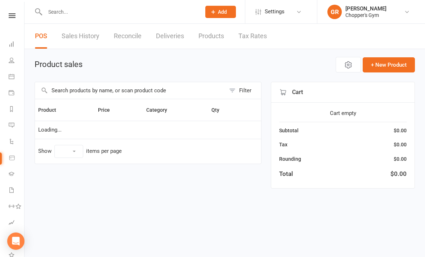
select select "100"
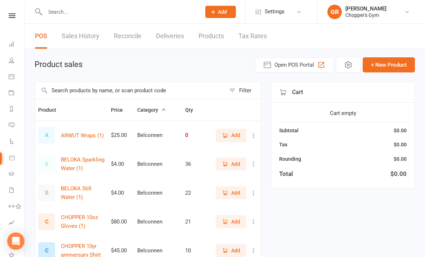
click at [145, 89] on input "text" at bounding box center [130, 90] width 190 height 17
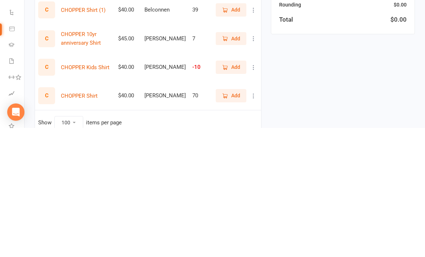
scroll to position [26, 0]
type input "Shirt"
click at [231, 220] on span "Add" at bounding box center [235, 224] width 9 height 8
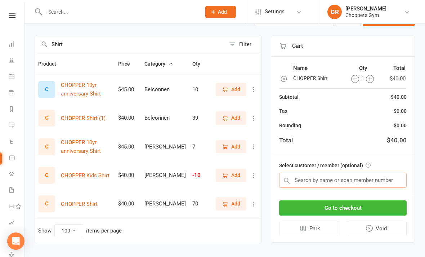
click at [374, 179] on input "text" at bounding box center [342, 179] width 127 height 15
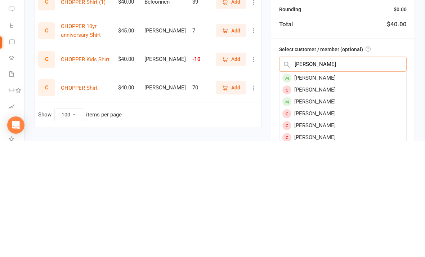
type input "Jesse eve"
click at [371, 188] on div "Jesse Everett" at bounding box center [342, 194] width 127 height 12
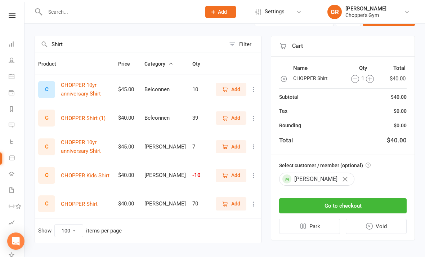
click at [353, 205] on button "Go to checkout" at bounding box center [342, 205] width 127 height 15
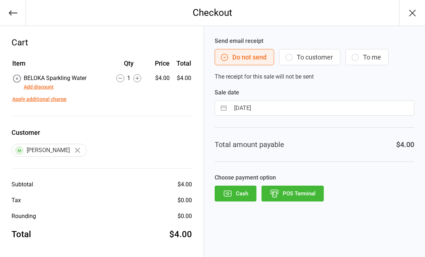
click at [299, 193] on button "POS Terminal" at bounding box center [292, 193] width 62 height 16
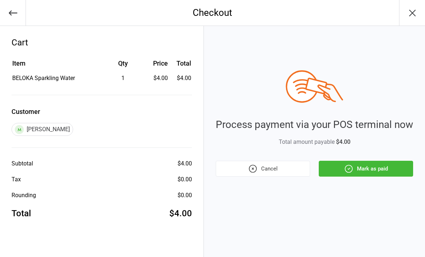
click at [372, 168] on button "Mark as paid" at bounding box center [366, 169] width 94 height 16
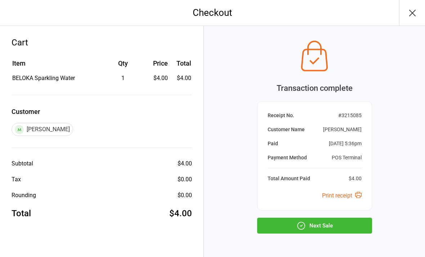
click at [343, 222] on button "Next Sale" at bounding box center [314, 225] width 115 height 16
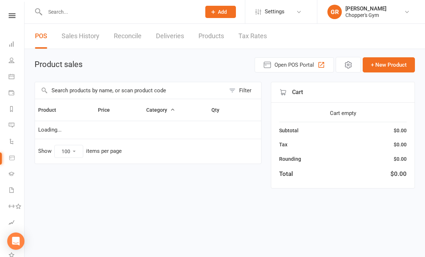
select select "100"
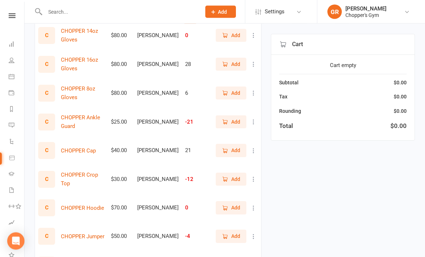
scroll to position [1355, 0]
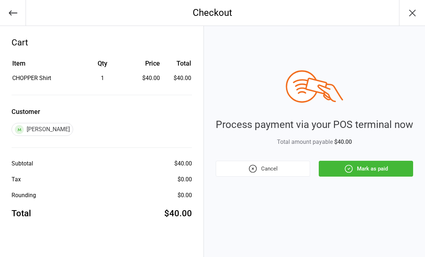
click at [369, 162] on button "Mark as paid" at bounding box center [366, 169] width 94 height 16
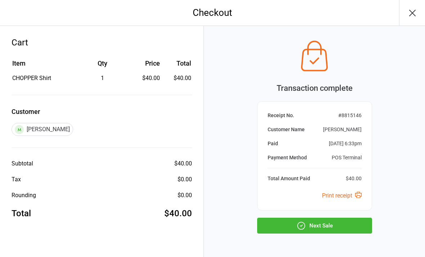
click at [320, 223] on button "Next Sale" at bounding box center [314, 225] width 115 height 16
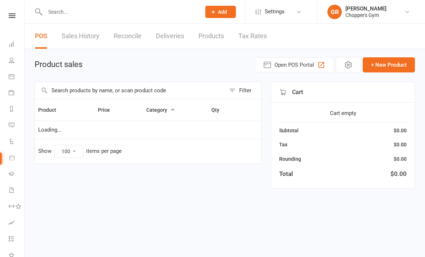
select select "100"
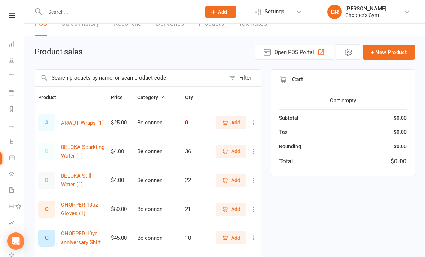
scroll to position [14, 0]
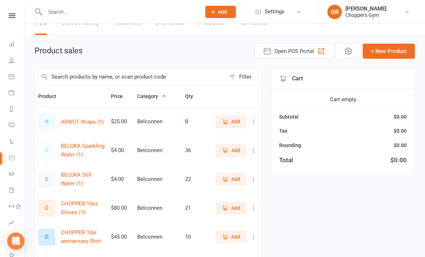
click at [86, 25] on link "Sales History" at bounding box center [81, 22] width 38 height 25
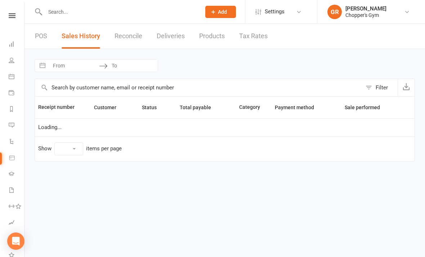
select select "100"
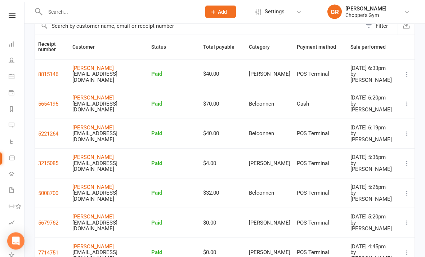
scroll to position [62, 0]
click at [114, 184] on link "[PERSON_NAME]" at bounding box center [92, 187] width 41 height 6
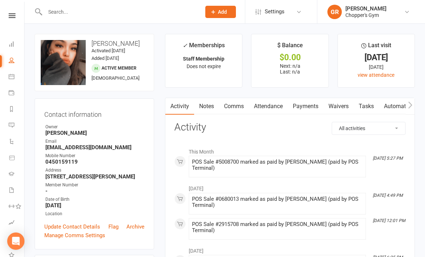
click at [308, 105] on link "Payments" at bounding box center [306, 106] width 36 height 17
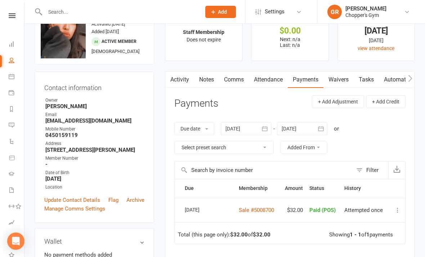
scroll to position [42, 0]
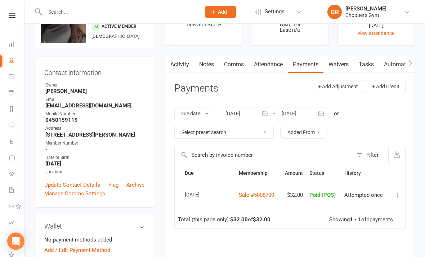
click at [260, 192] on link "Sale #5008700" at bounding box center [256, 194] width 35 height 6
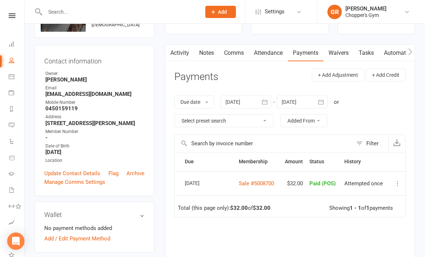
click at [12, 156] on icon at bounding box center [12, 157] width 6 height 6
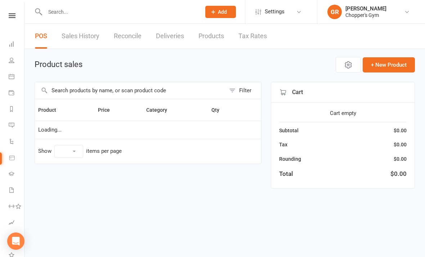
select select "100"
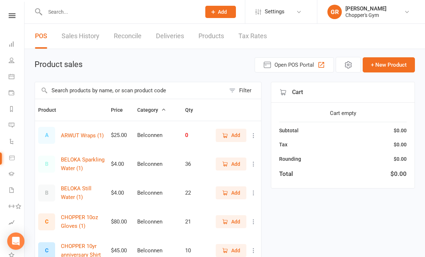
click at [79, 33] on link "Sales History" at bounding box center [81, 36] width 38 height 25
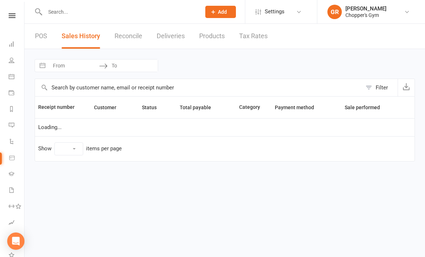
select select "100"
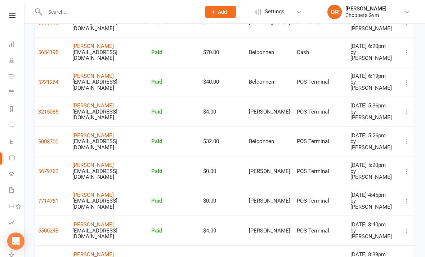
scroll to position [113, 0]
click at [409, 138] on icon at bounding box center [406, 141] width 7 height 7
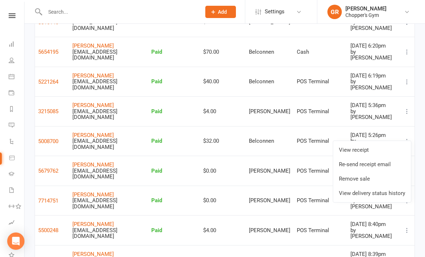
click at [381, 178] on link "Remove sale" at bounding box center [372, 178] width 78 height 14
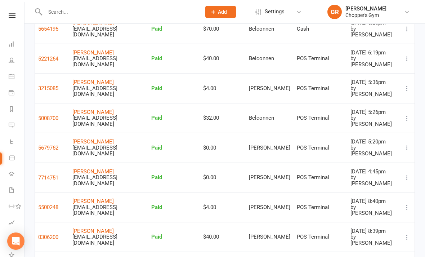
scroll to position [0, 0]
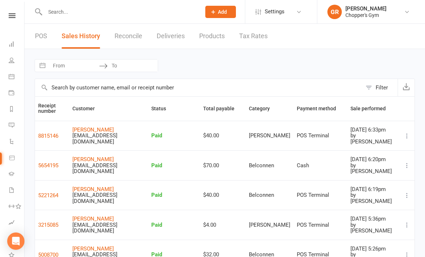
click at [41, 36] on link "POS" at bounding box center [41, 36] width 12 height 25
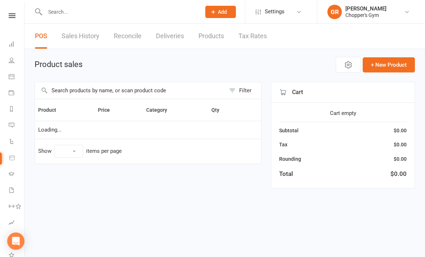
select select "100"
click at [81, 35] on link "Sales History" at bounding box center [81, 36] width 38 height 25
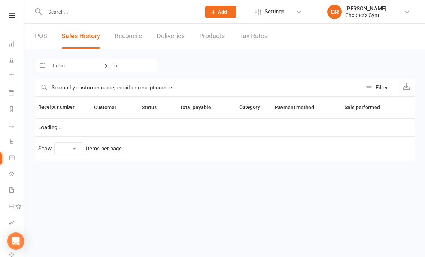
select select "100"
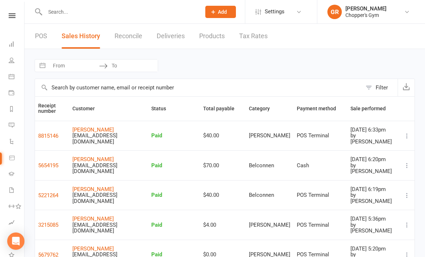
click at [40, 40] on link "POS" at bounding box center [41, 36] width 12 height 25
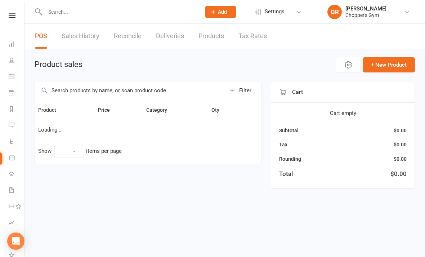
select select "100"
click at [74, 86] on input "text" at bounding box center [130, 90] width 190 height 17
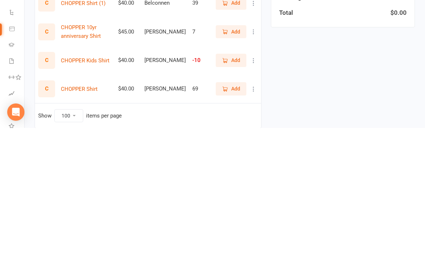
scroll to position [33, 0]
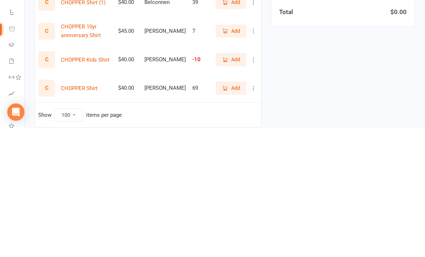
type input "Shirt"
click at [230, 213] on span "Add" at bounding box center [231, 217] width 18 height 8
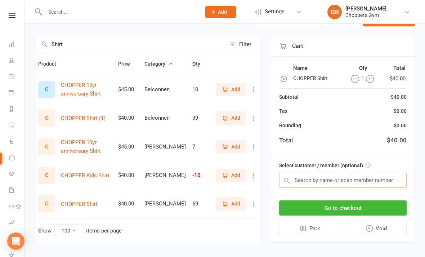
click at [377, 183] on input "text" at bounding box center [342, 179] width 127 height 15
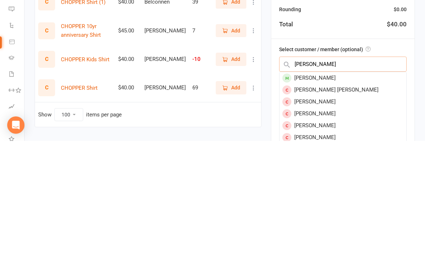
type input "Leilanie"
click at [371, 188] on div "Leilanie Stephenson" at bounding box center [342, 194] width 127 height 12
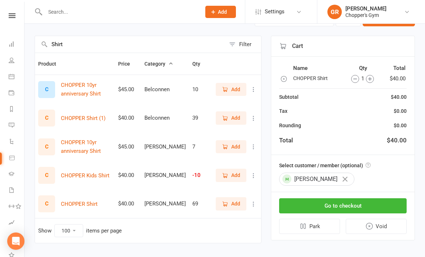
click at [361, 203] on button "Go to checkout" at bounding box center [342, 205] width 127 height 15
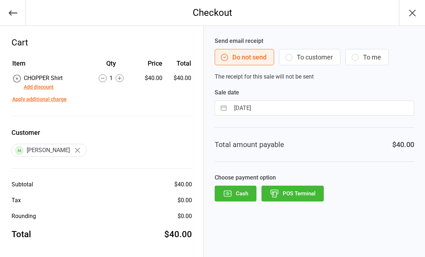
click at [30, 86] on button "Add discount" at bounding box center [39, 87] width 30 height 8
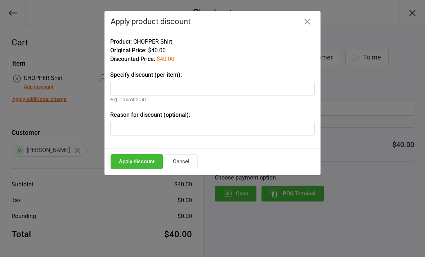
click at [298, 81] on input "text" at bounding box center [212, 88] width 204 height 15
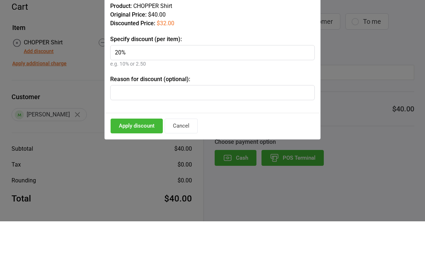
type input "20%"
click at [287, 68] on div "Product: CHOPPER Shirt Original Price: $40.00 Discounted Price: $32.00 Specify …" at bounding box center [212, 90] width 215 height 117
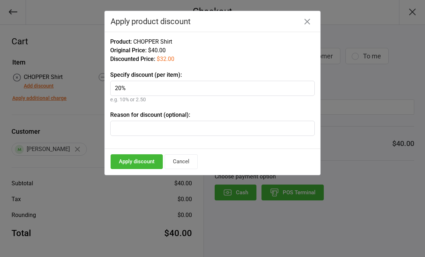
click at [126, 159] on button "Apply discount" at bounding box center [137, 161] width 52 height 15
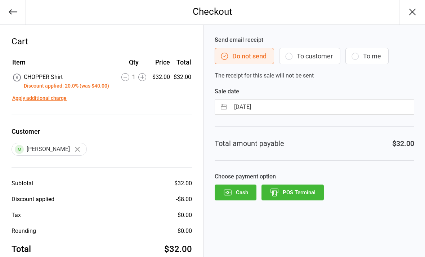
click at [307, 198] on button "POS Terminal" at bounding box center [292, 192] width 62 height 16
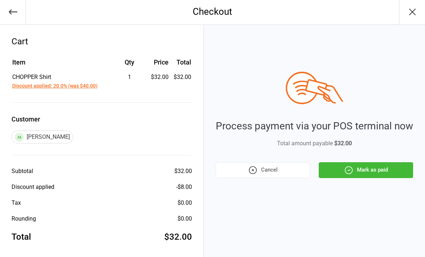
click at [365, 176] on button "Mark as paid" at bounding box center [366, 170] width 94 height 16
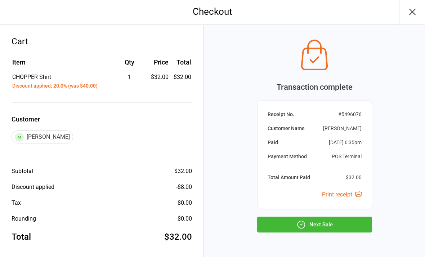
click at [332, 223] on button "Next Sale" at bounding box center [314, 224] width 115 height 16
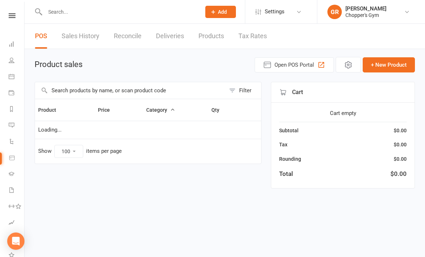
select select "100"
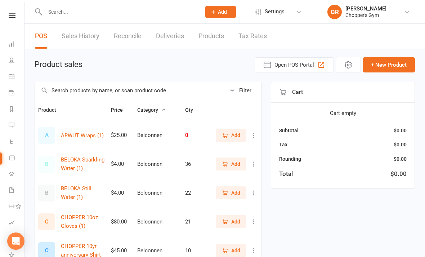
click at [13, 77] on icon at bounding box center [12, 76] width 6 height 6
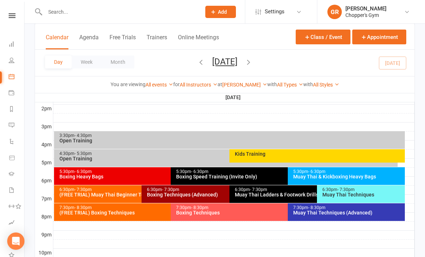
scroll to position [325, 0]
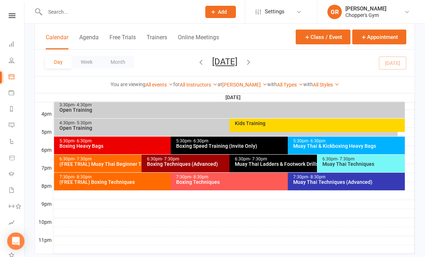
click at [353, 159] on span "- 7:30pm" at bounding box center [345, 158] width 17 height 5
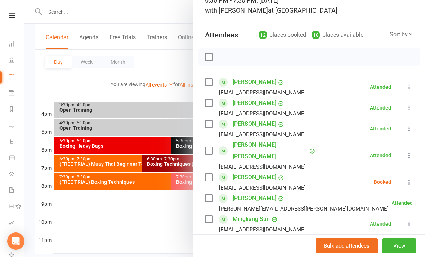
scroll to position [58, 0]
click at [154, 231] on div at bounding box center [224, 128] width 400 height 257
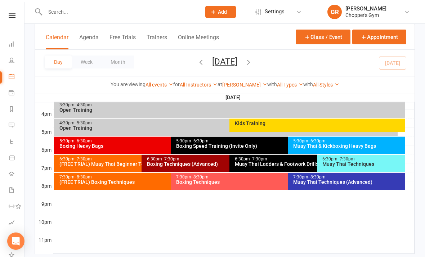
click at [203, 159] on div "6:30pm - 7:30pm" at bounding box center [228, 159] width 162 height 5
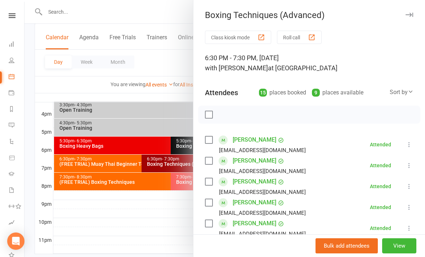
click at [153, 226] on div at bounding box center [224, 128] width 400 height 257
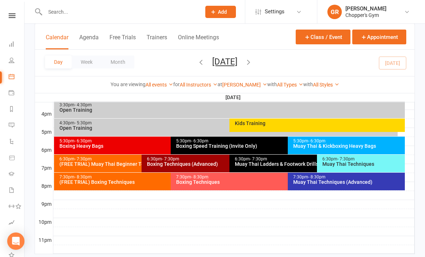
click at [216, 178] on div "7:30pm - 8:30pm" at bounding box center [286, 177] width 220 height 5
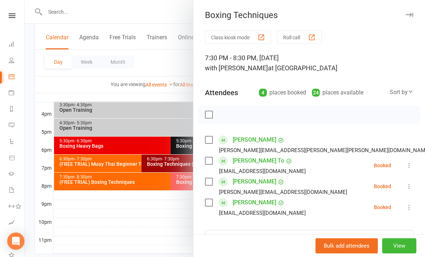
click at [155, 233] on div at bounding box center [224, 128] width 400 height 257
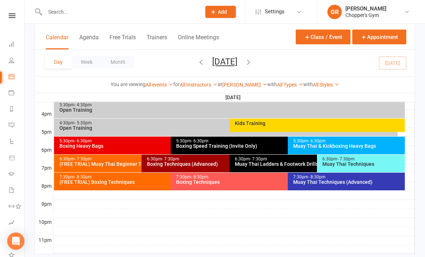
click at [341, 182] on div "Muay Thai Techniques (Advanced)" at bounding box center [348, 181] width 111 height 5
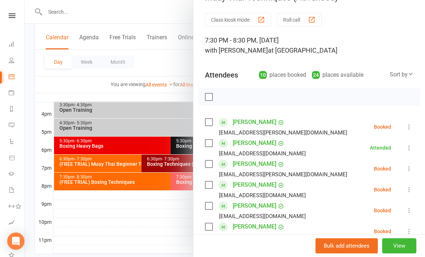
scroll to position [18, 0]
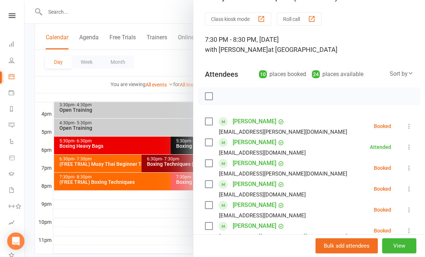
click at [410, 208] on icon at bounding box center [408, 209] width 7 height 7
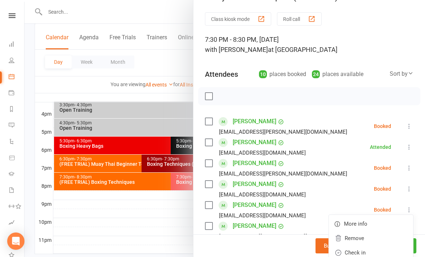
click at [378, 252] on link "Check in" at bounding box center [371, 252] width 84 height 14
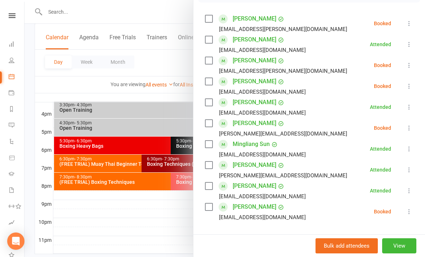
scroll to position [122, 0]
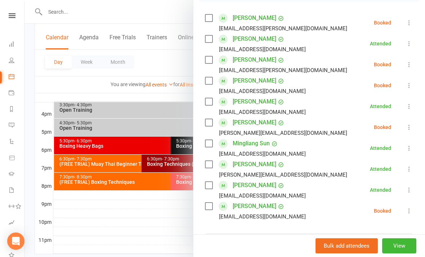
click at [158, 231] on div at bounding box center [224, 128] width 400 height 257
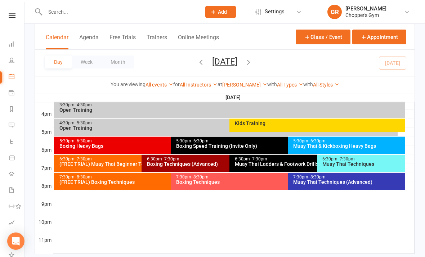
click at [7, 161] on li "Product Sales" at bounding box center [12, 158] width 24 height 16
click at [13, 164] on link "Product Sales" at bounding box center [17, 158] width 16 height 16
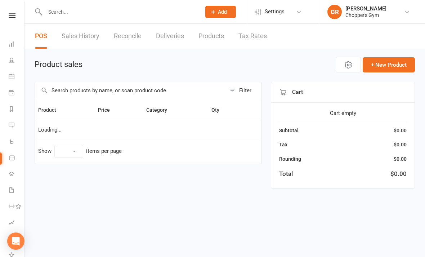
select select "100"
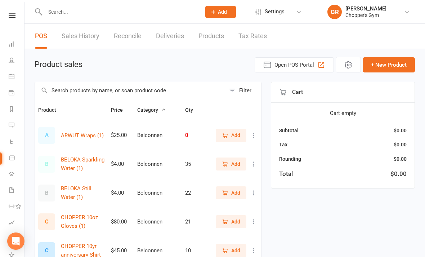
click at [66, 95] on input "text" at bounding box center [130, 90] width 190 height 17
click at [66, 131] on button "ARWUT Wraps (1)" at bounding box center [82, 135] width 43 height 9
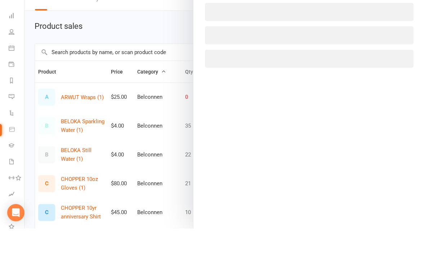
scroll to position [4, 0]
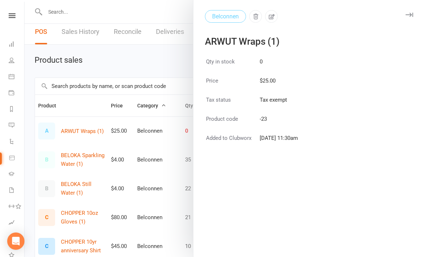
click at [67, 92] on div at bounding box center [224, 128] width 400 height 257
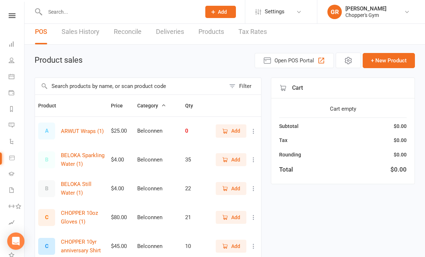
click at [71, 85] on input "text" at bounding box center [130, 86] width 190 height 17
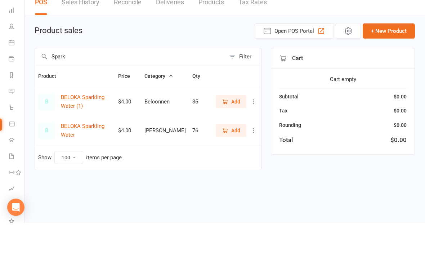
scroll to position [0, 0]
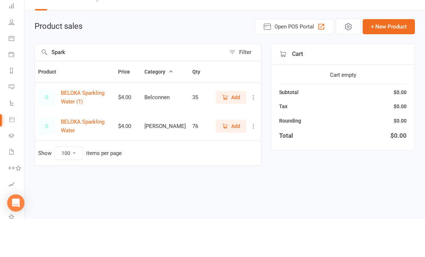
type input "Spark"
click at [73, 60] on h1 "Product sales" at bounding box center [59, 64] width 48 height 9
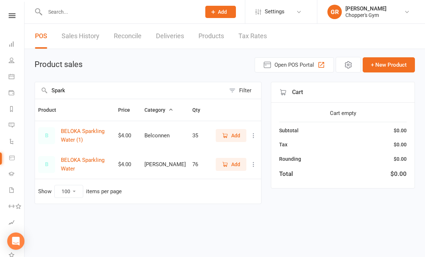
click at [236, 164] on span "Add" at bounding box center [235, 164] width 9 height 8
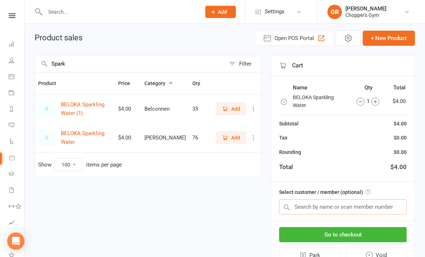
click at [357, 205] on input "text" at bounding box center [342, 206] width 127 height 15
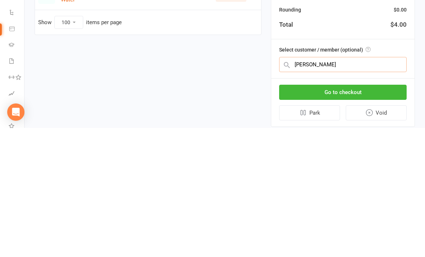
type input "Lynn"
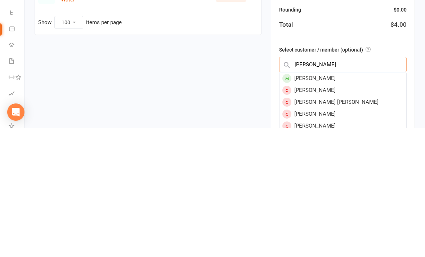
click at [380, 186] on input "Lynn" at bounding box center [342, 193] width 127 height 15
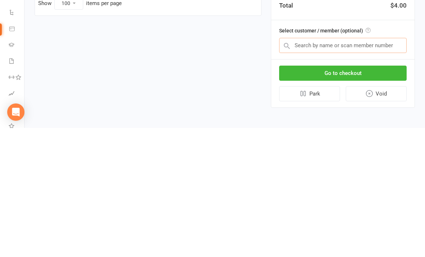
scroll to position [65, 0]
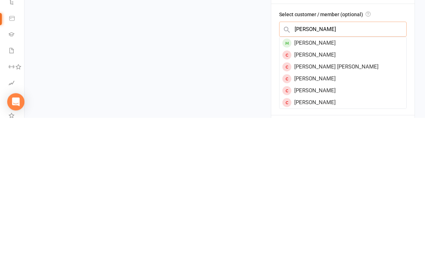
type input "Lynn"
click at [391, 176] on div "Lynn Nguyen" at bounding box center [342, 182] width 127 height 12
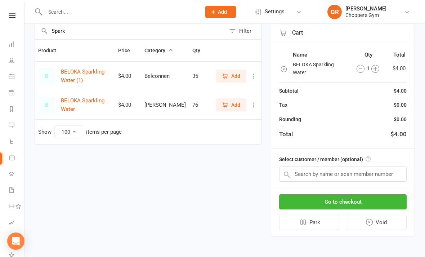
scroll to position [63, 0]
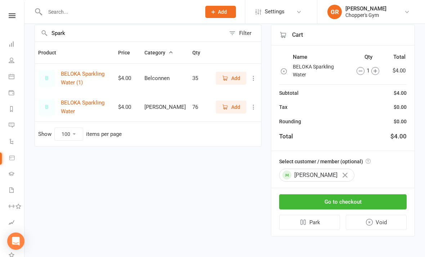
click at [361, 194] on button "Go to checkout" at bounding box center [342, 201] width 127 height 15
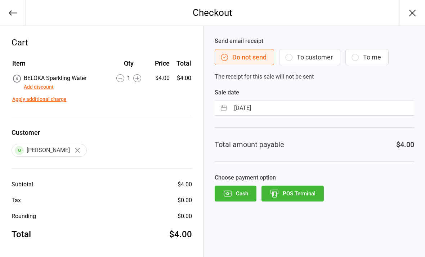
click at [37, 88] on button "Add discount" at bounding box center [39, 87] width 30 height 8
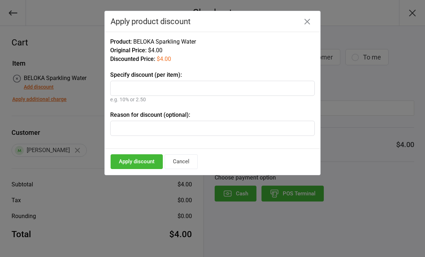
click at [279, 90] on input "text" at bounding box center [212, 88] width 204 height 15
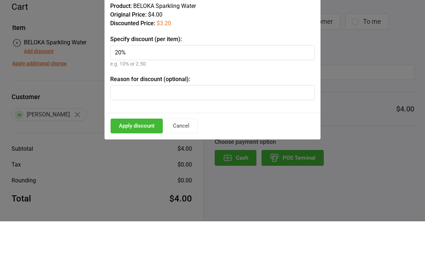
type input "20%"
click at [157, 33] on div "Product: BELOKA Sparkling Water Original Price: $4.00 Discounted Price: $3.20 S…" at bounding box center [212, 90] width 215 height 117
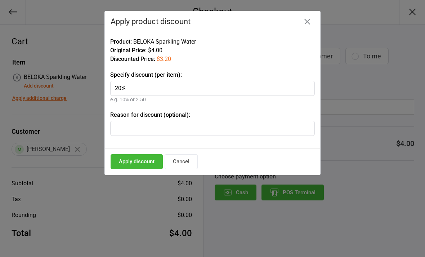
click at [124, 165] on button "Apply discount" at bounding box center [137, 161] width 52 height 15
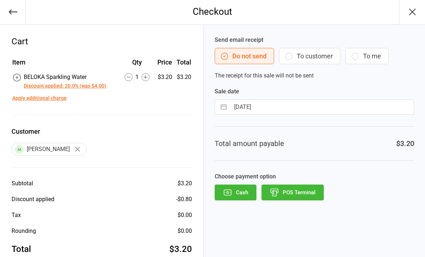
click at [282, 192] on button "POS Terminal" at bounding box center [292, 192] width 62 height 16
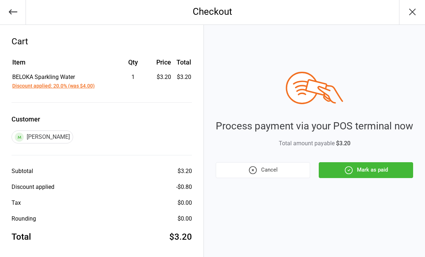
click at [378, 167] on button "Mark as paid" at bounding box center [366, 170] width 94 height 16
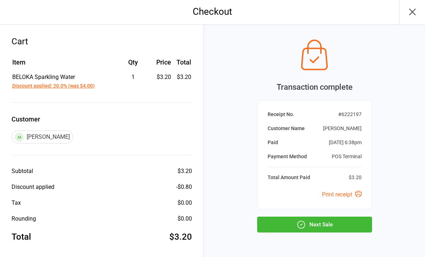
click at [320, 224] on button "Next Sale" at bounding box center [314, 224] width 115 height 16
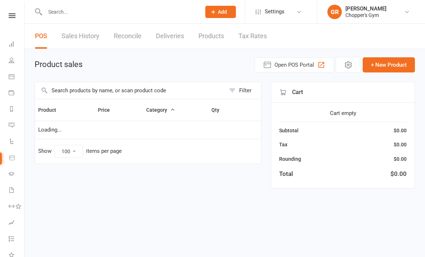
select select "100"
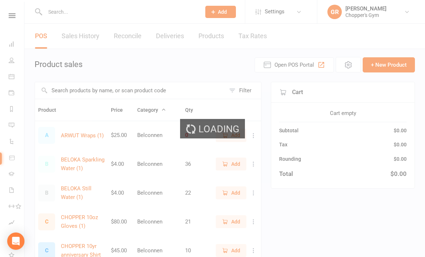
select select "100"
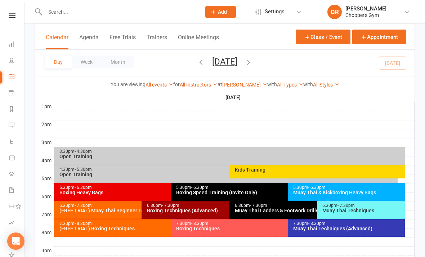
scroll to position [325, 0]
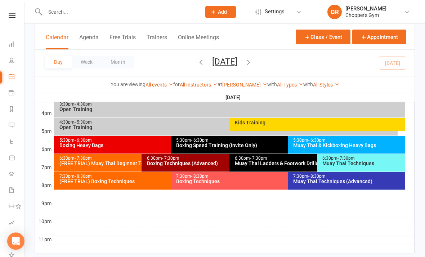
click at [252, 61] on icon "button" at bounding box center [248, 62] width 8 height 8
